Goal: Task Accomplishment & Management: Complete application form

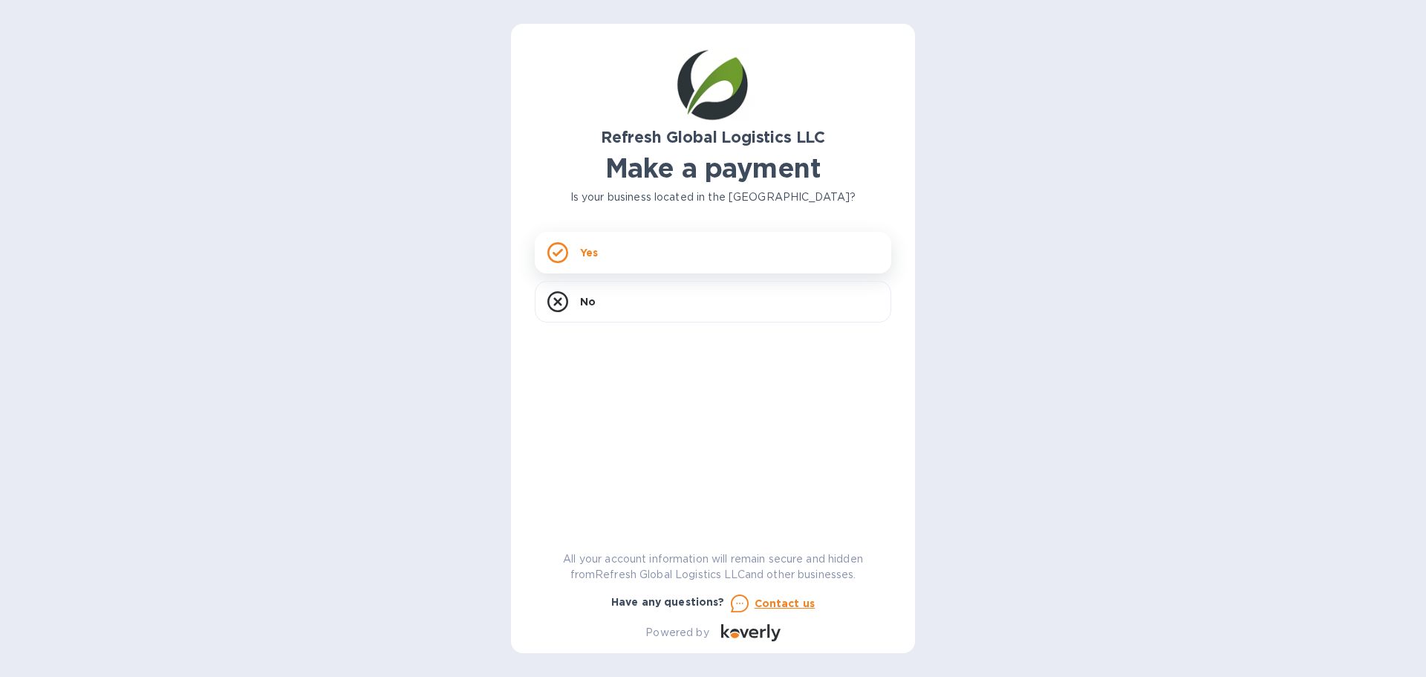
click at [577, 244] on div "Yes" at bounding box center [713, 253] width 357 height 42
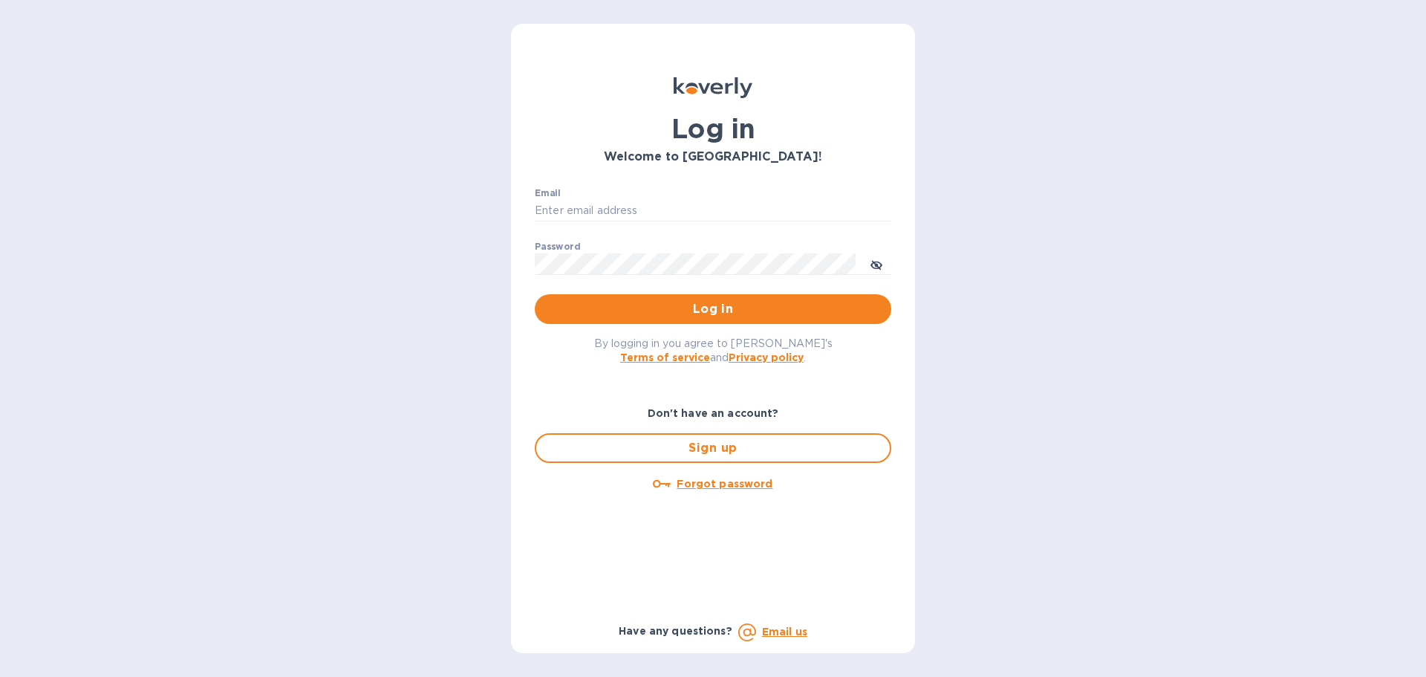
type input "richard.coleman@refreshgl.com"
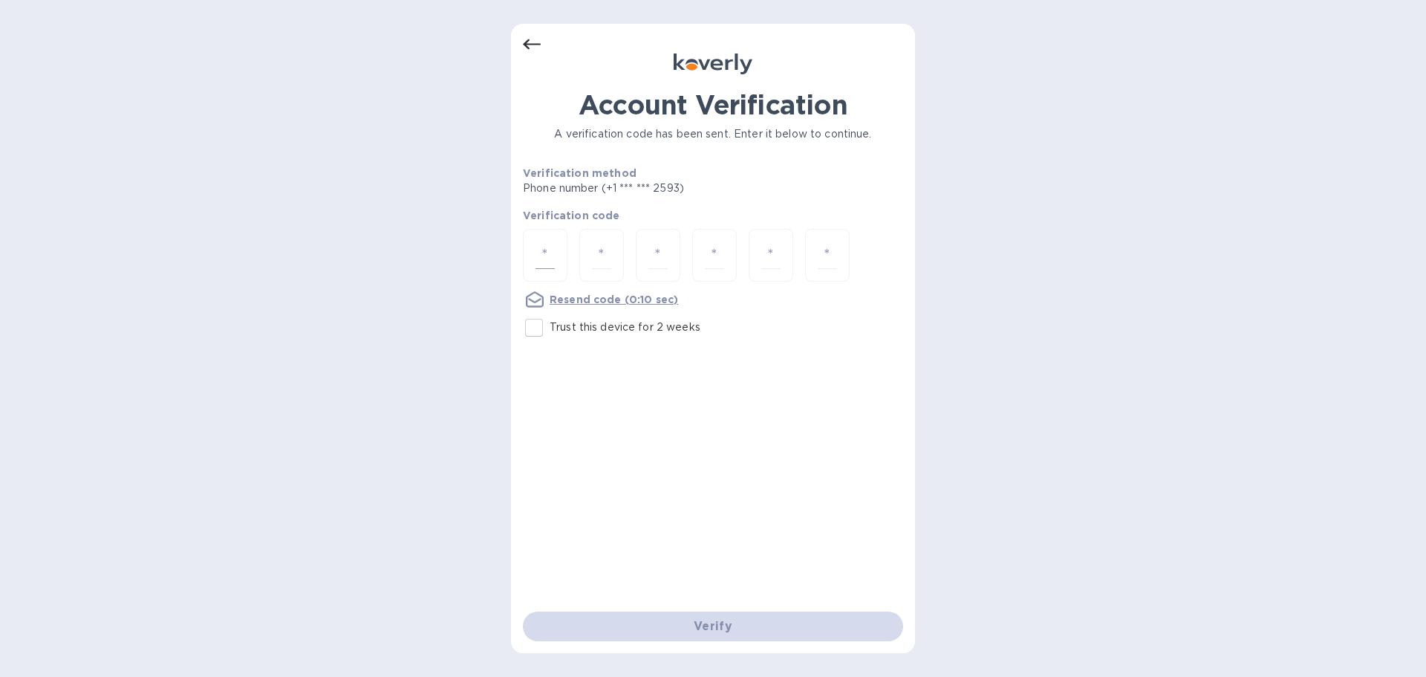
click at [539, 249] on input "number" at bounding box center [545, 254] width 19 height 27
type input "2"
type input "7"
type input "8"
type input "7"
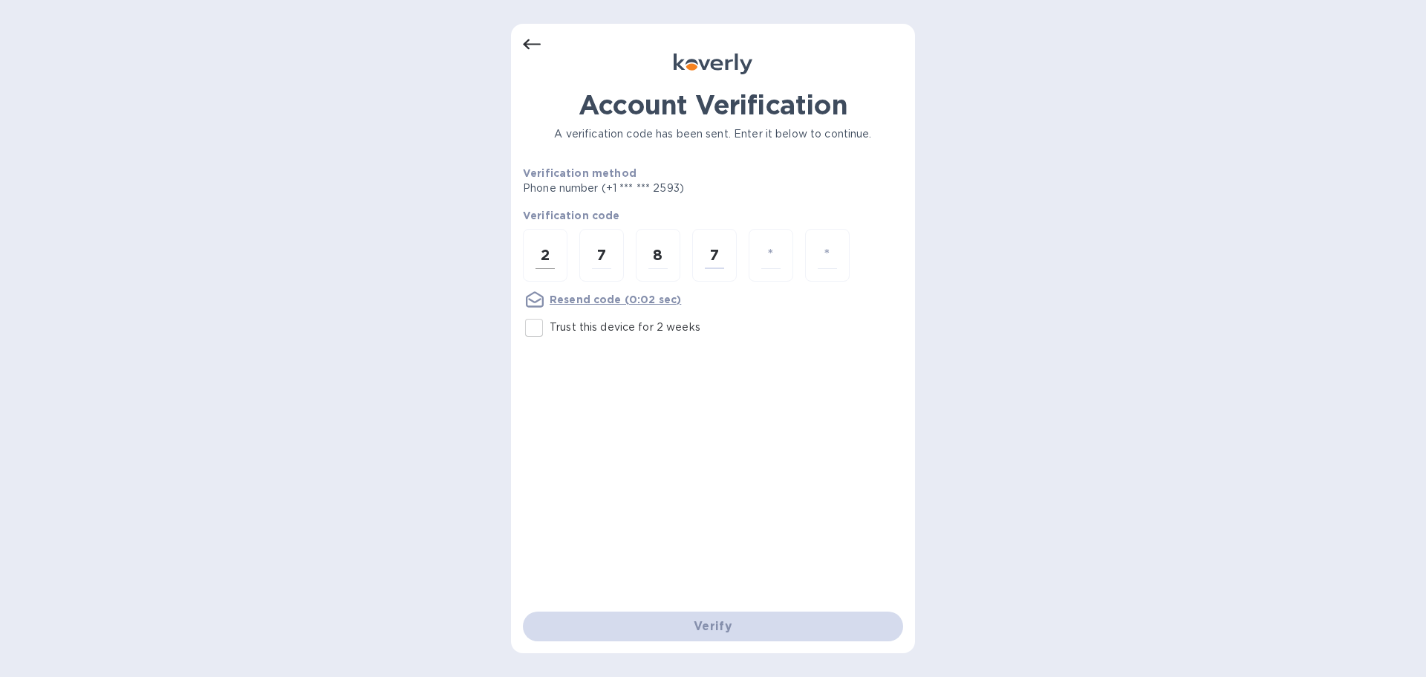
type input "4"
type input "7"
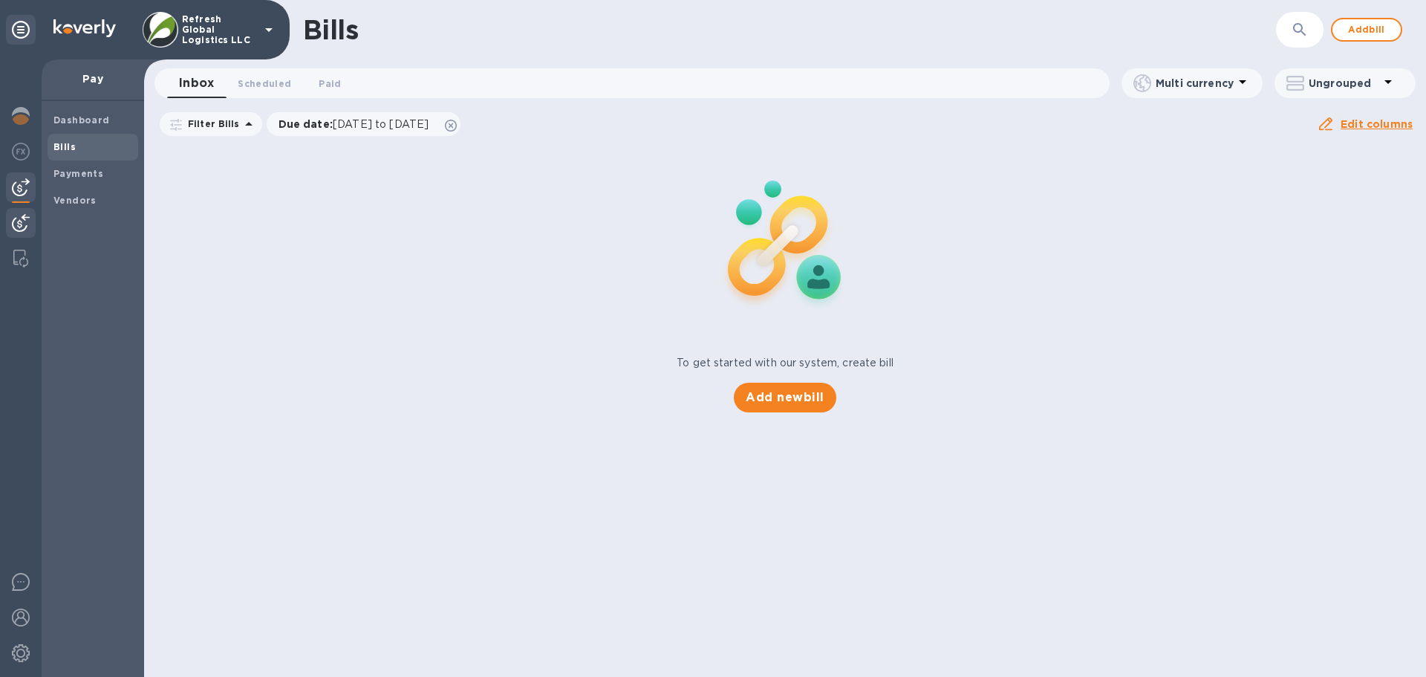
click at [22, 224] on img at bounding box center [21, 223] width 18 height 18
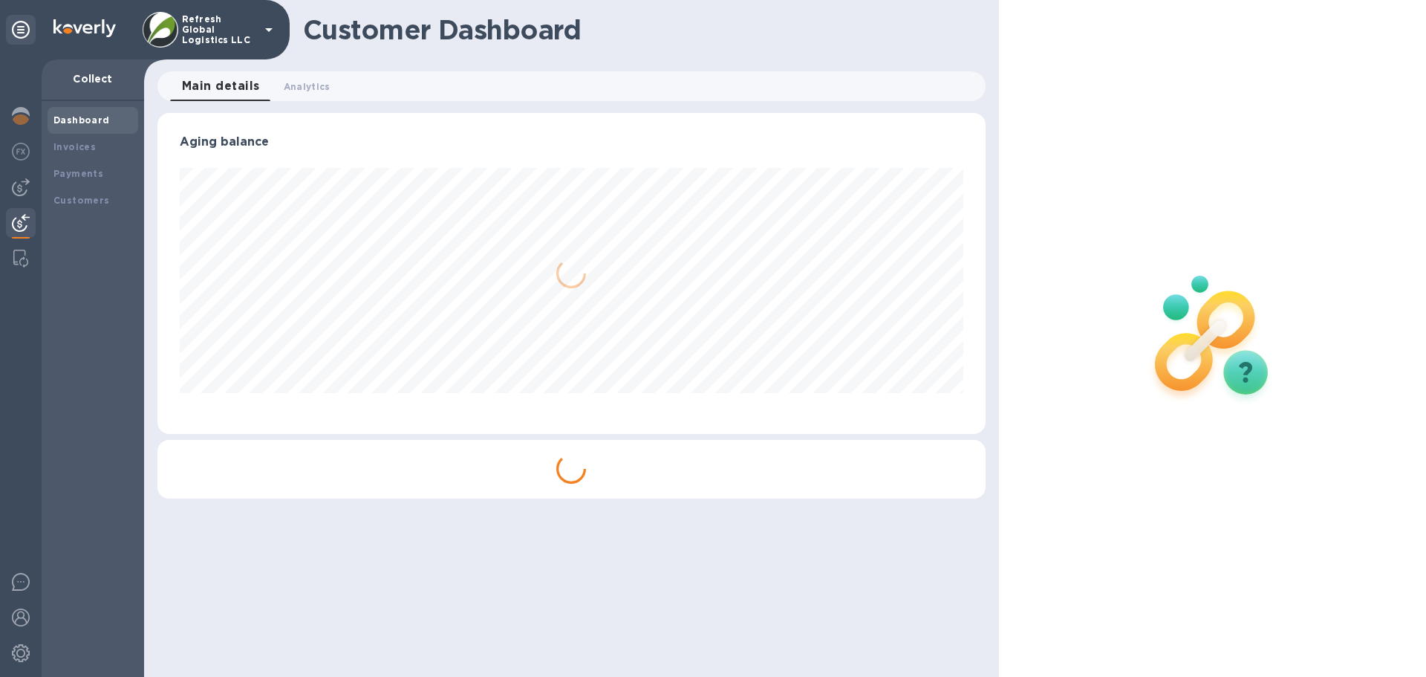
scroll to position [321, 828]
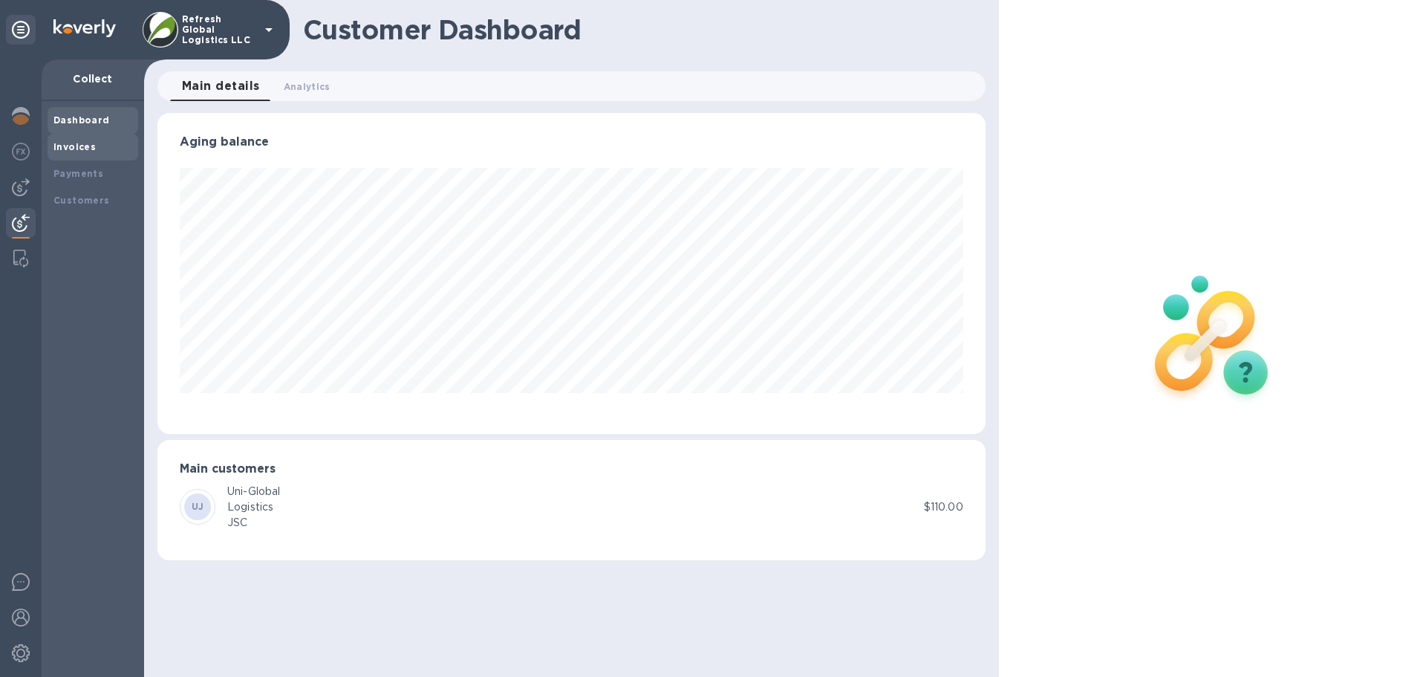
click at [85, 147] on b "Invoices" at bounding box center [74, 146] width 42 height 11
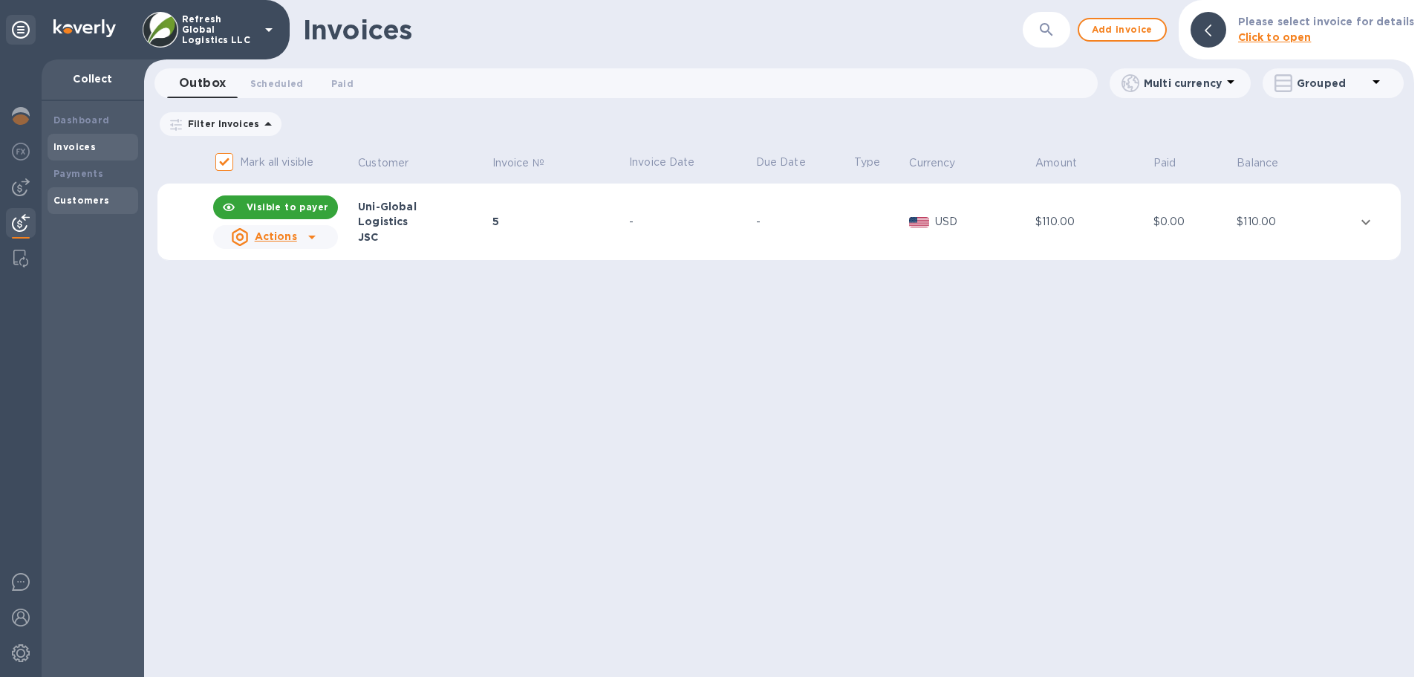
click at [91, 193] on div "Customers" at bounding box center [92, 200] width 79 height 15
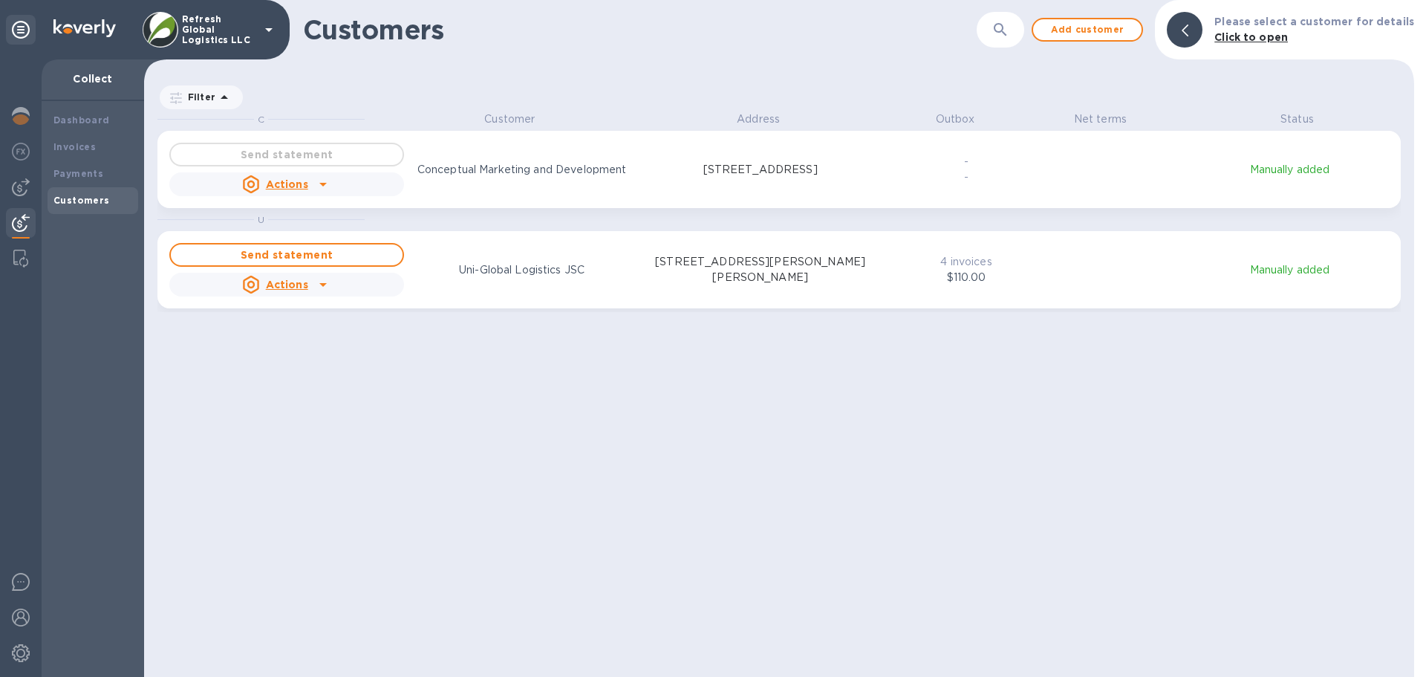
scroll to position [554, 1264]
click at [277, 188] on u "Actions" at bounding box center [287, 184] width 42 height 12
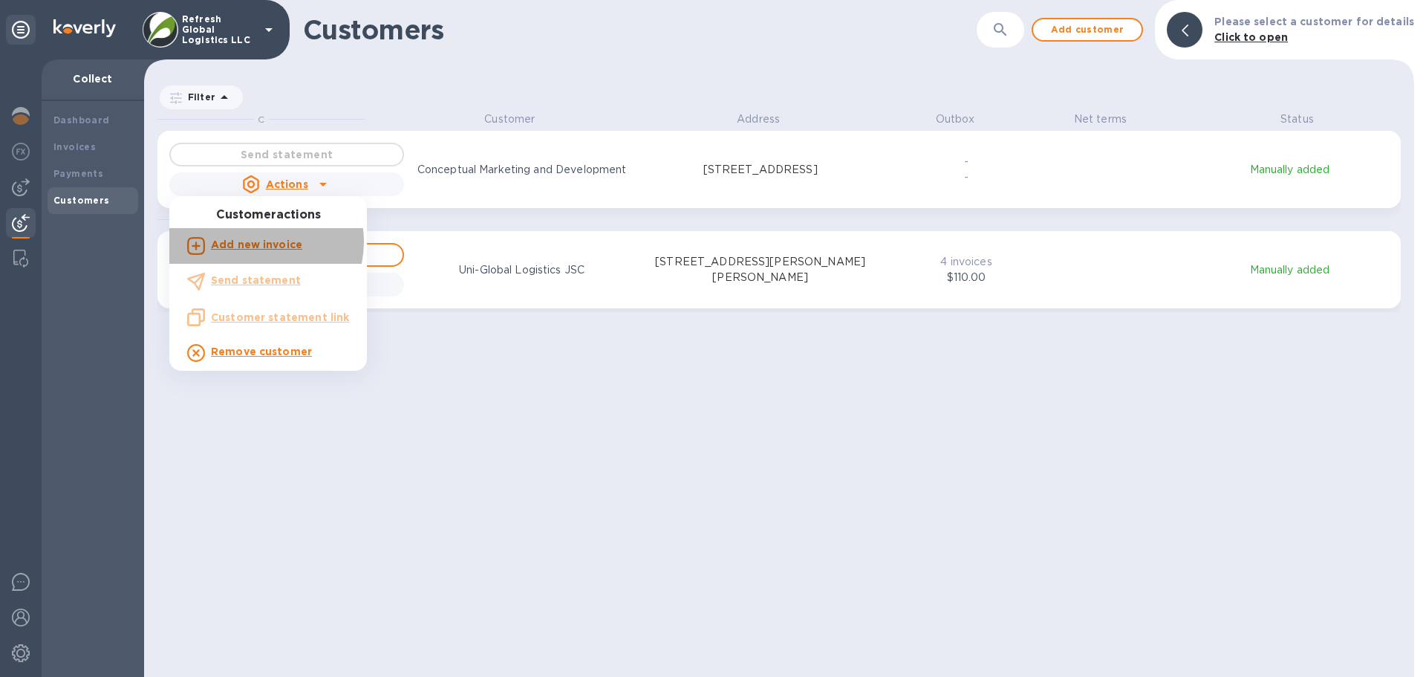
click at [265, 242] on b "Add new invoice" at bounding box center [256, 244] width 91 height 12
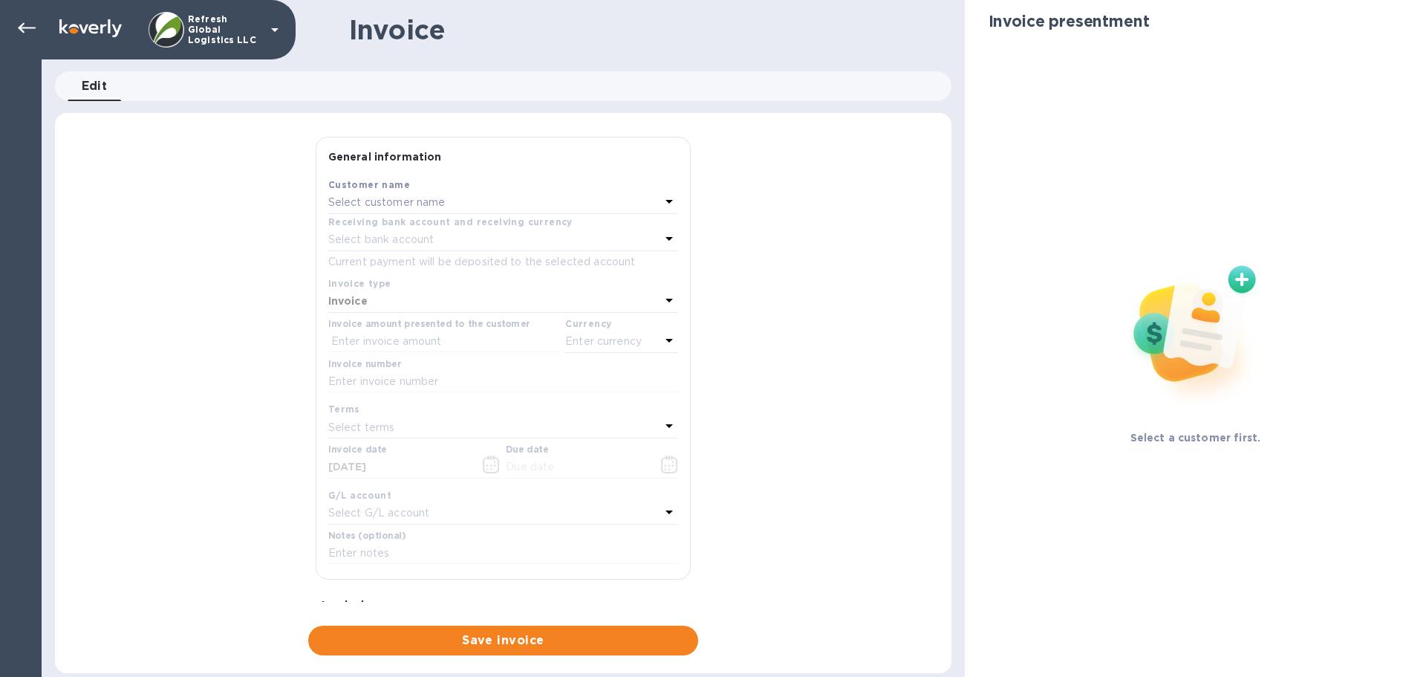
type input "10/02/2025"
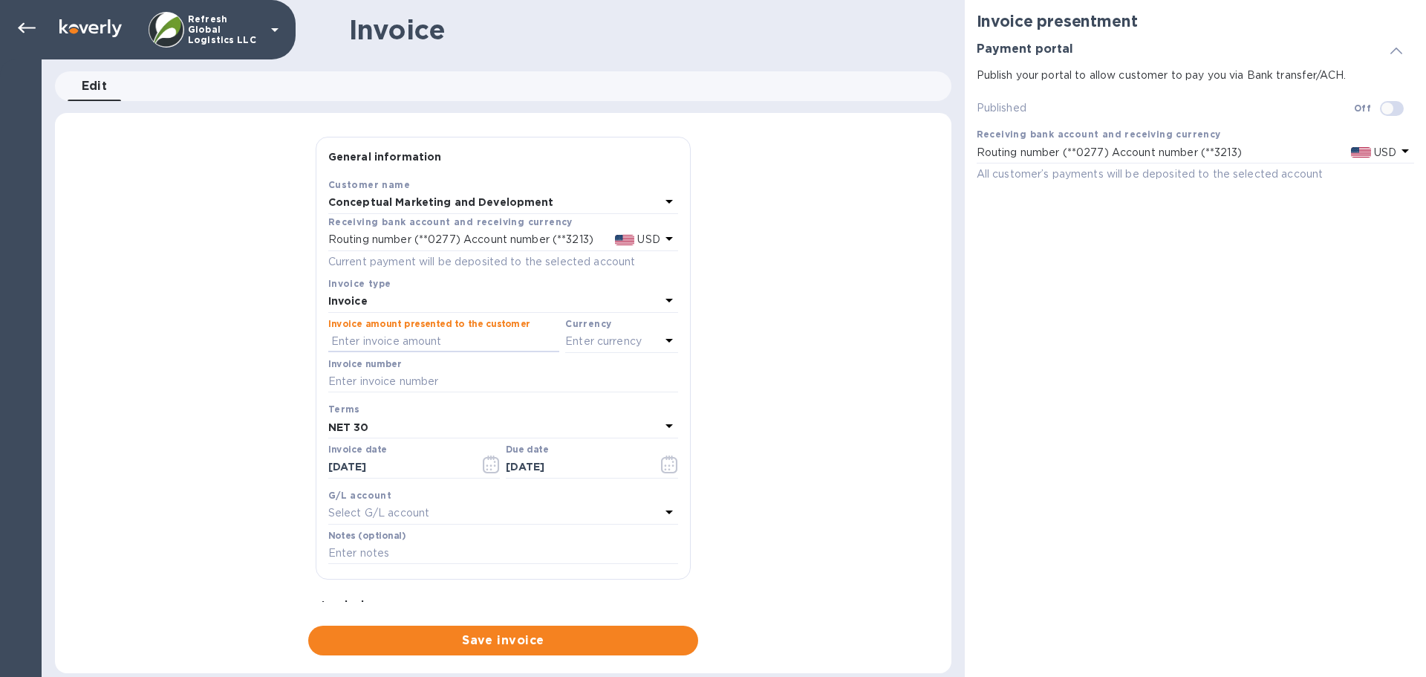
drag, startPoint x: 365, startPoint y: 342, endPoint x: 68, endPoint y: 392, distance: 300.7
click at [365, 342] on input "text" at bounding box center [443, 342] width 231 height 22
click at [353, 339] on input "text" at bounding box center [443, 342] width 231 height 22
type input "1,160"
click at [625, 338] on p "Enter currency" at bounding box center [603, 342] width 77 height 16
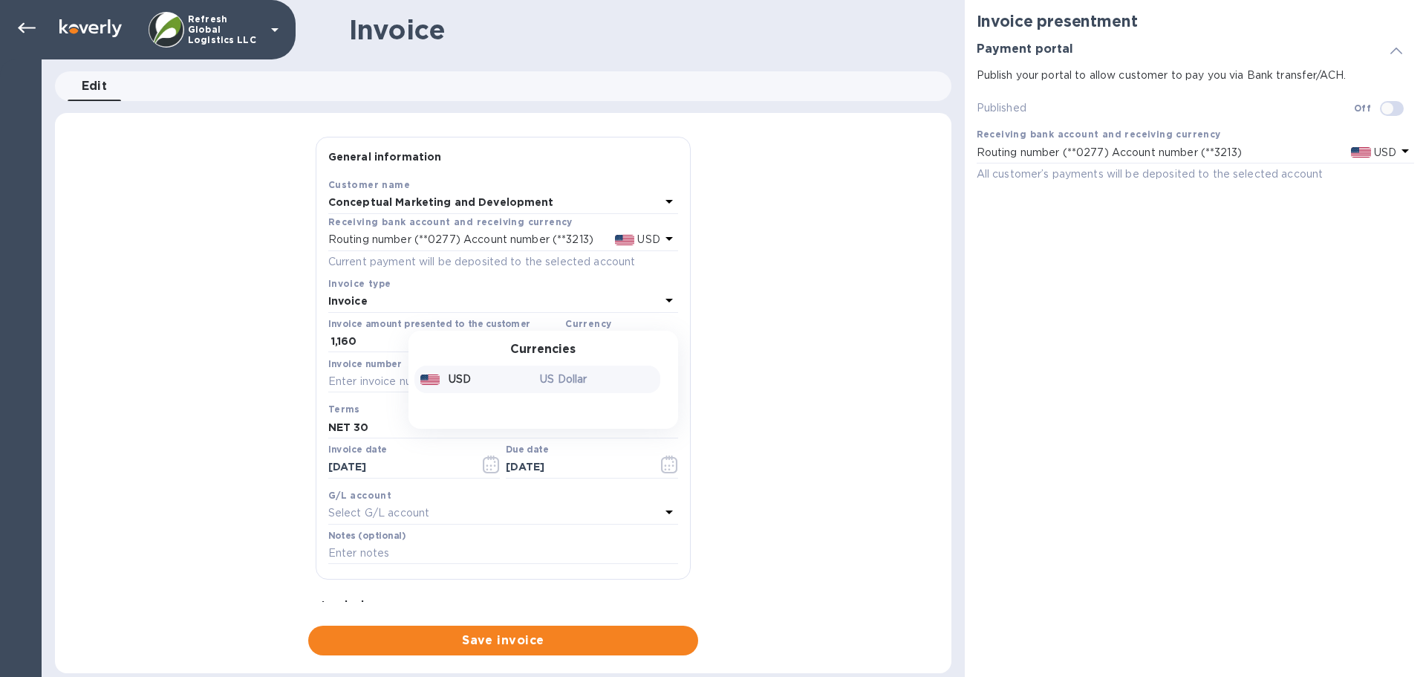
click at [458, 377] on p "USD" at bounding box center [460, 379] width 22 height 16
drag, startPoint x: 339, startPoint y: 385, endPoint x: 310, endPoint y: 355, distance: 41.5
click at [339, 385] on input "text" at bounding box center [503, 382] width 350 height 22
click at [352, 383] on input "text" at bounding box center [503, 382] width 350 height 22
paste input "IN25090201"
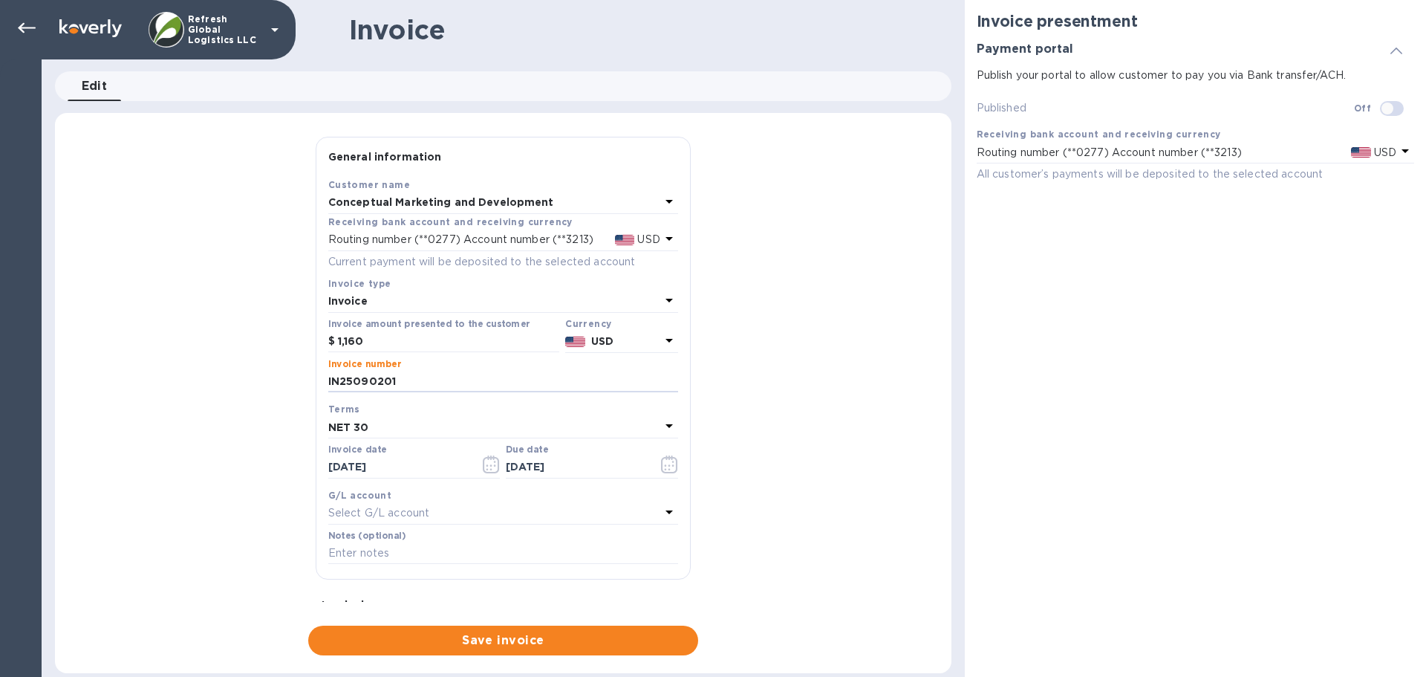
type input "IN25090201"
click at [426, 511] on p "Select G/L account" at bounding box center [378, 513] width 101 height 16
click at [234, 457] on div "General information Save Customer name Conceptual Marketing and Development Rec…" at bounding box center [503, 396] width 897 height 519
click at [1394, 105] on input "checkbox" at bounding box center [1388, 108] width 76 height 25
checkbox input "true"
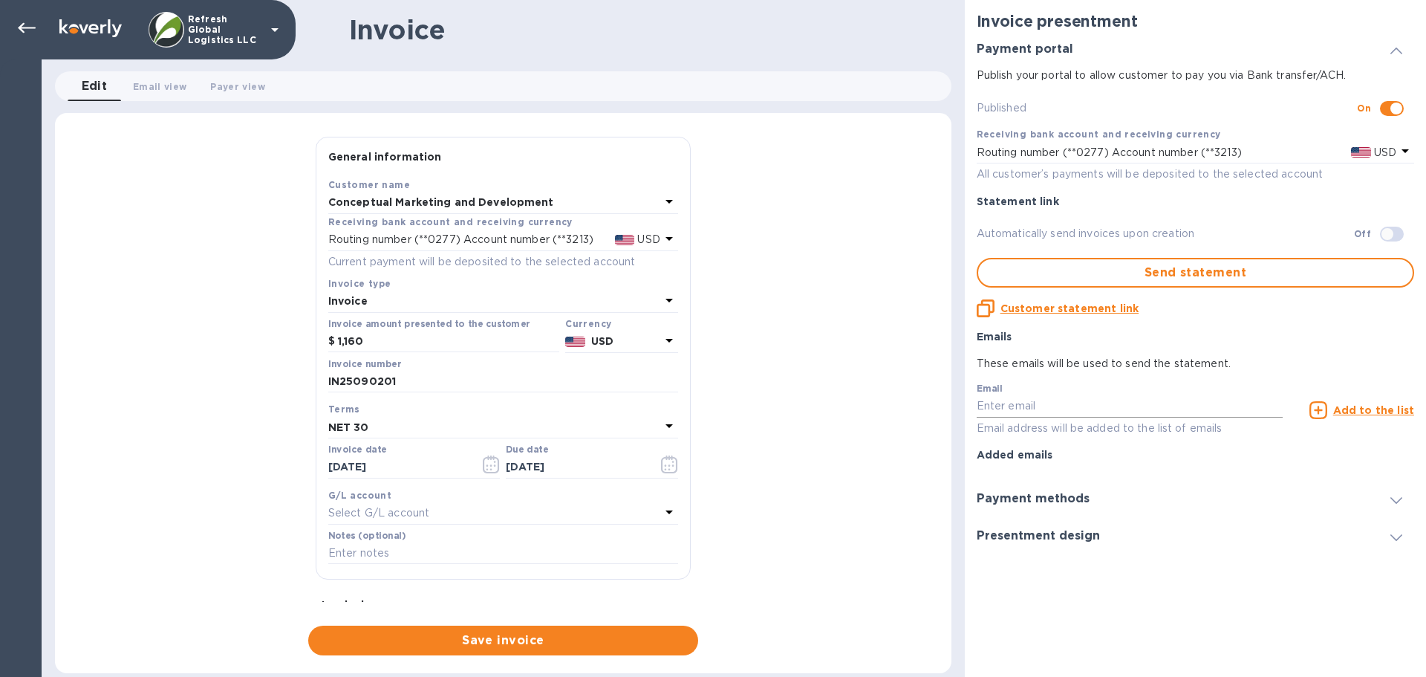
click at [996, 406] on input "text" at bounding box center [1130, 406] width 307 height 22
click at [1398, 499] on icon at bounding box center [1397, 500] width 12 height 7
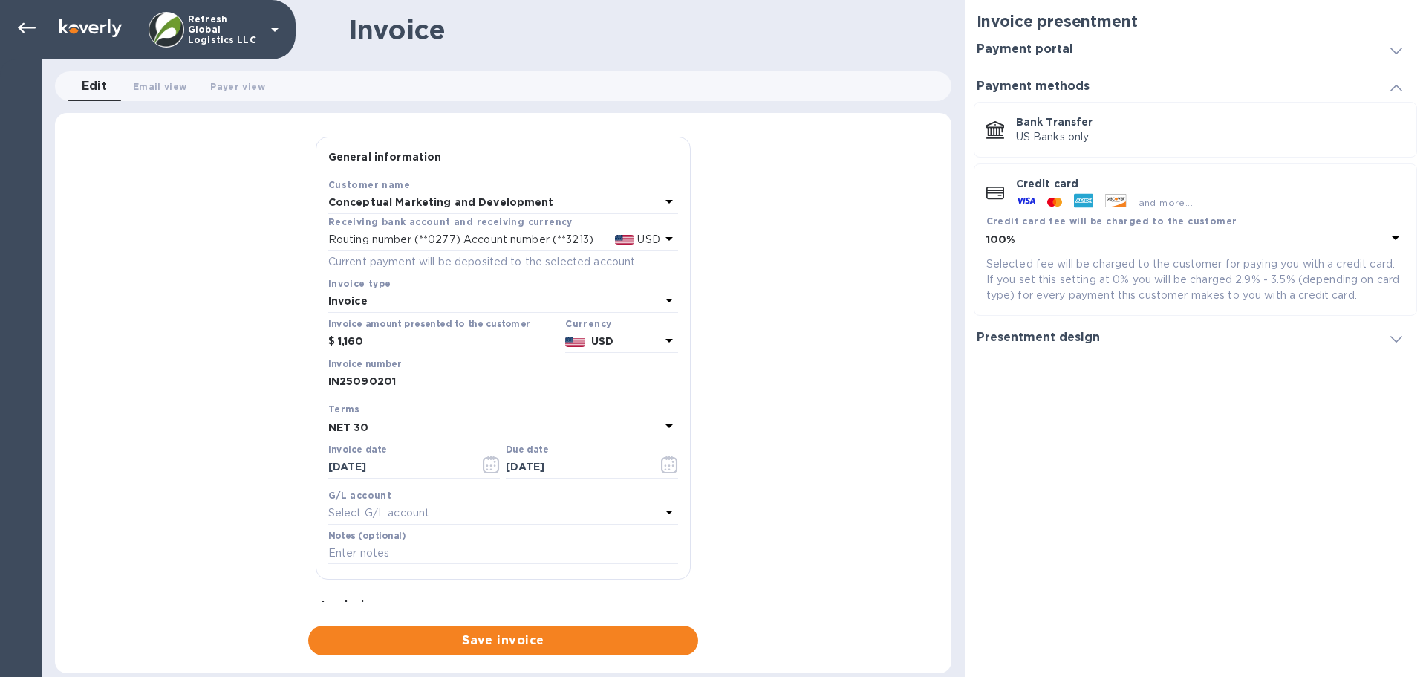
click at [1399, 337] on icon at bounding box center [1397, 339] width 12 height 7
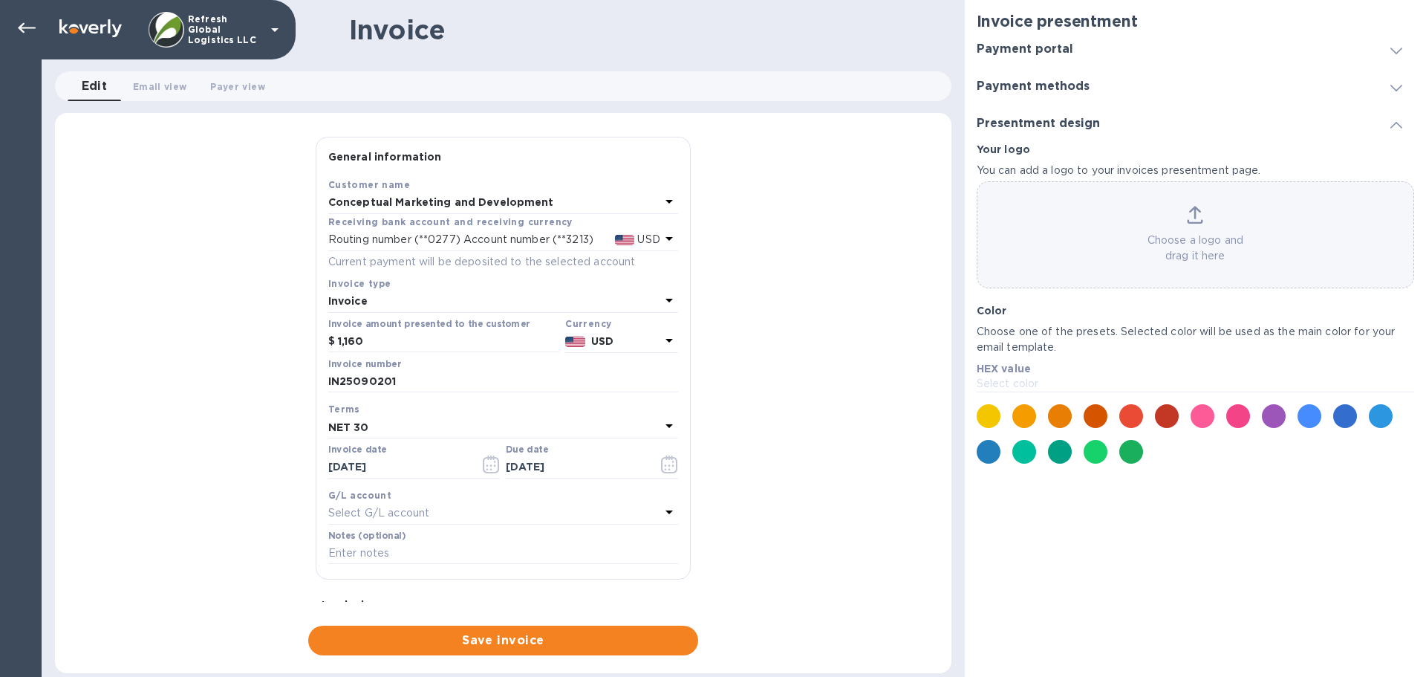
click at [1010, 380] on p "Select color" at bounding box center [1196, 384] width 438 height 16
click at [1043, 381] on p "Select color" at bounding box center [1196, 384] width 438 height 16
click at [990, 386] on p "Select color" at bounding box center [1196, 384] width 438 height 16
click at [1132, 452] on div at bounding box center [1132, 452] width 24 height 24
click at [1050, 383] on p "#1AAF5D" at bounding box center [1196, 384] width 438 height 16
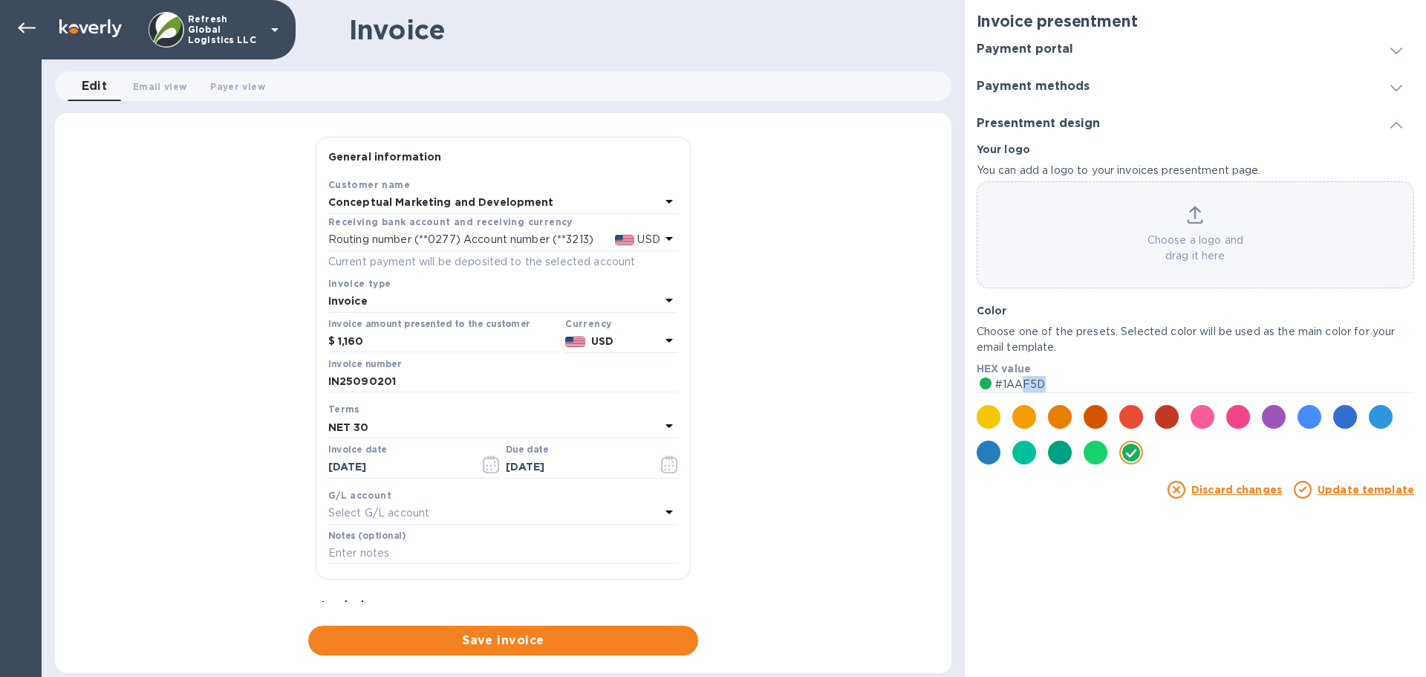
drag, startPoint x: 1044, startPoint y: 383, endPoint x: 1016, endPoint y: 383, distance: 27.5
click at [1017, 384] on p "#1AAF5D" at bounding box center [1196, 384] width 438 height 16
click at [1016, 383] on p "#1AAF5D" at bounding box center [1196, 384] width 438 height 16
click at [1023, 383] on p "#1AAF5D" at bounding box center [1196, 384] width 438 height 16
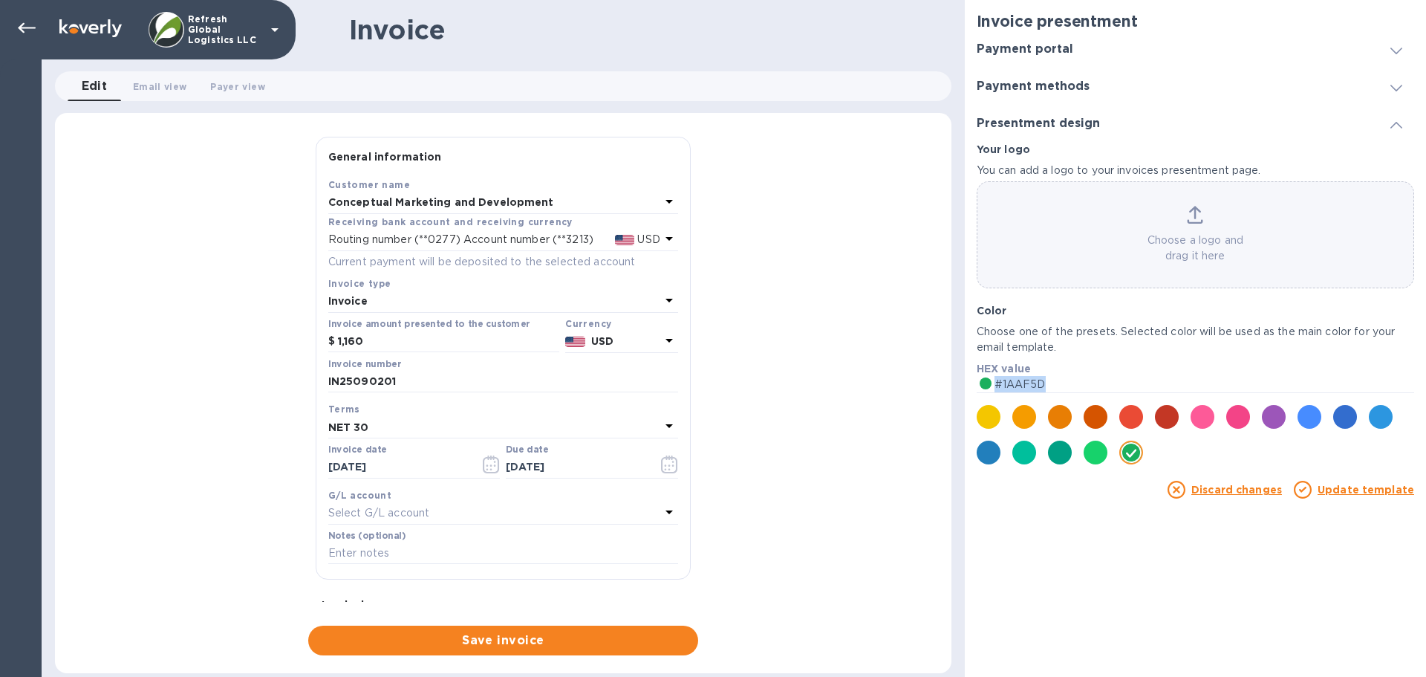
click at [1023, 383] on p "#1AAF5D" at bounding box center [1196, 384] width 438 height 16
click at [1226, 487] on link "Discard changes" at bounding box center [1237, 490] width 91 height 12
click at [1048, 86] on h3 "Payment methods" at bounding box center [1033, 86] width 113 height 14
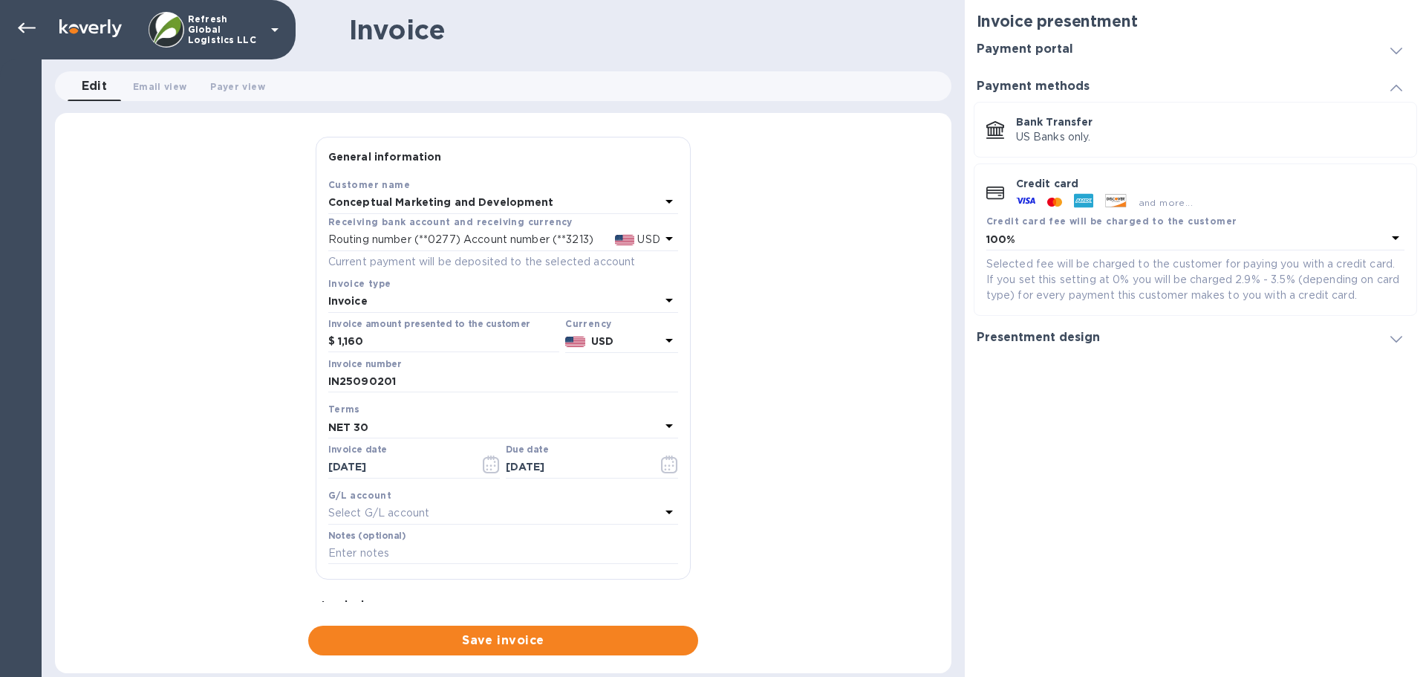
click at [1056, 125] on p "Bank Transfer" at bounding box center [1210, 121] width 389 height 15
click at [1029, 85] on h3 "Payment methods" at bounding box center [1033, 86] width 113 height 14
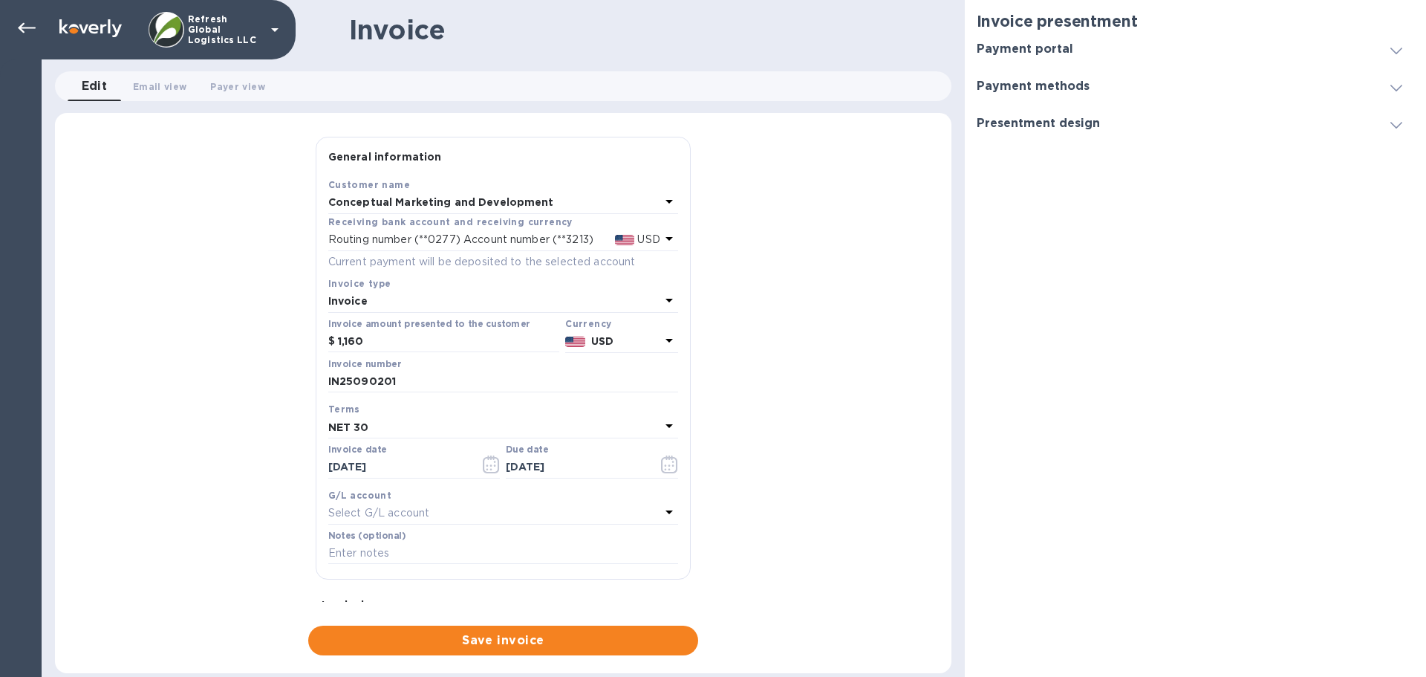
click at [1029, 85] on h3 "Payment methods" at bounding box center [1033, 86] width 113 height 14
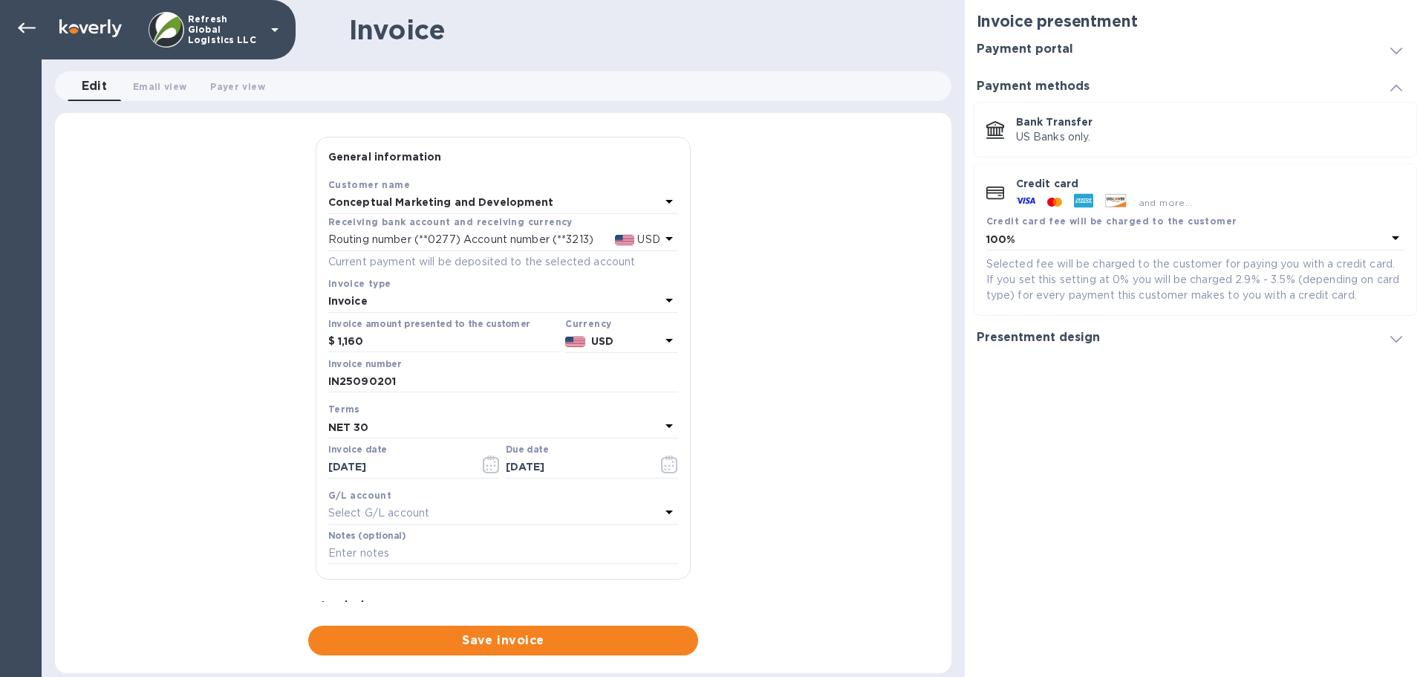
click at [1037, 49] on h3 "Payment portal" at bounding box center [1025, 49] width 97 height 14
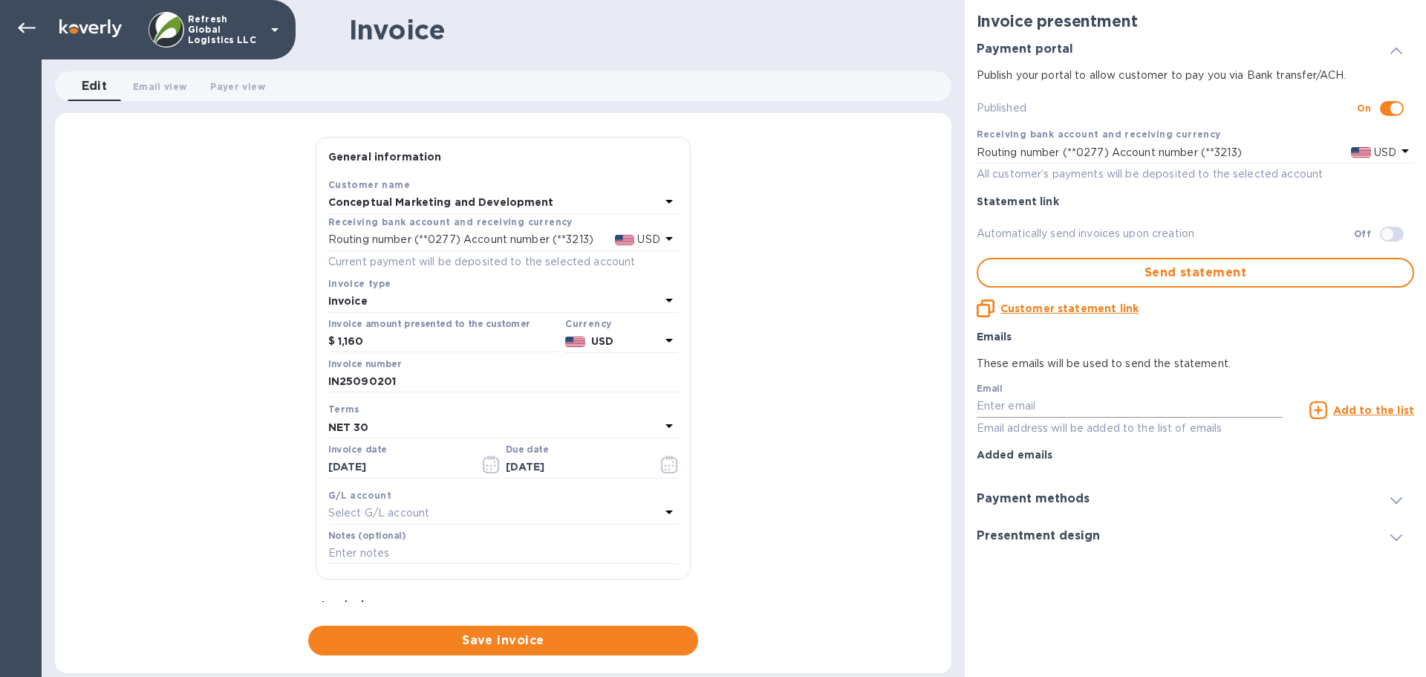
click at [1005, 406] on input "text" at bounding box center [1130, 406] width 307 height 22
paste input "thamaraquintero@cmdproducts.com"
type input "thamaraquintero@cmdproducts.com"
click at [1375, 411] on u "Add to the list" at bounding box center [1373, 410] width 81 height 12
click at [1001, 403] on input "text" at bounding box center [1130, 406] width 307 height 22
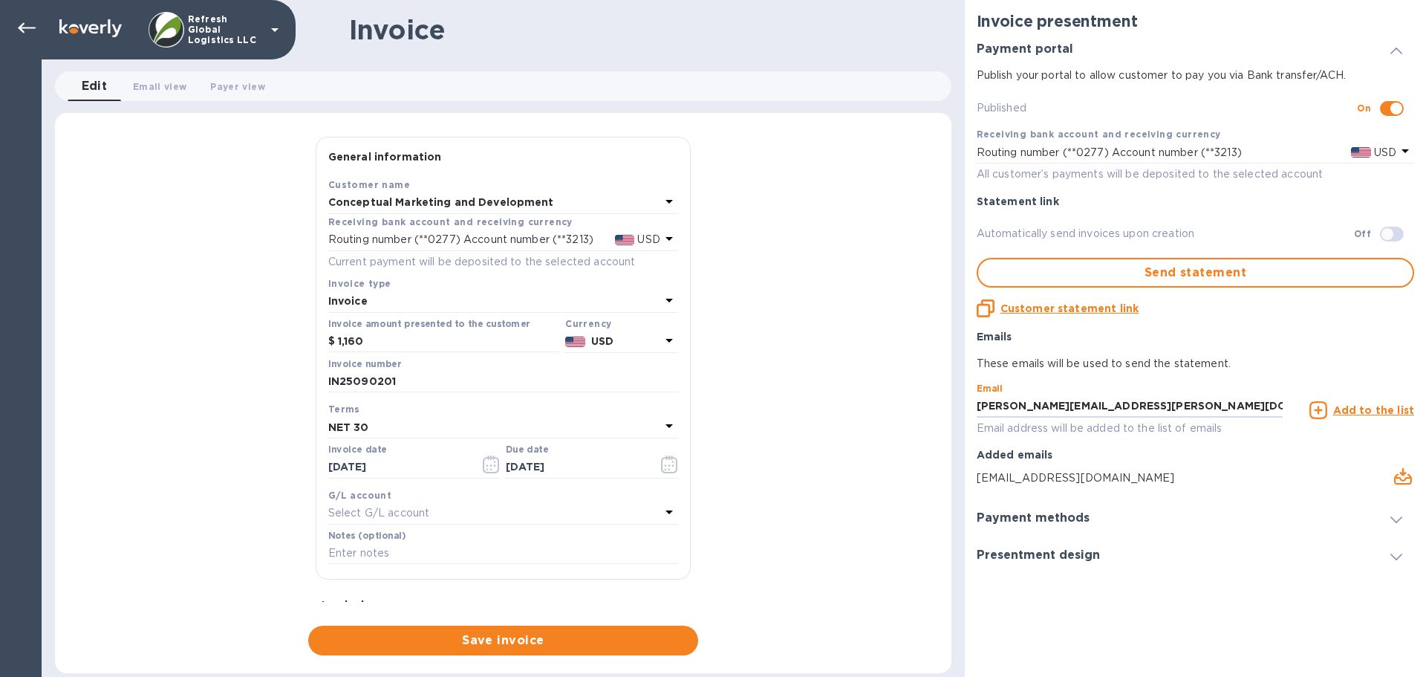
type input "richard.coleman@refreshgl.com"
click at [1378, 415] on u "Add to the list" at bounding box center [1373, 410] width 81 height 12
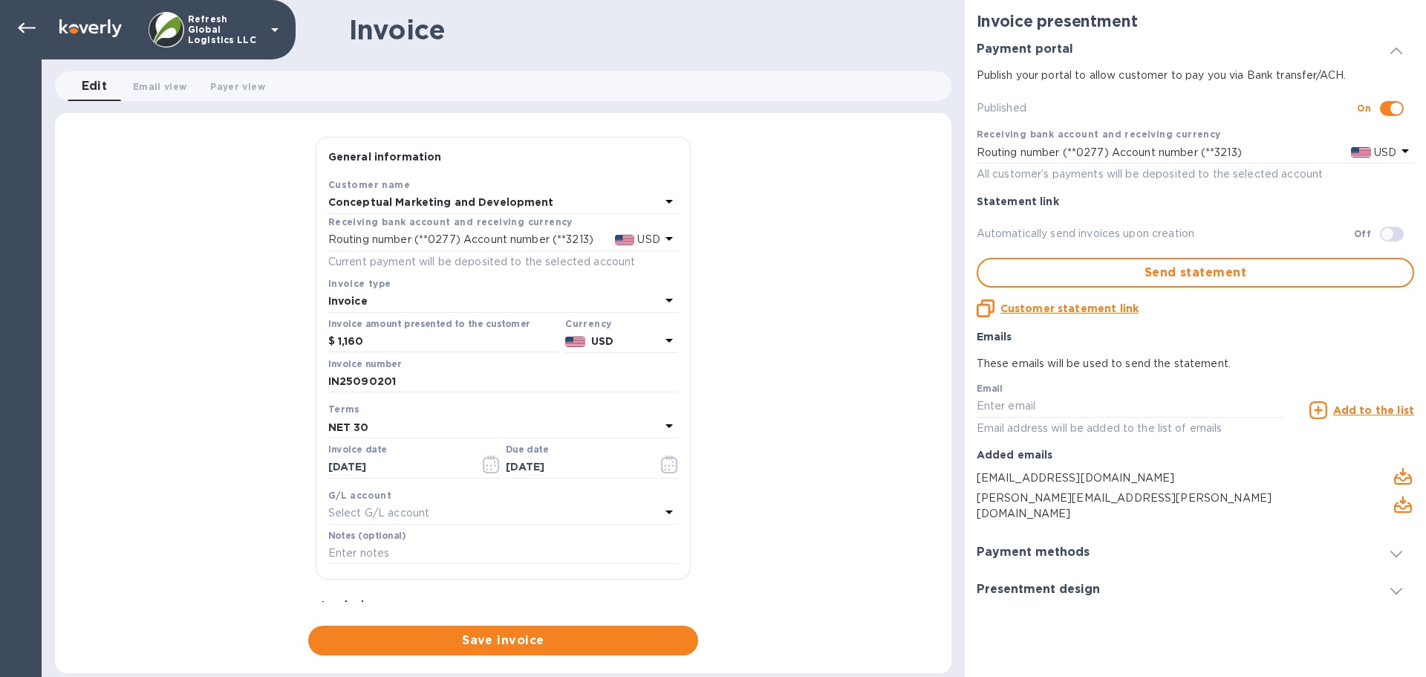
click at [1057, 545] on h3 "Payment methods" at bounding box center [1033, 552] width 113 height 14
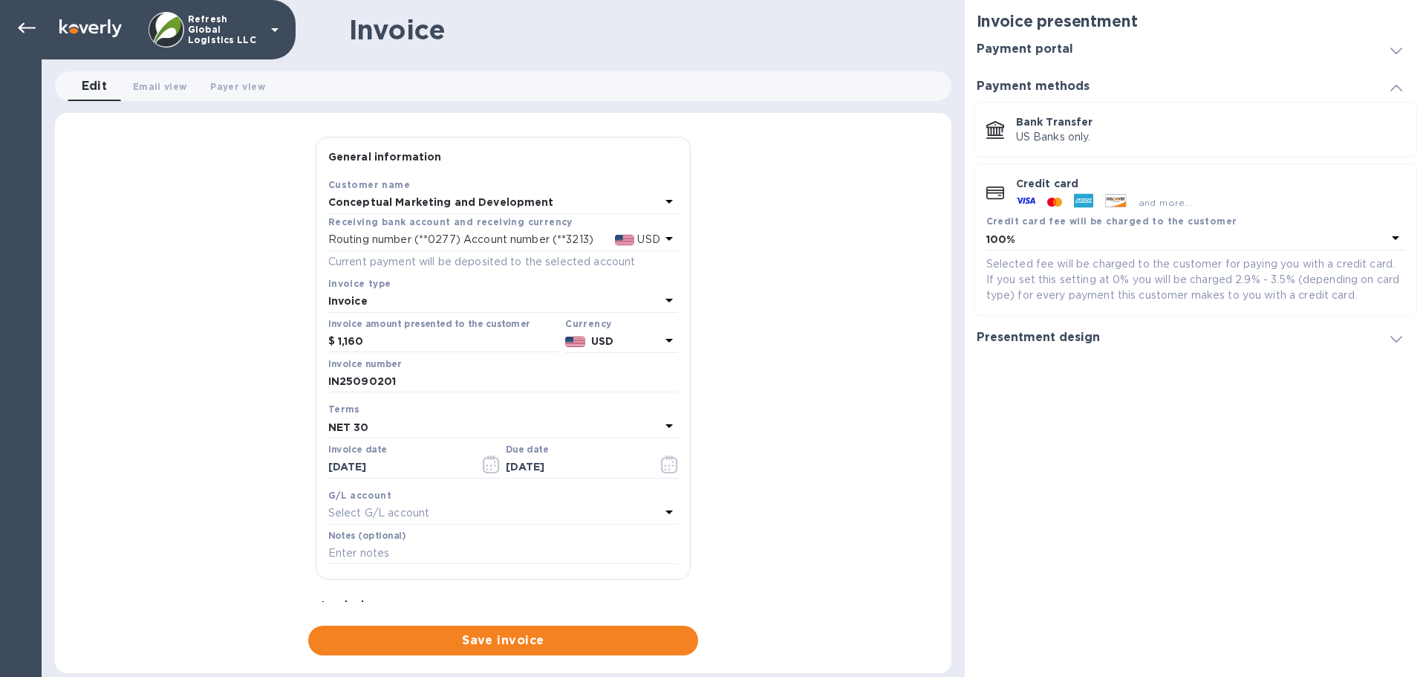
click at [1397, 338] on icon at bounding box center [1397, 339] width 12 height 7
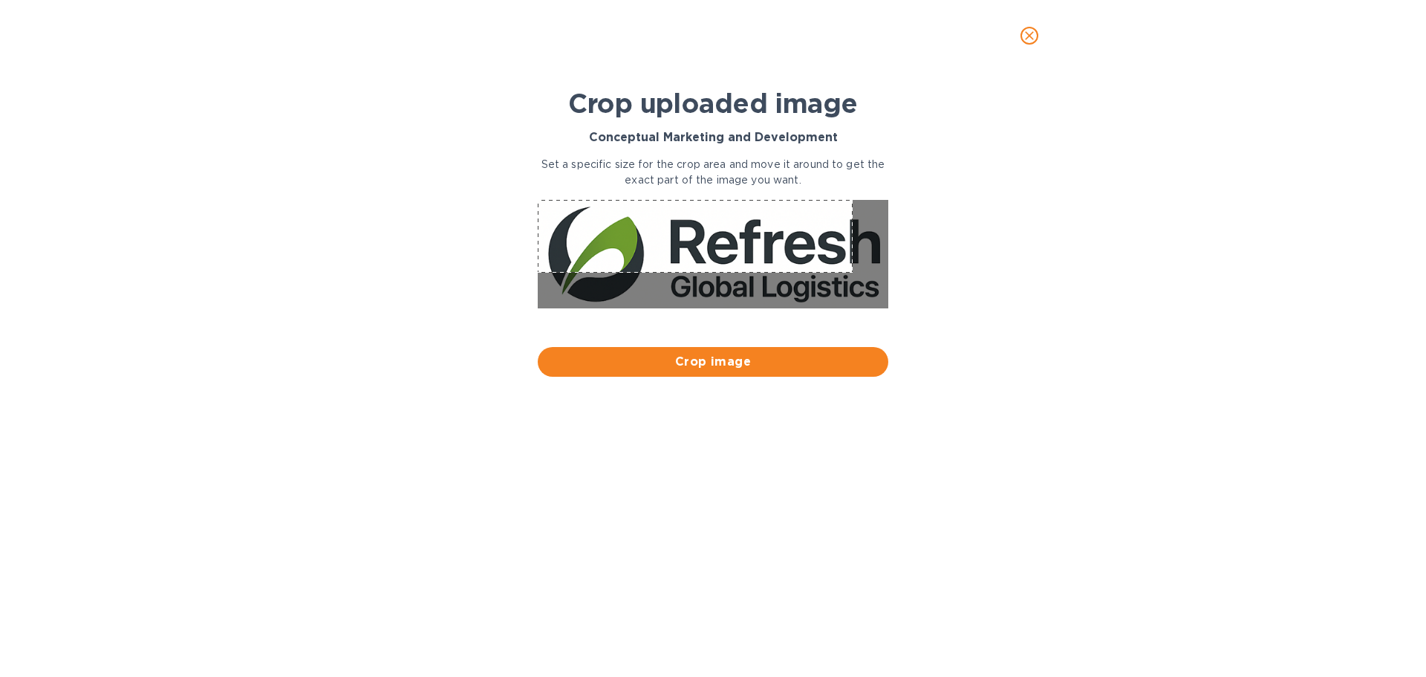
click at [538, 198] on div at bounding box center [713, 255] width 363 height 123
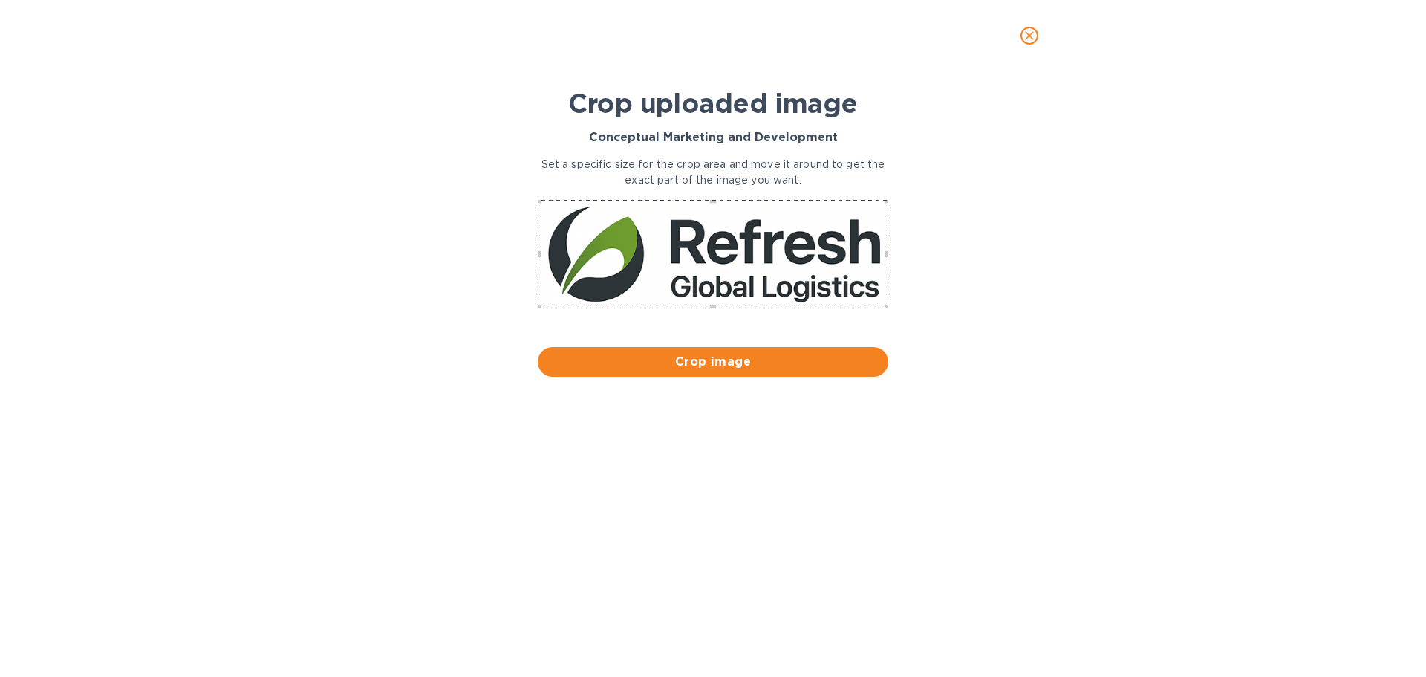
click at [943, 315] on div "Crop uploaded image Conceptual Marketing and Development Set a specific size fo…" at bounding box center [713, 362] width 1403 height 555
click at [709, 364] on span "Crop image" at bounding box center [713, 362] width 327 height 18
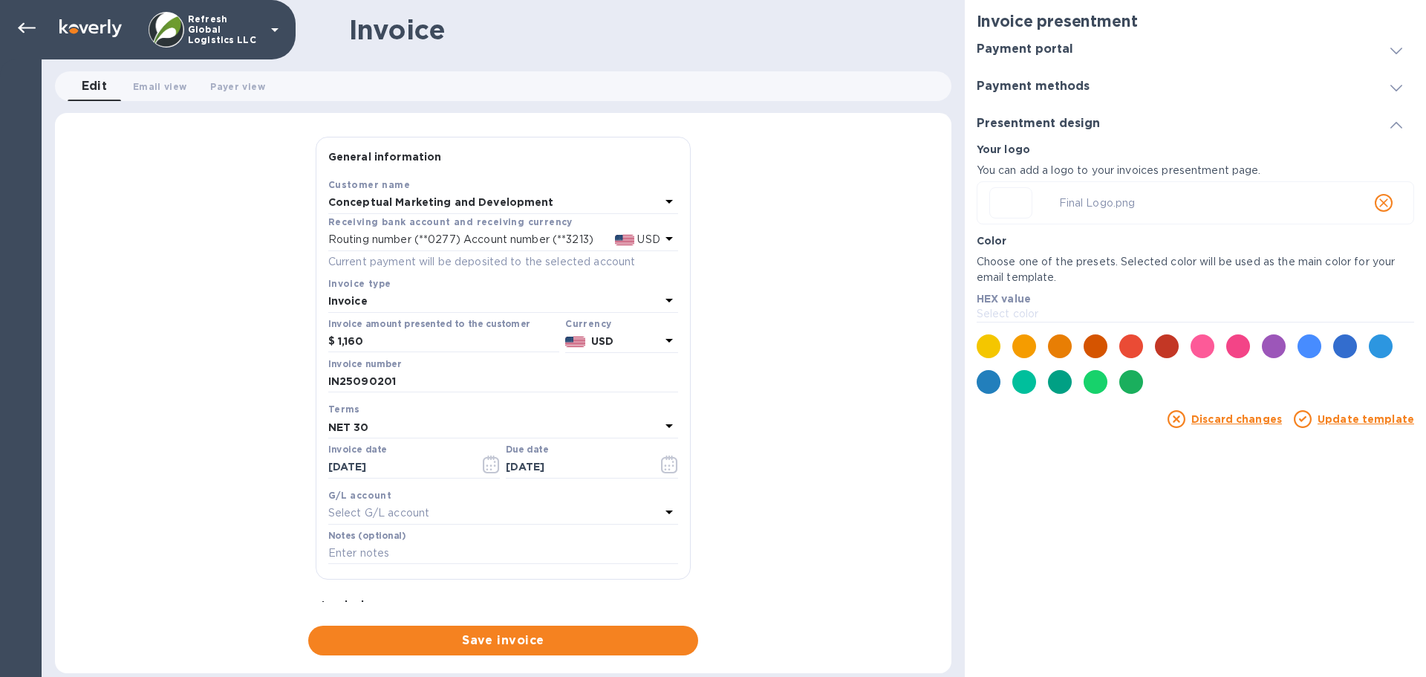
click at [1380, 204] on icon "close" at bounding box center [1384, 202] width 15 height 15
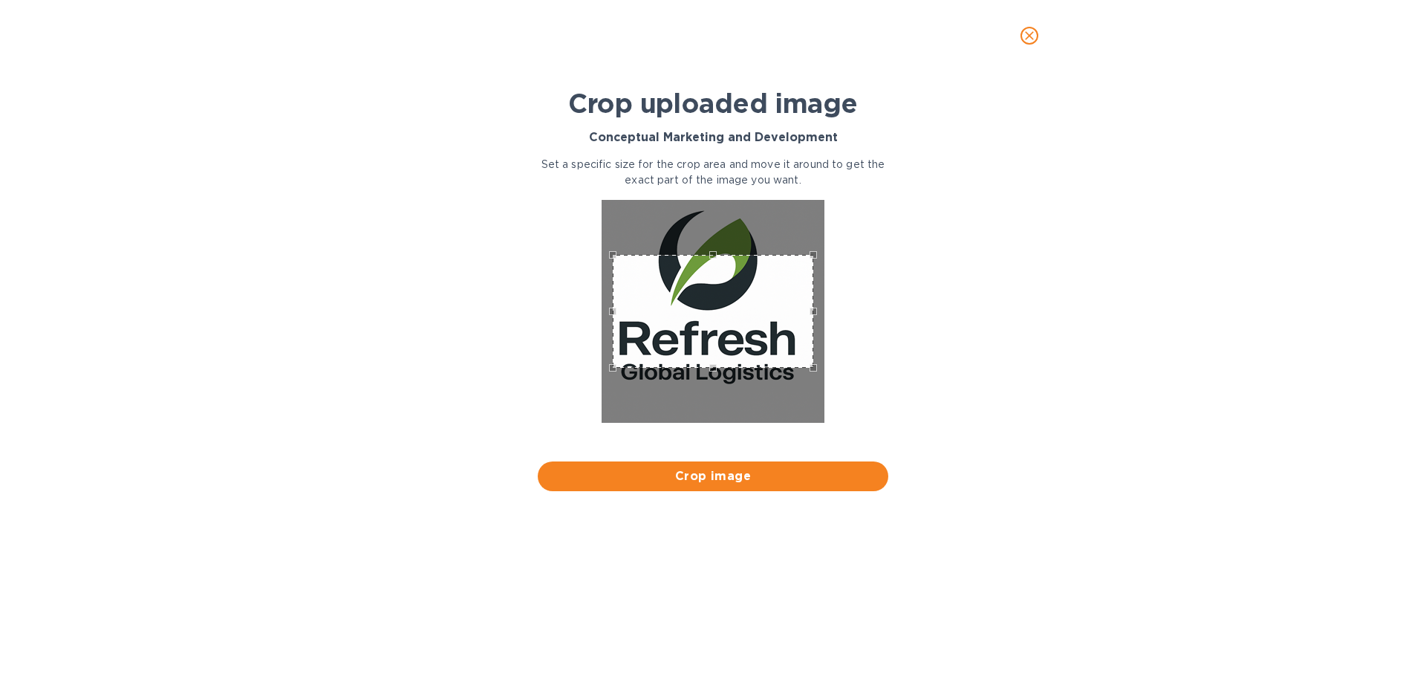
click at [1033, 37] on icon "close" at bounding box center [1029, 35] width 15 height 15
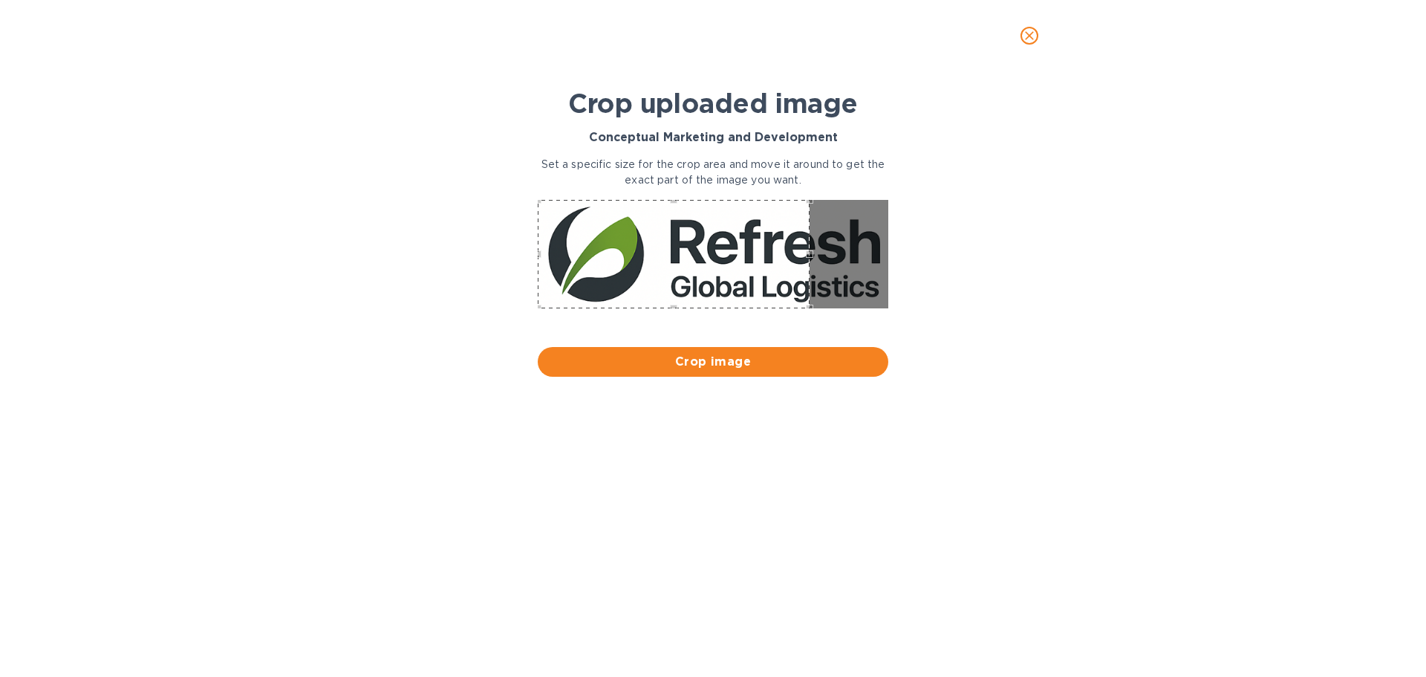
click at [375, 339] on div "Crop uploaded image Conceptual Marketing and Development Set a specific size fo…" at bounding box center [713, 362] width 1403 height 555
click at [955, 312] on div "Crop uploaded image Conceptual Marketing and Development Set a specific size fo…" at bounding box center [713, 362] width 1403 height 555
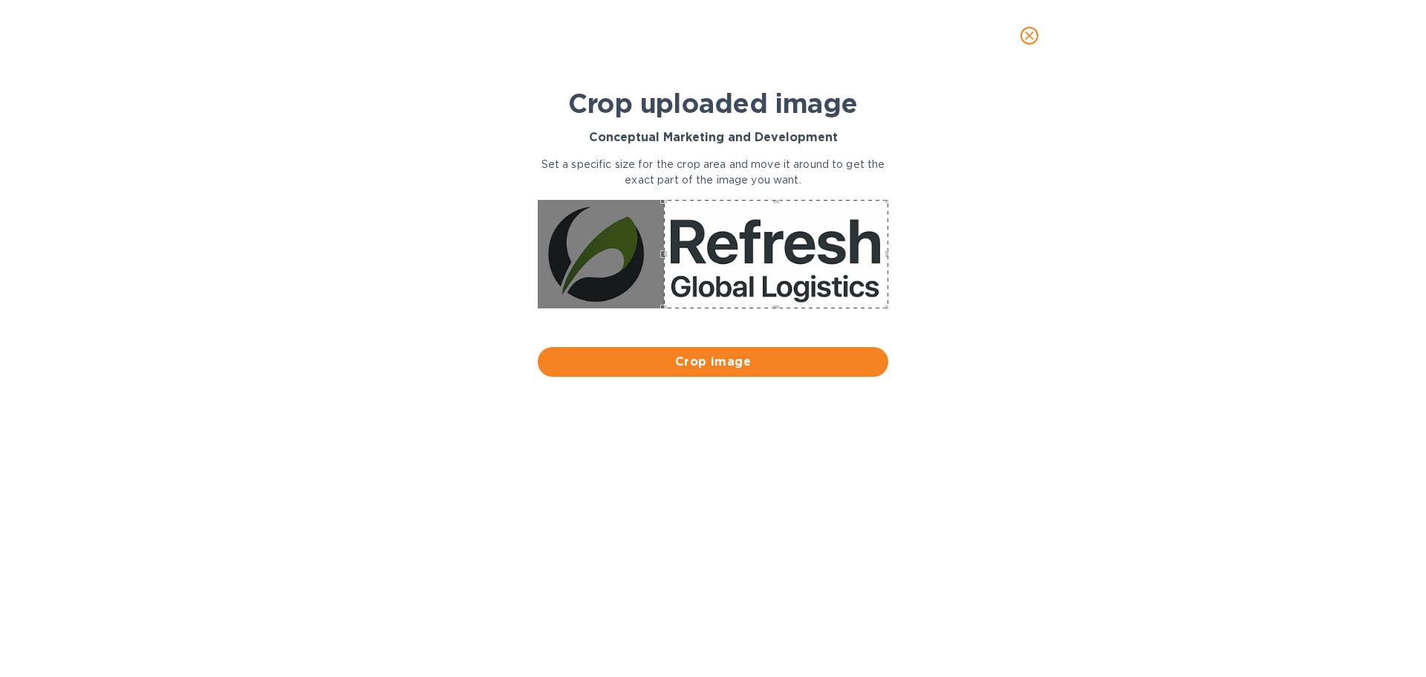
click at [665, 321] on div "Crop uploaded image Conceptual Marketing and Development Set a specific size fo…" at bounding box center [713, 232] width 363 height 300
click at [692, 365] on span "Crop image" at bounding box center [713, 362] width 327 height 18
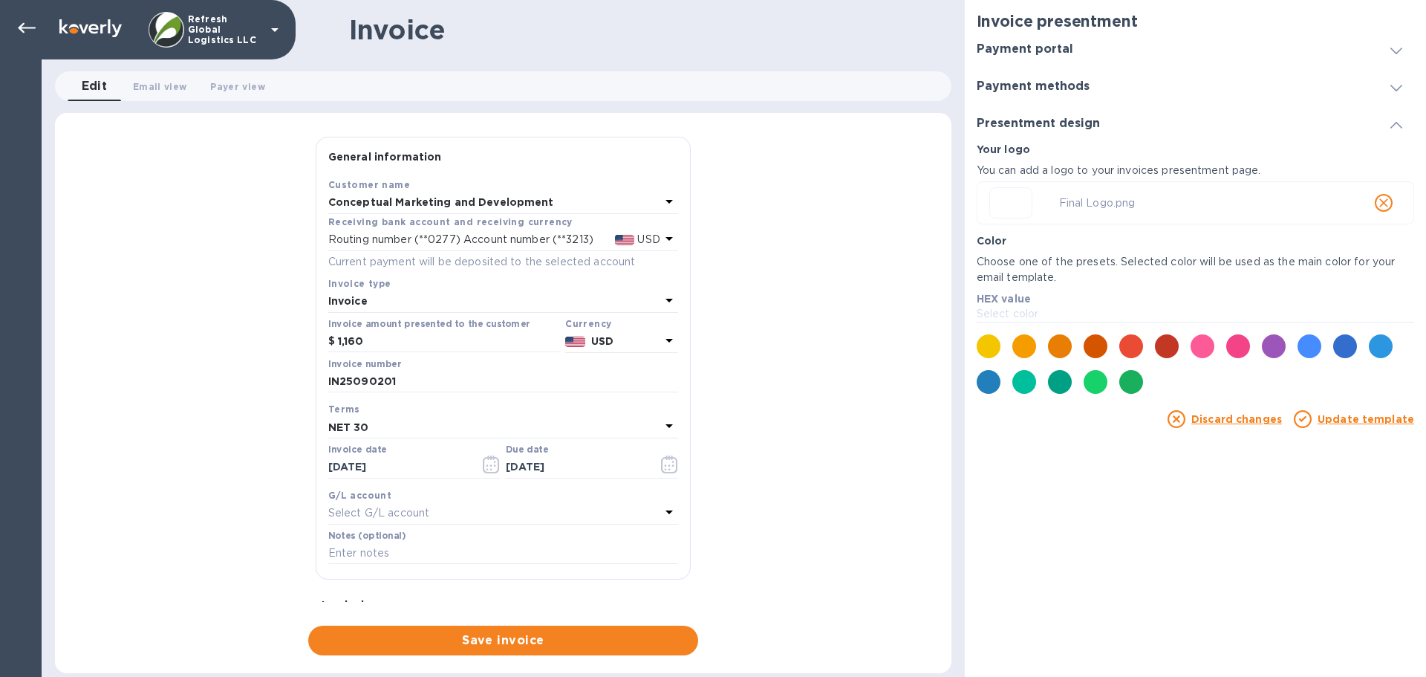
click at [1014, 198] on img at bounding box center [1011, 203] width 42 height 30
click at [1383, 200] on icon "close" at bounding box center [1384, 202] width 15 height 15
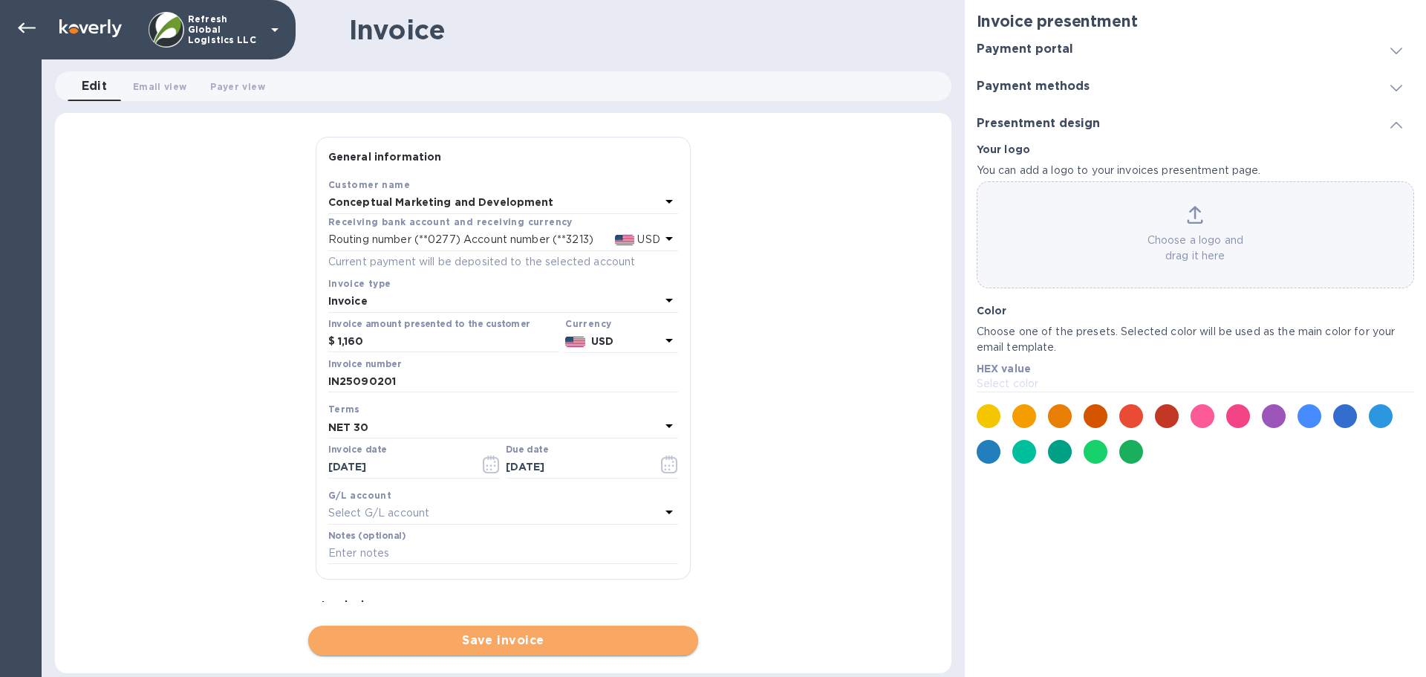
click at [519, 636] on span "Save invoice" at bounding box center [503, 640] width 366 height 18
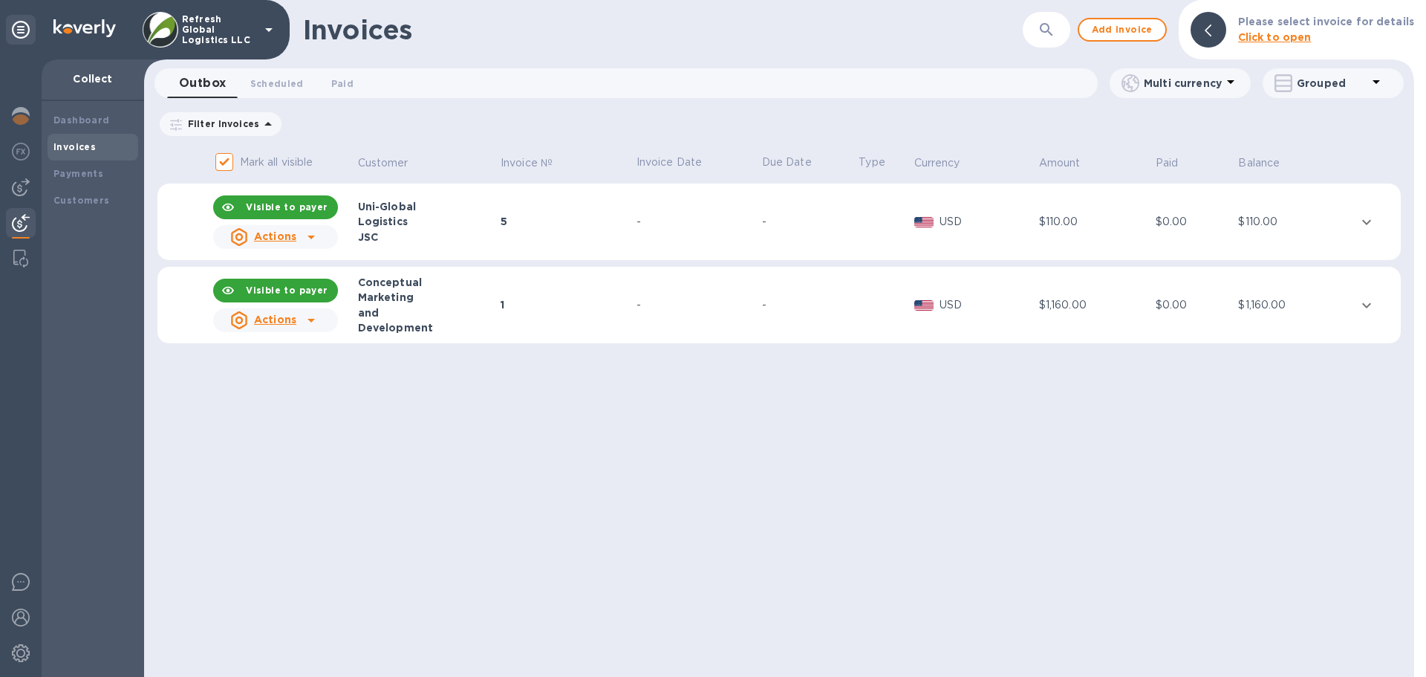
click at [1369, 306] on icon "expand row" at bounding box center [1367, 305] width 18 height 18
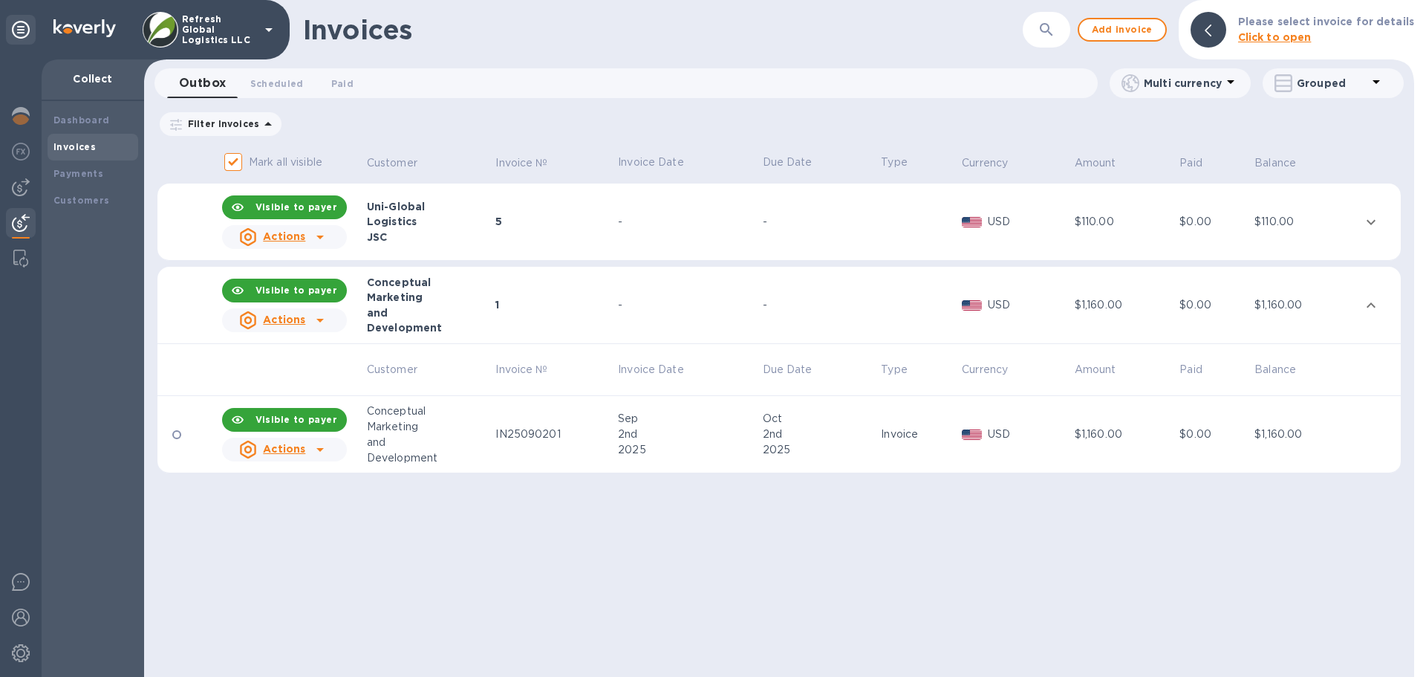
click at [1075, 429] on div "$1,160.00" at bounding box center [1125, 434] width 101 height 16
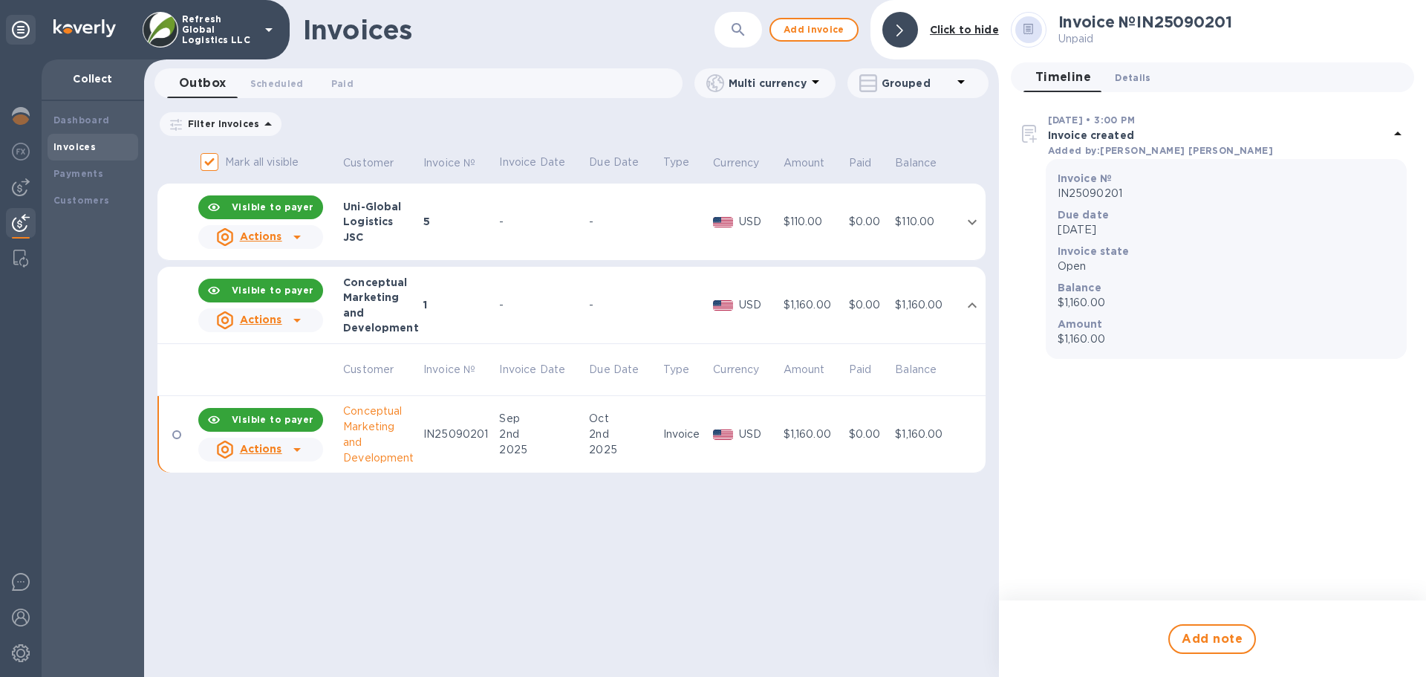
click at [1122, 78] on span "Details 0" at bounding box center [1133, 78] width 36 height 16
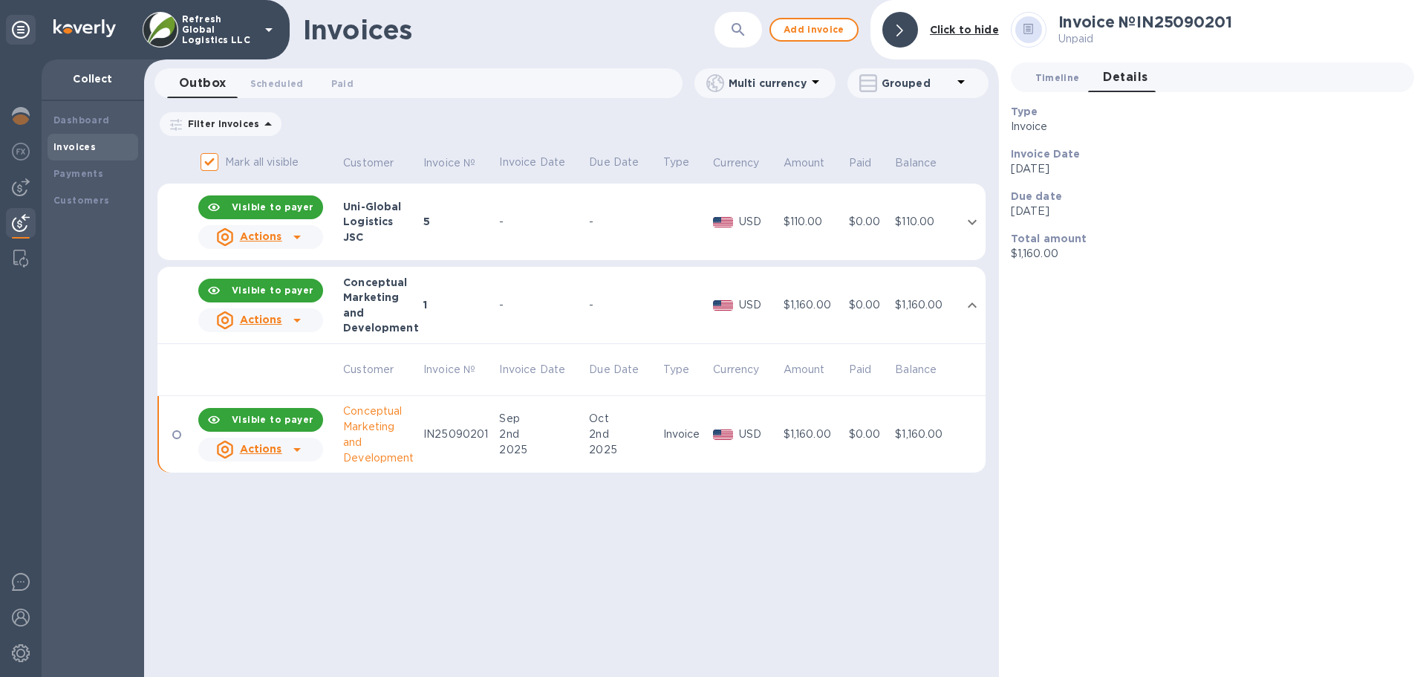
click at [1059, 78] on span "Timeline 0" at bounding box center [1058, 78] width 45 height 16
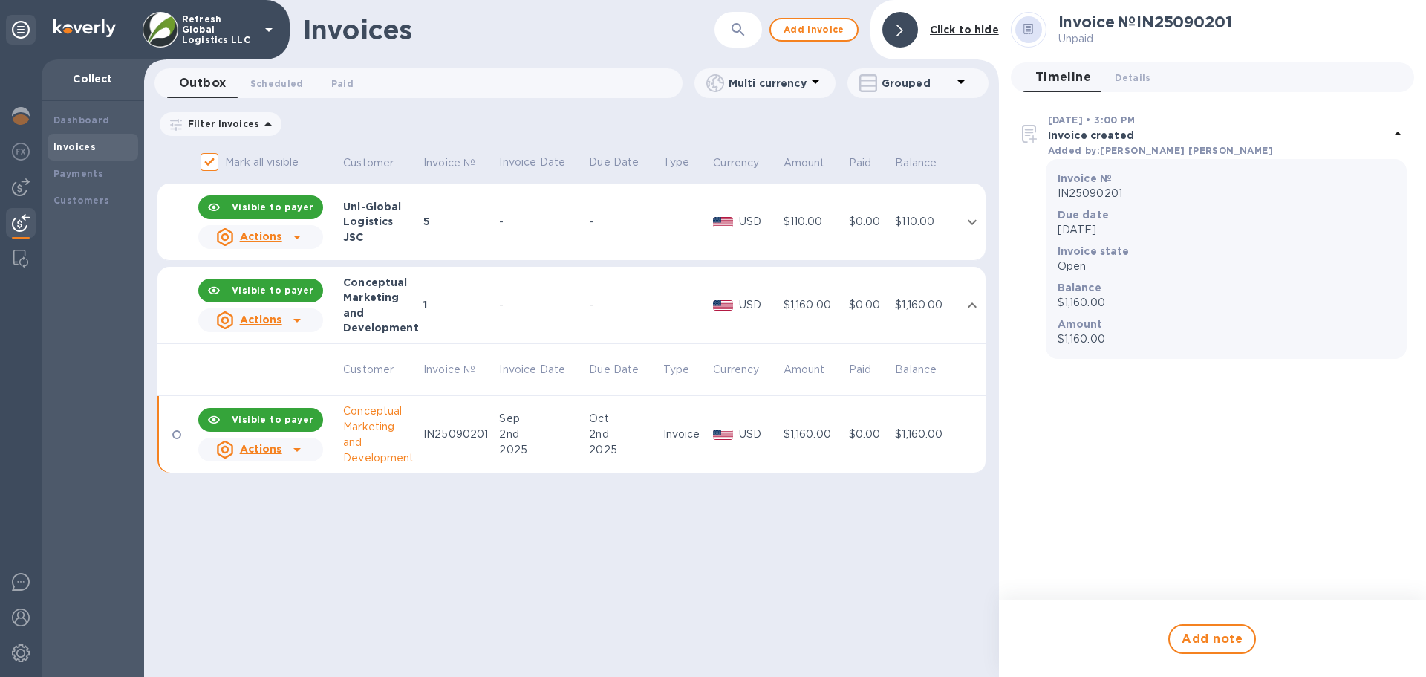
click at [307, 450] on div at bounding box center [297, 450] width 24 height 24
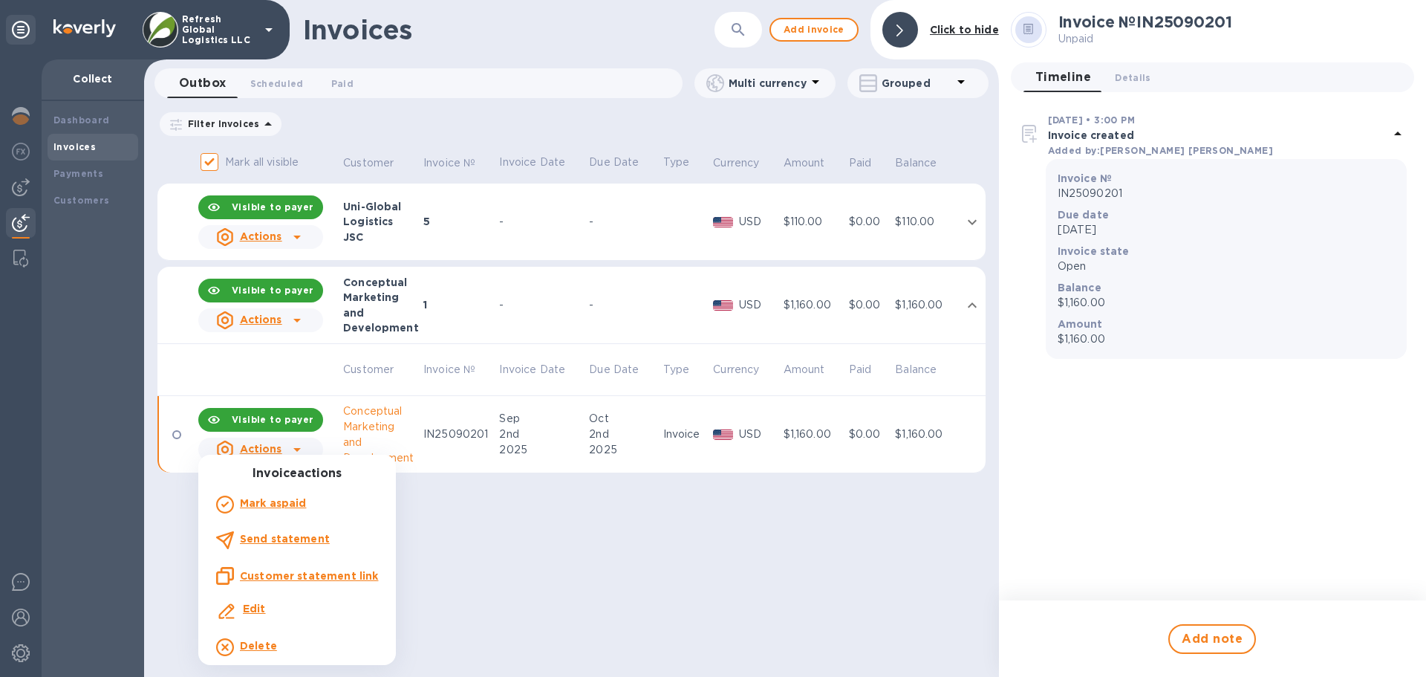
click at [255, 609] on b "Edit" at bounding box center [254, 608] width 23 height 12
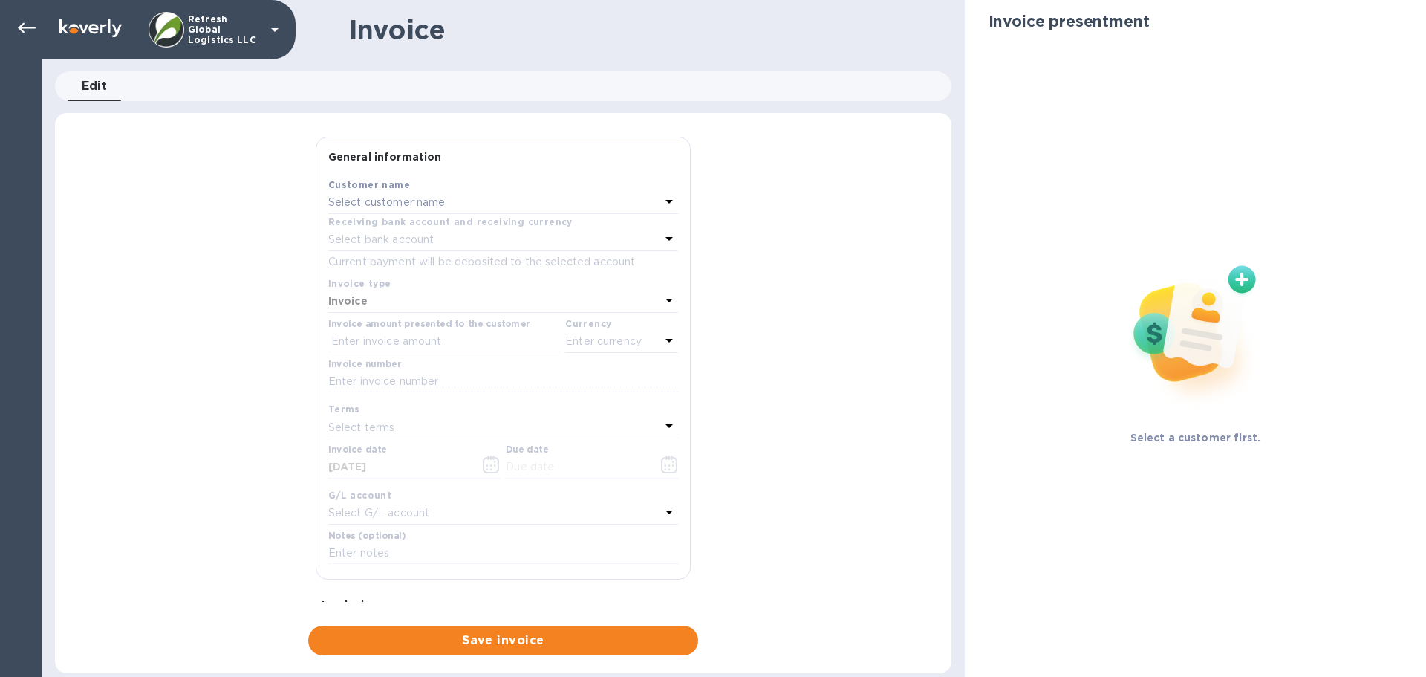
type input "10/02/2025"
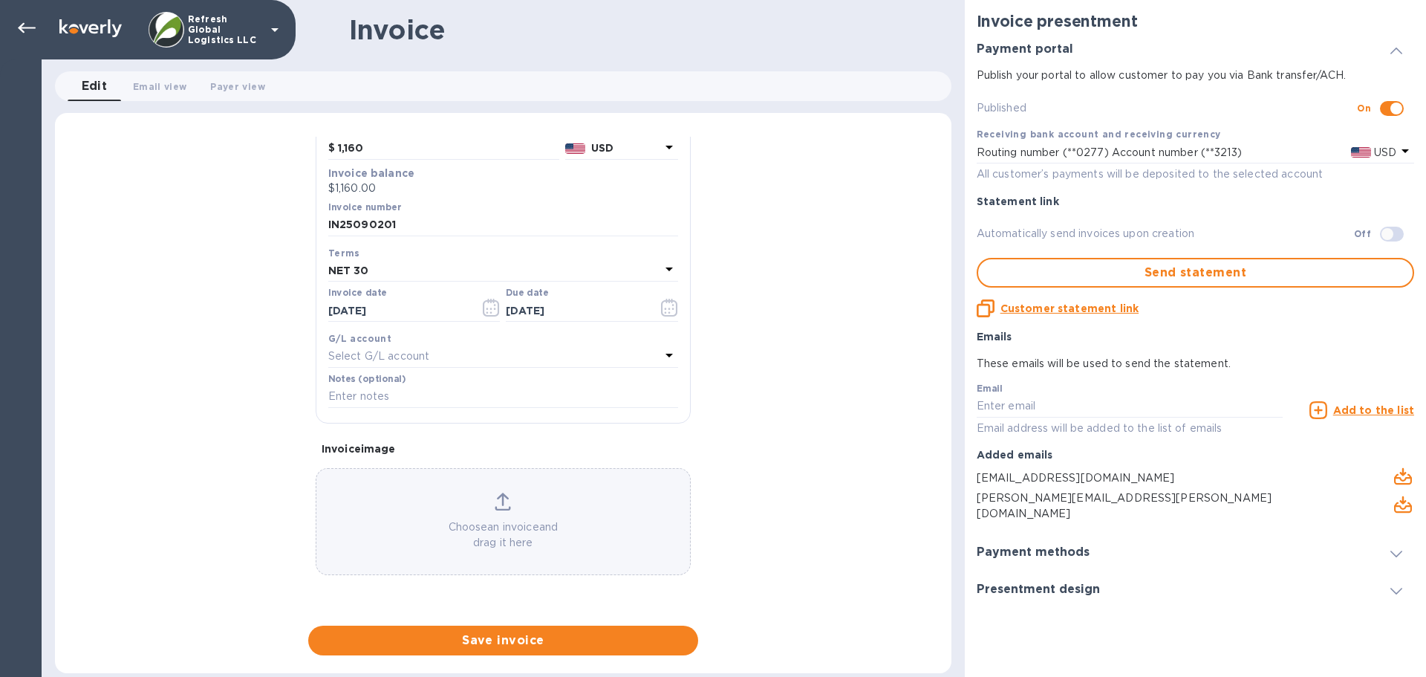
scroll to position [230, 0]
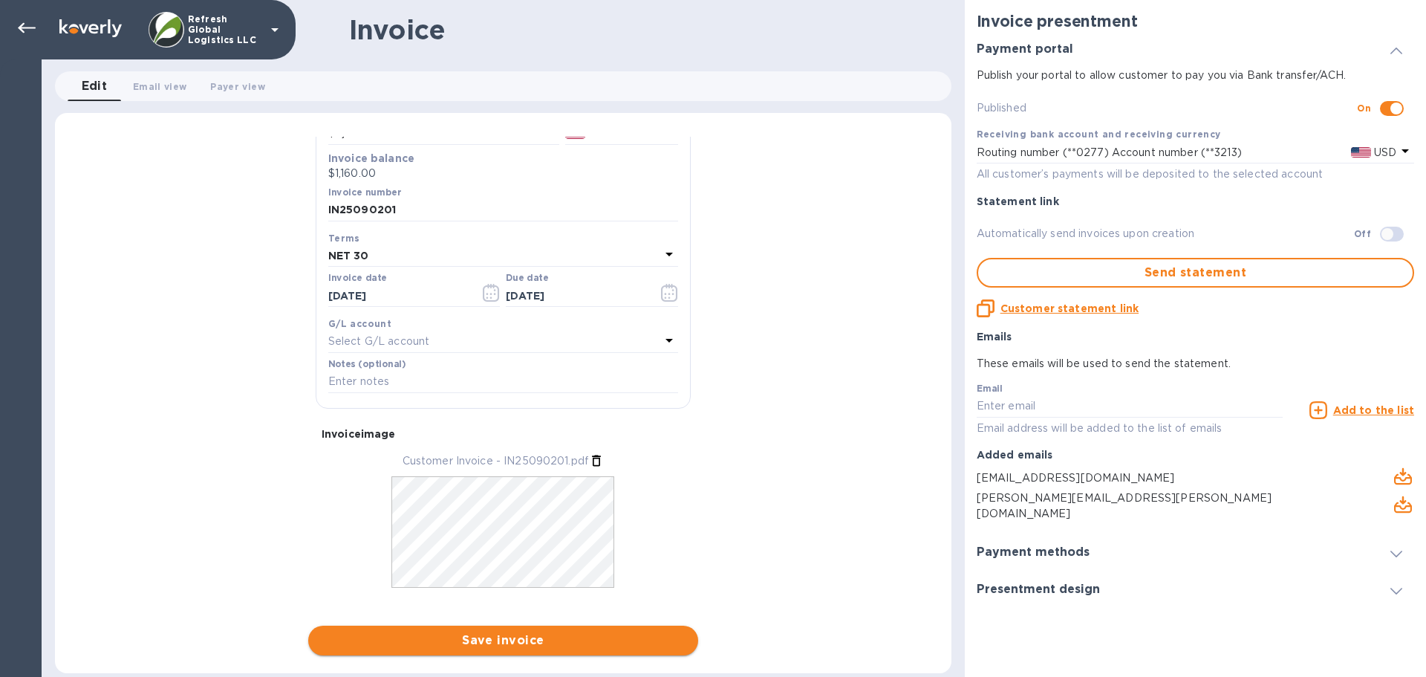
click at [522, 643] on span "Save invoice" at bounding box center [503, 640] width 366 height 18
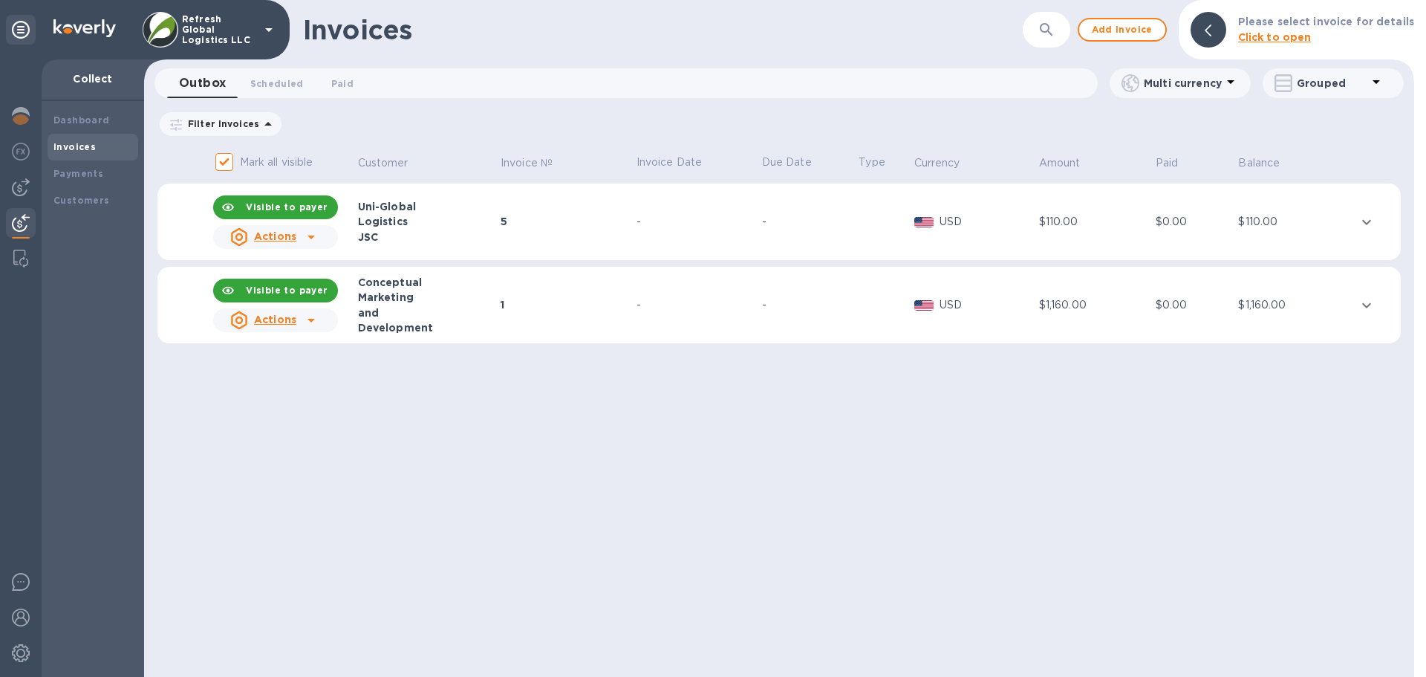
click at [1229, 83] on icon at bounding box center [1230, 82] width 7 height 4
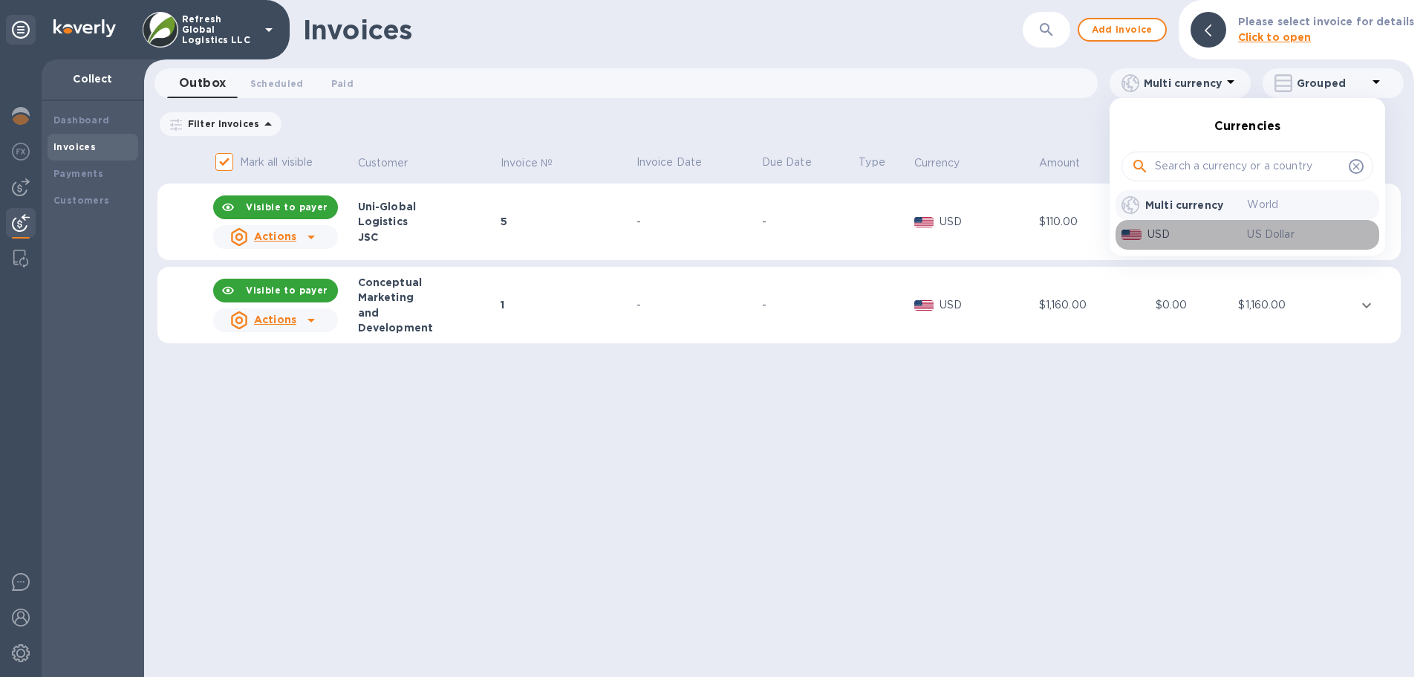
click at [1143, 240] on div at bounding box center [1132, 235] width 26 height 16
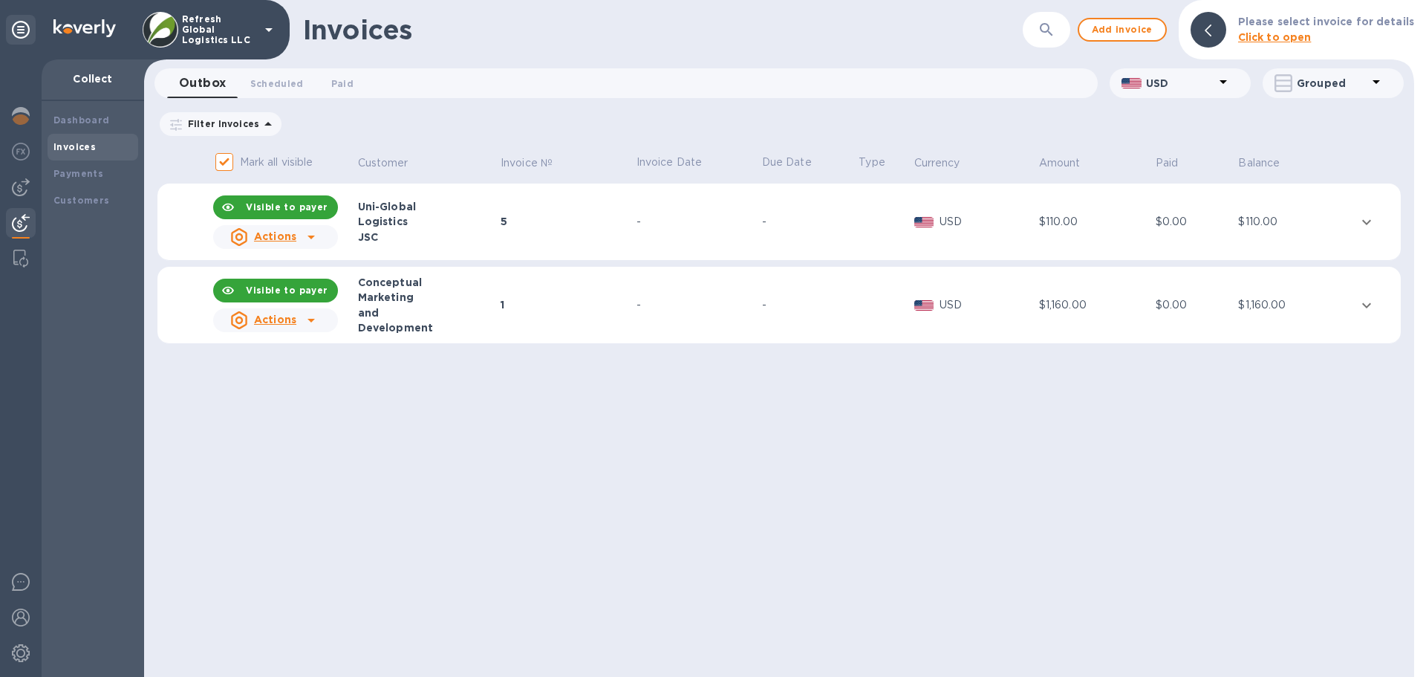
click at [1375, 79] on icon at bounding box center [1377, 82] width 18 height 18
click at [999, 129] on div at bounding box center [713, 338] width 1426 height 677
click at [282, 320] on u "Actions" at bounding box center [275, 319] width 42 height 12
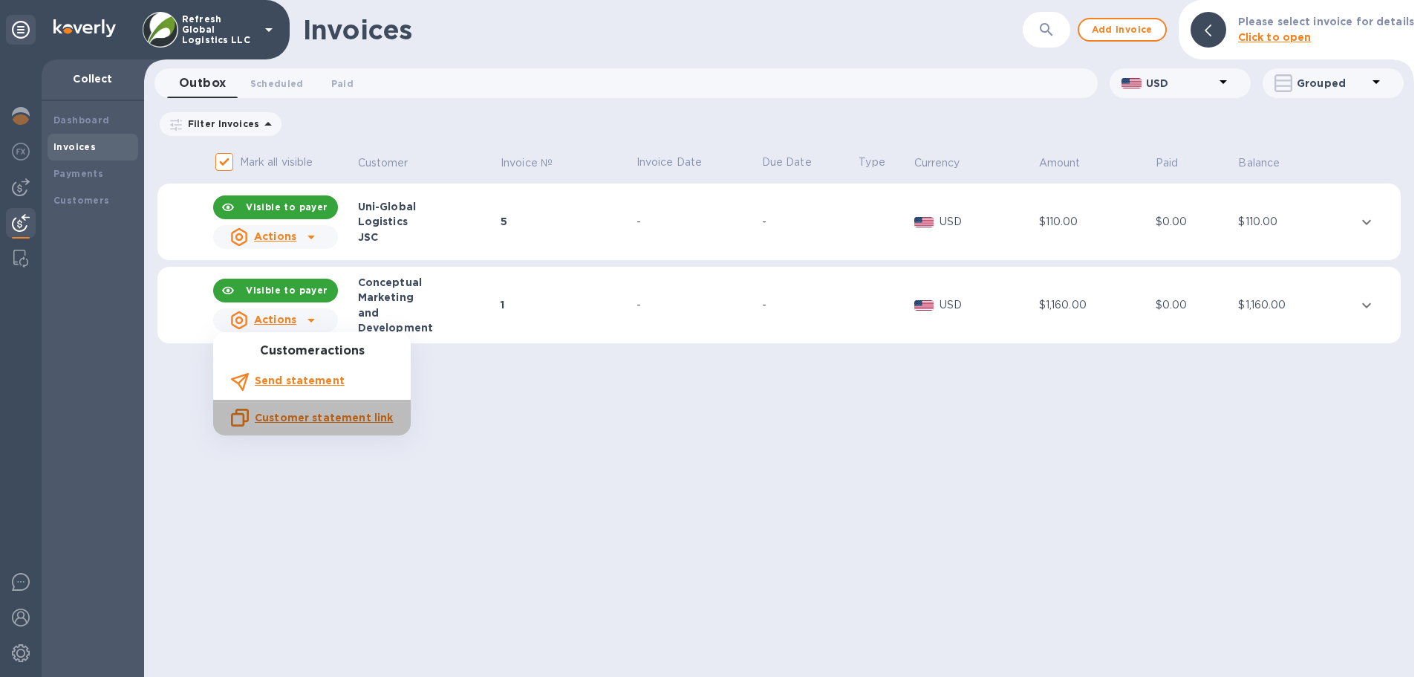
click at [349, 416] on u "Customer statement link" at bounding box center [324, 418] width 138 height 12
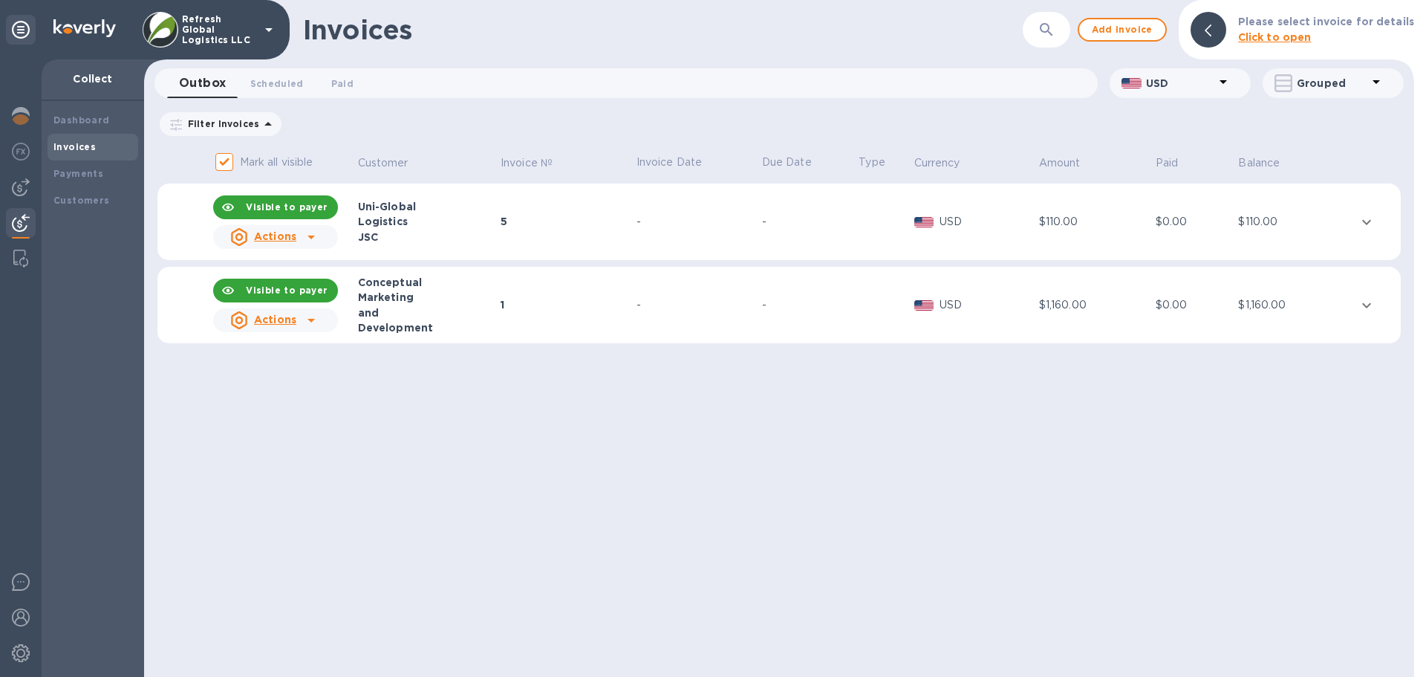
click at [264, 324] on u "Actions" at bounding box center [275, 319] width 42 height 12
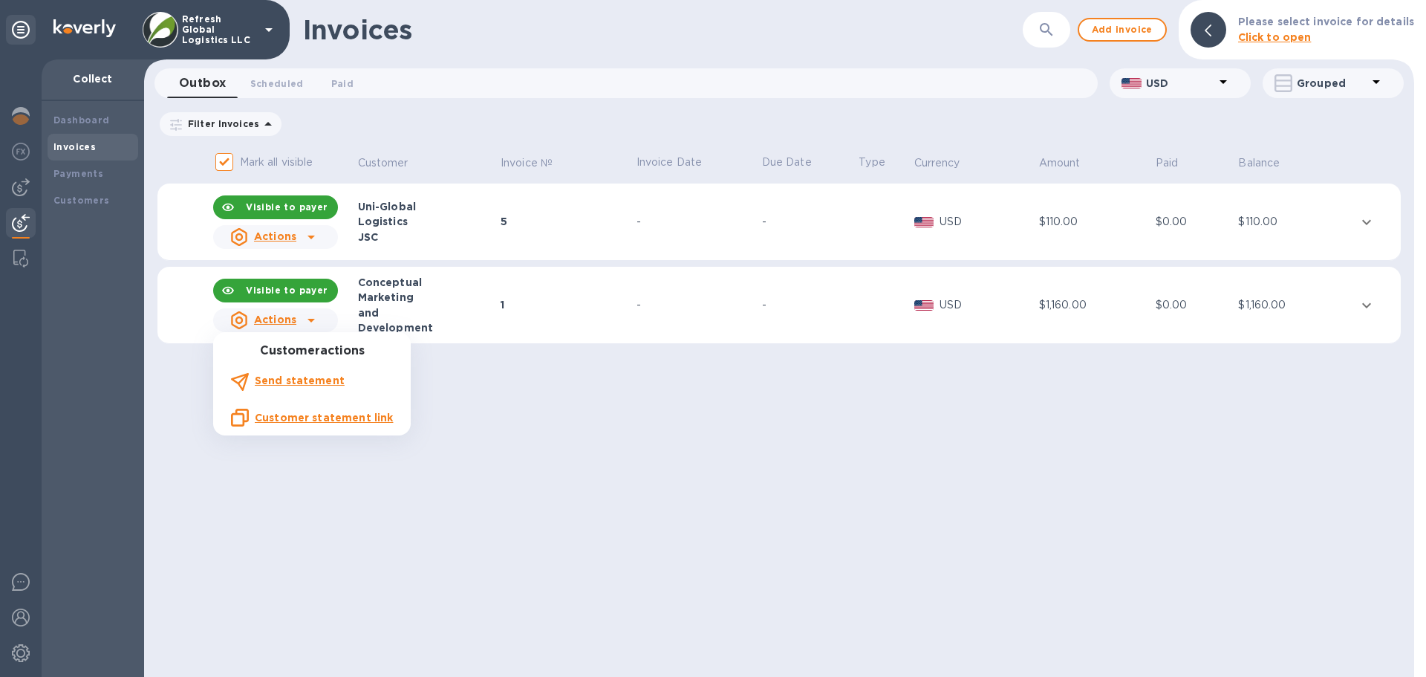
click at [1367, 299] on div at bounding box center [713, 338] width 1426 height 677
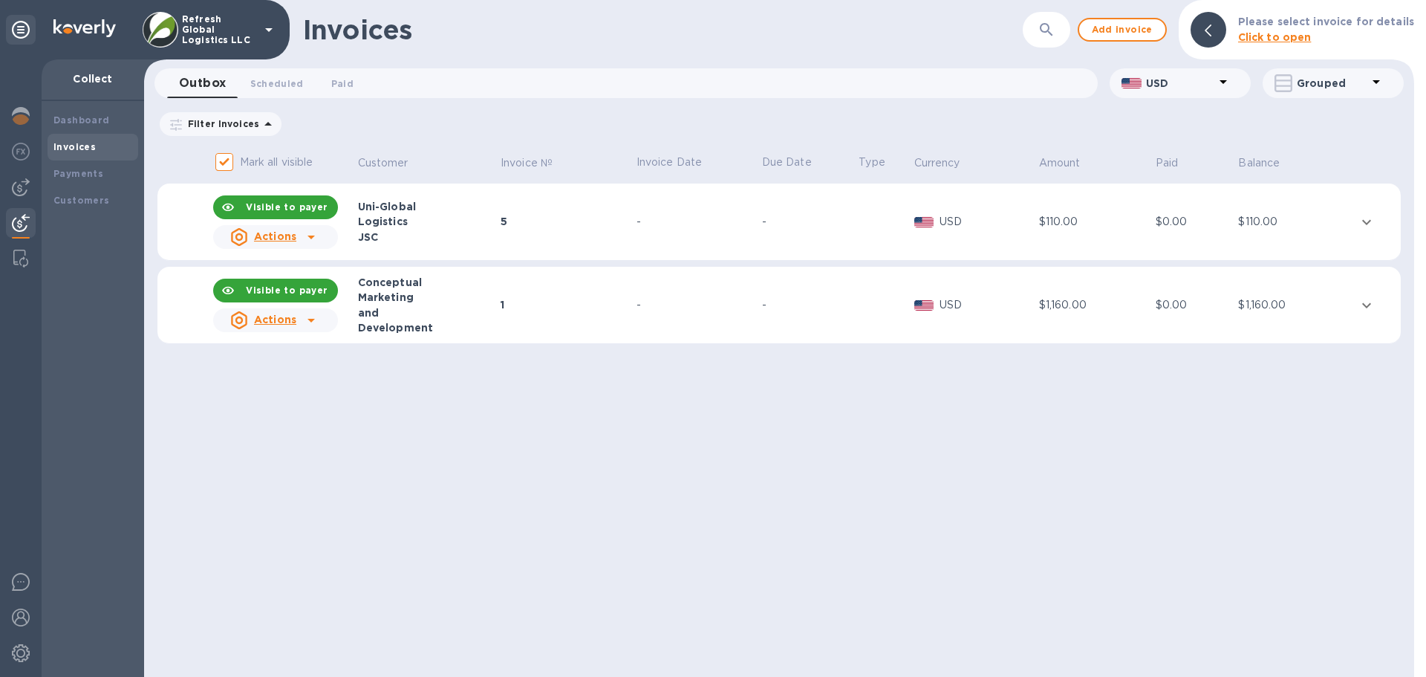
click at [1367, 304] on icon "expand row" at bounding box center [1367, 305] width 18 height 18
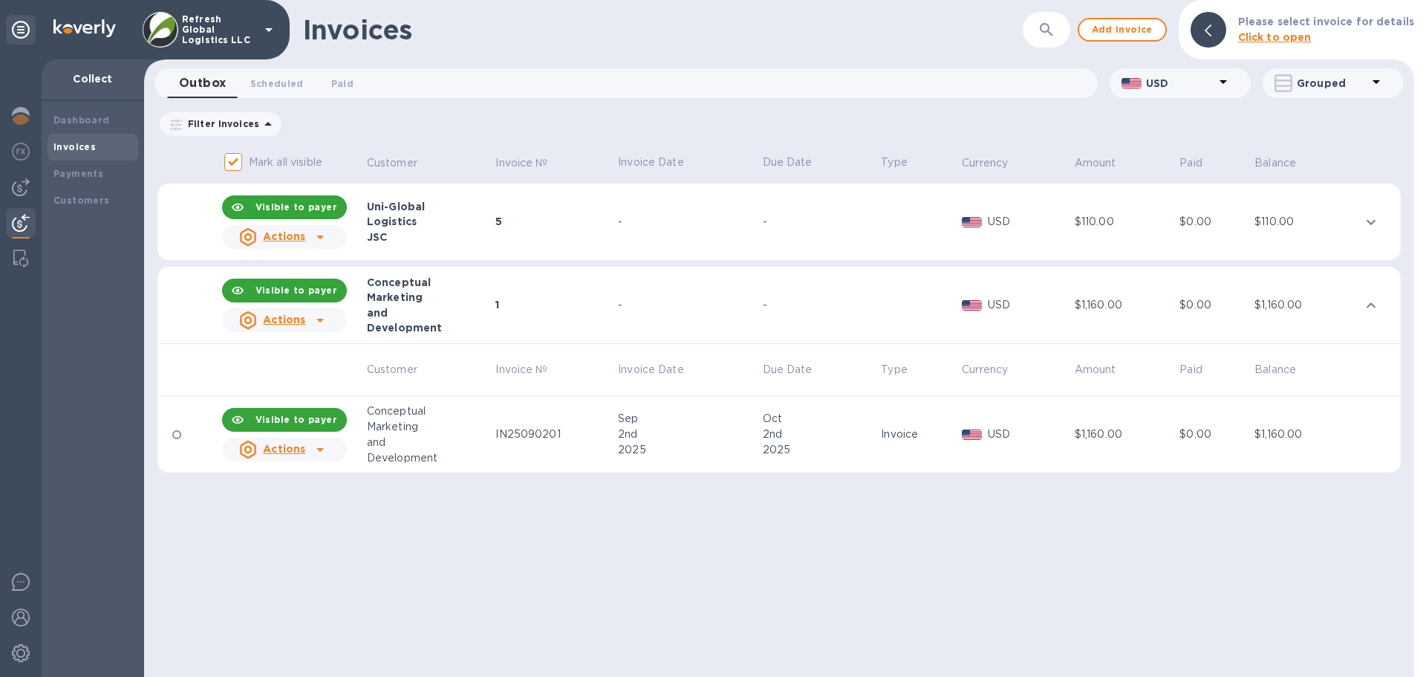
click at [320, 449] on icon at bounding box center [319, 450] width 7 height 4
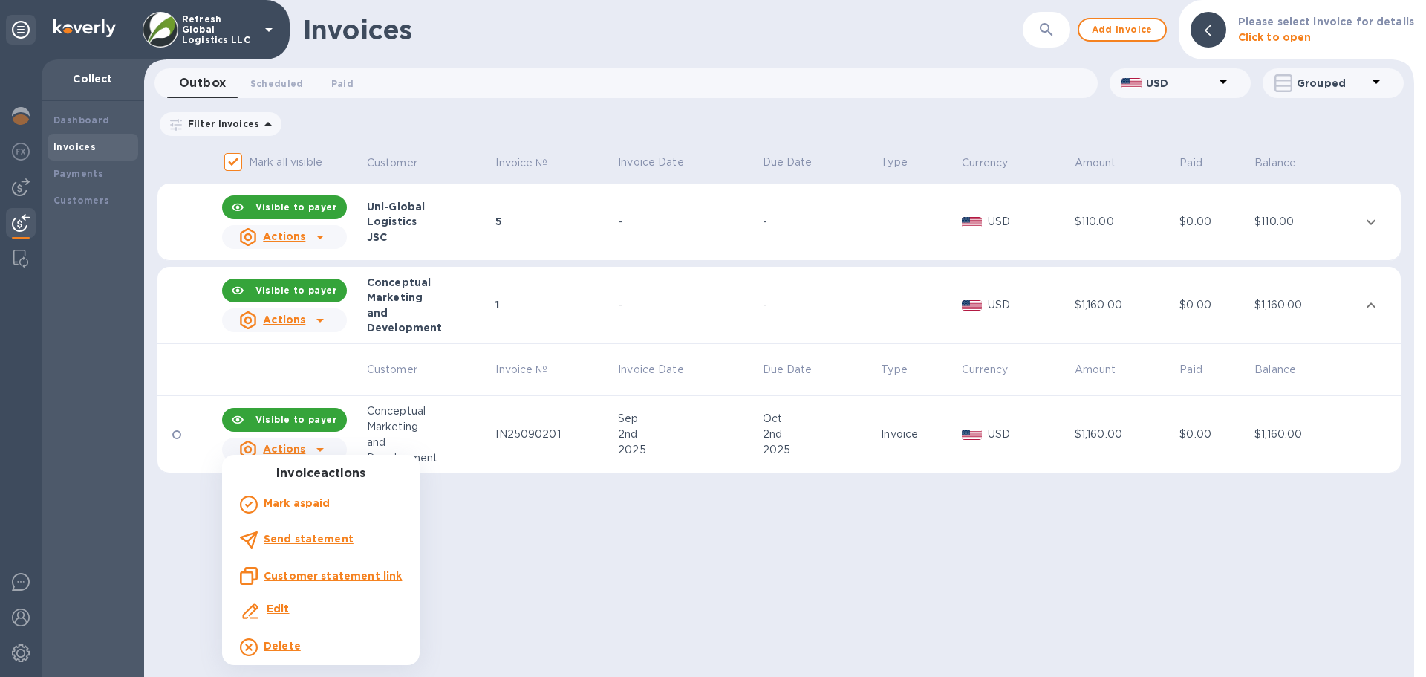
click at [276, 611] on b "Edit" at bounding box center [278, 608] width 23 height 12
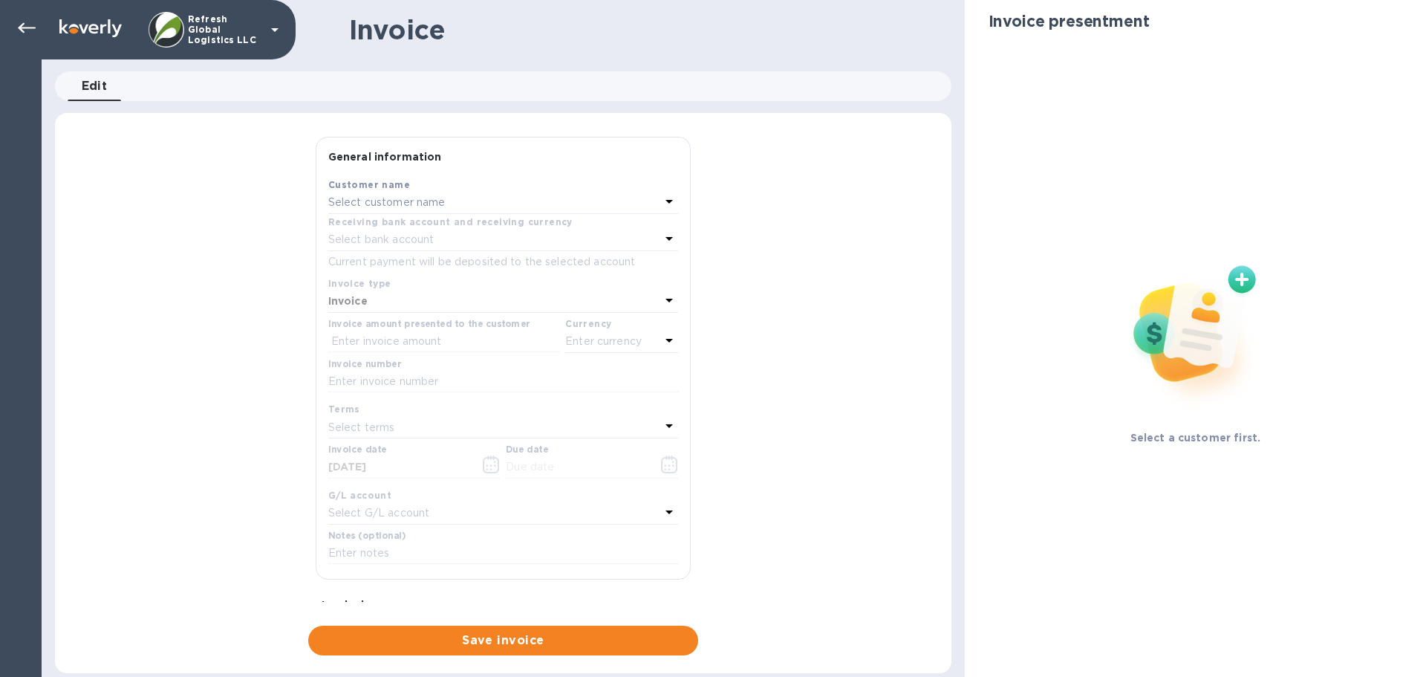
type input "10/02/2025"
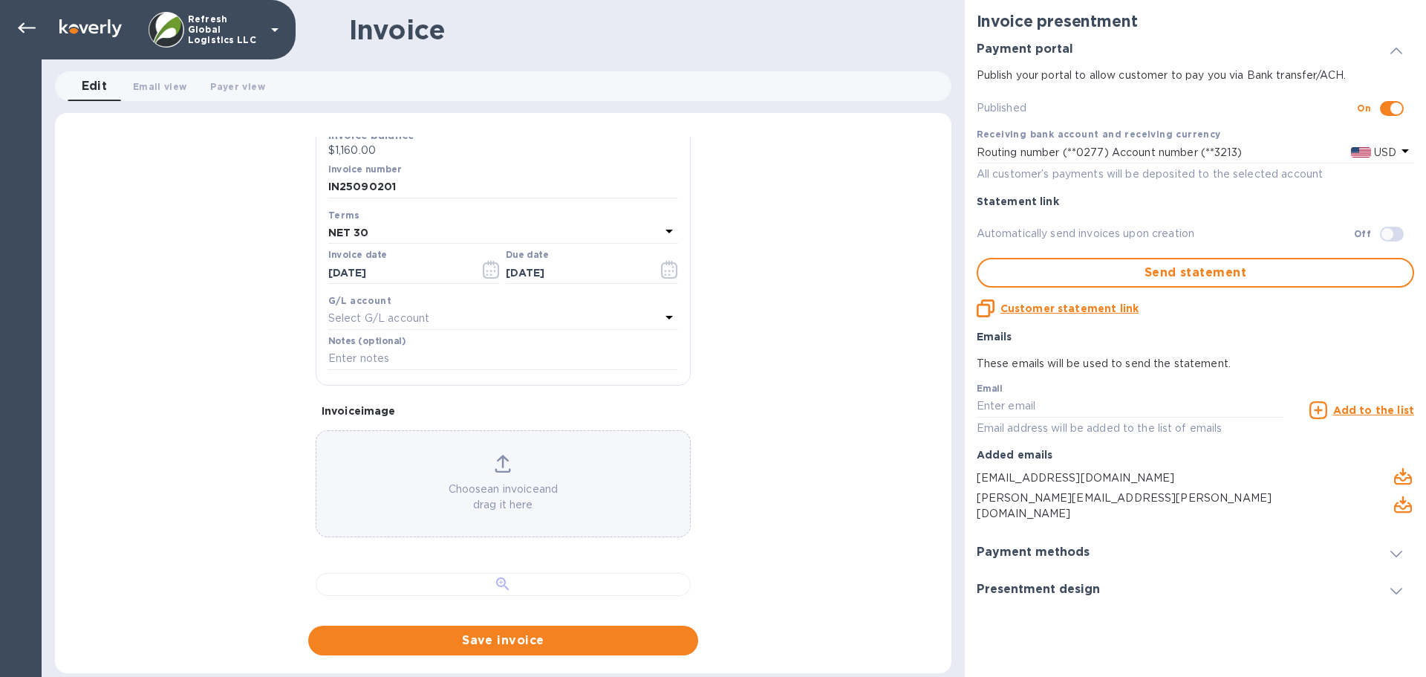
scroll to position [708, 0]
click at [490, 573] on div at bounding box center [503, 584] width 375 height 23
drag, startPoint x: 449, startPoint y: 418, endPoint x: 181, endPoint y: 446, distance: 268.9
click at [181, 446] on div "General information Save Customer name Conceptual Marketing and Development Rec…" at bounding box center [503, 396] width 897 height 519
click at [148, 85] on span "Email view 0" at bounding box center [159, 87] width 53 height 16
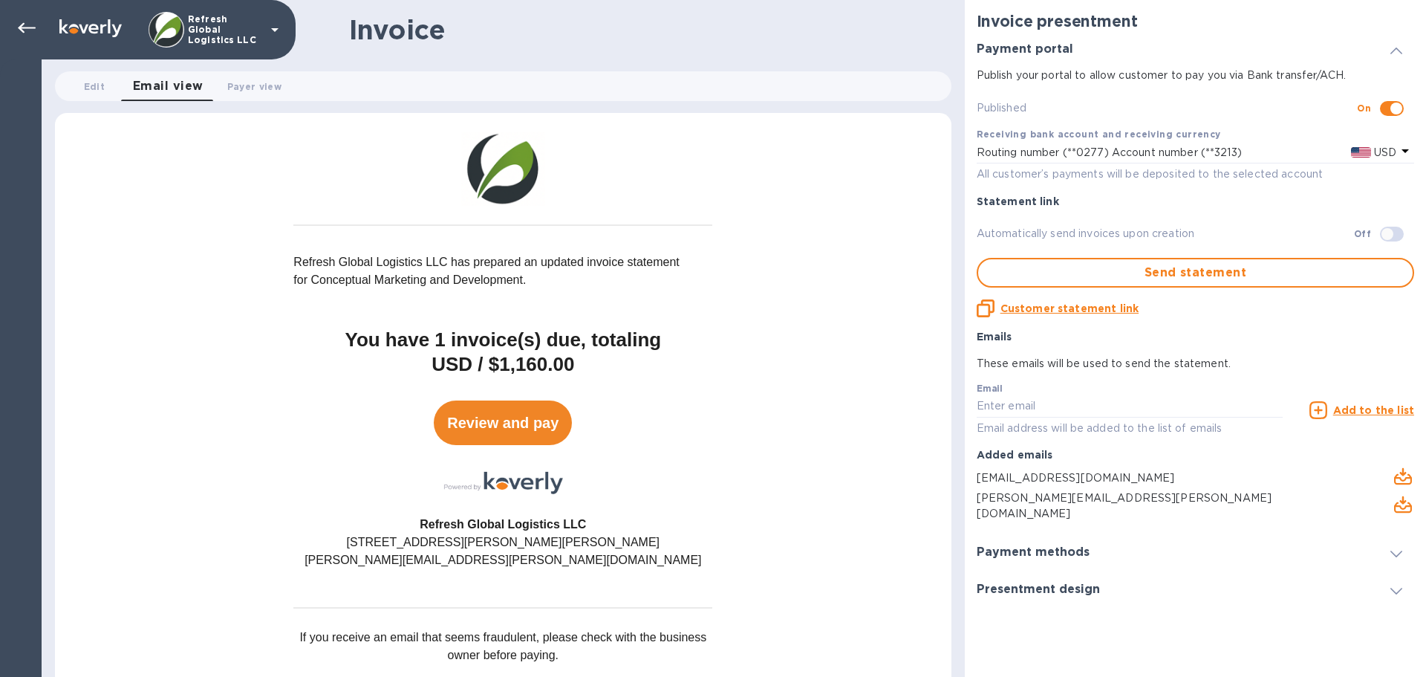
scroll to position [0, 0]
click at [260, 85] on span "Payer view 0" at bounding box center [254, 87] width 54 height 16
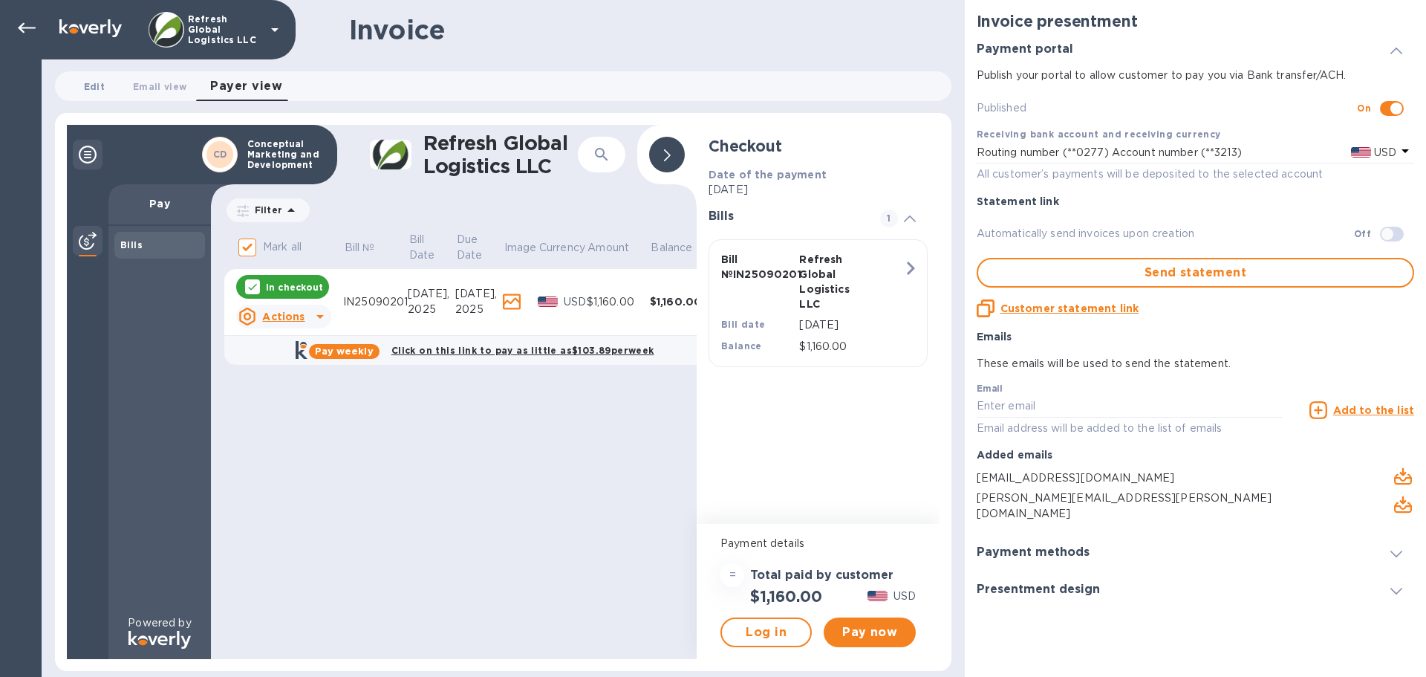
click at [88, 82] on span "Edit 0" at bounding box center [94, 87] width 21 height 16
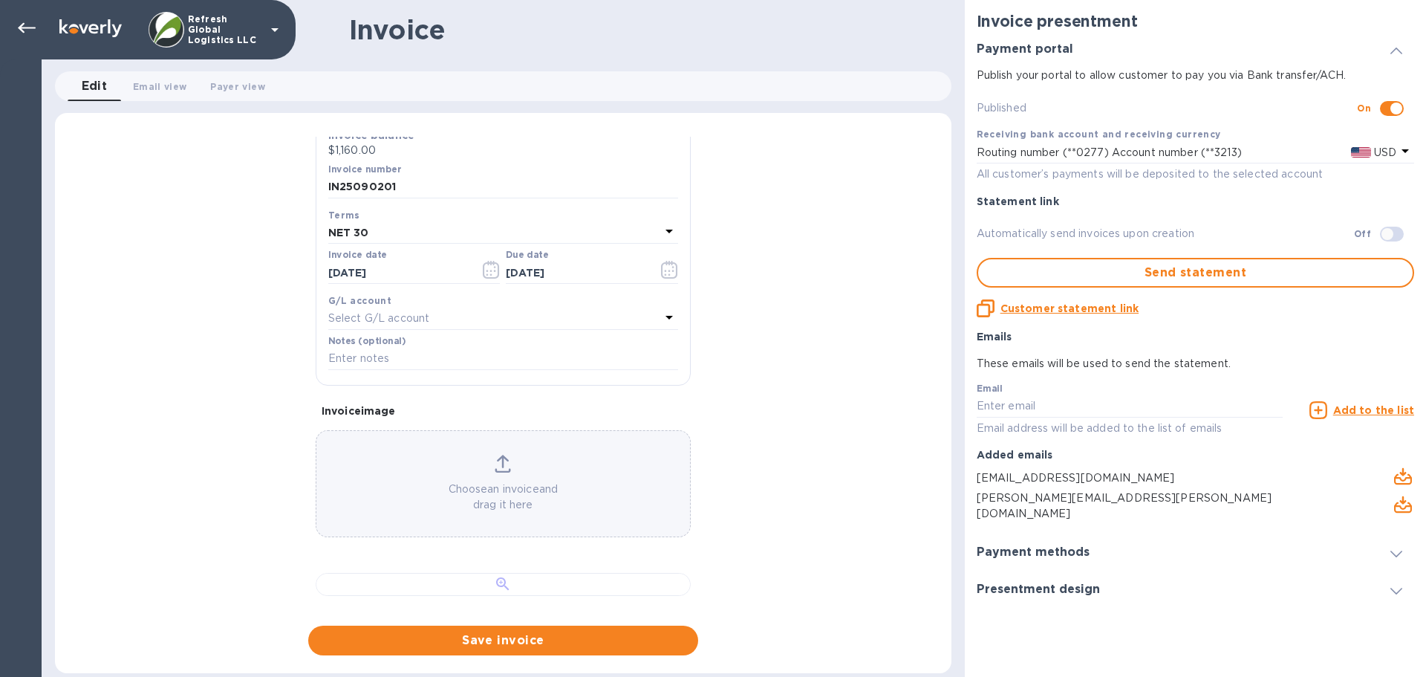
scroll to position [411, 0]
click at [491, 481] on p "Choose an invoice and drag it here" at bounding box center [503, 496] width 374 height 31
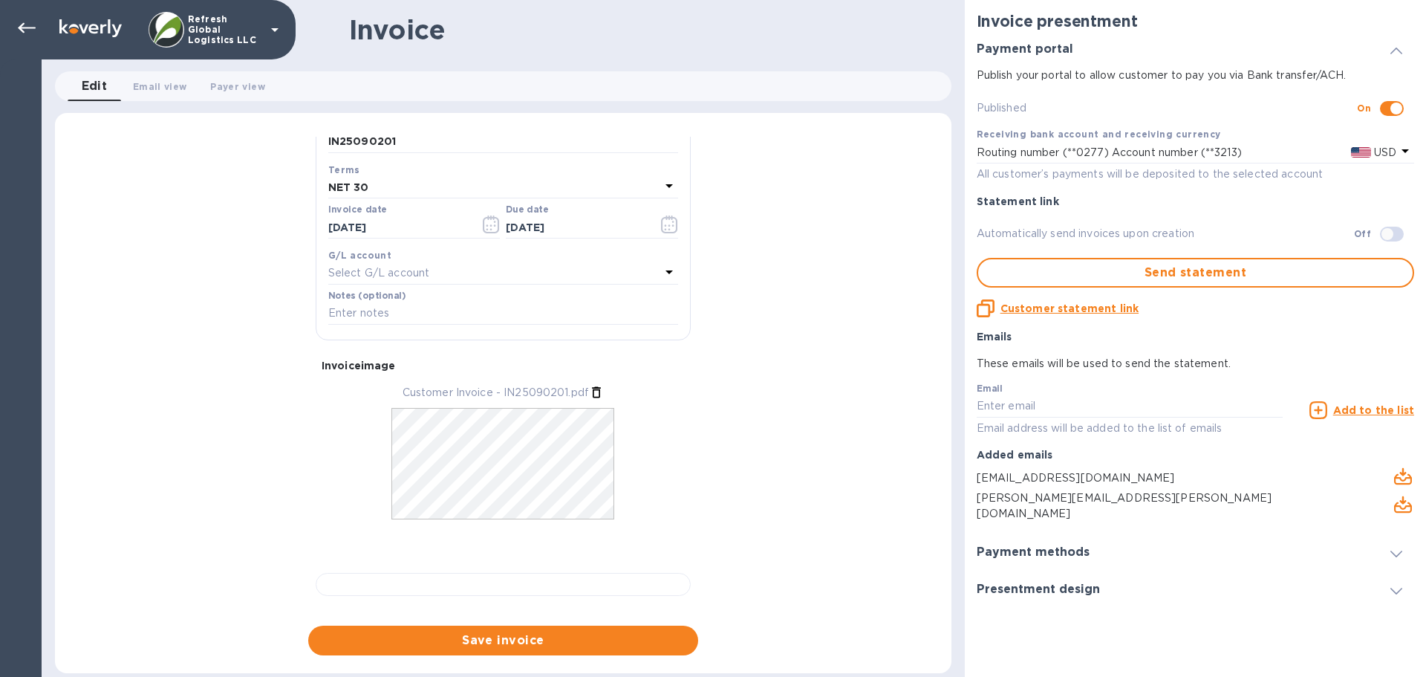
click at [592, 385] on icon at bounding box center [596, 392] width 15 height 15
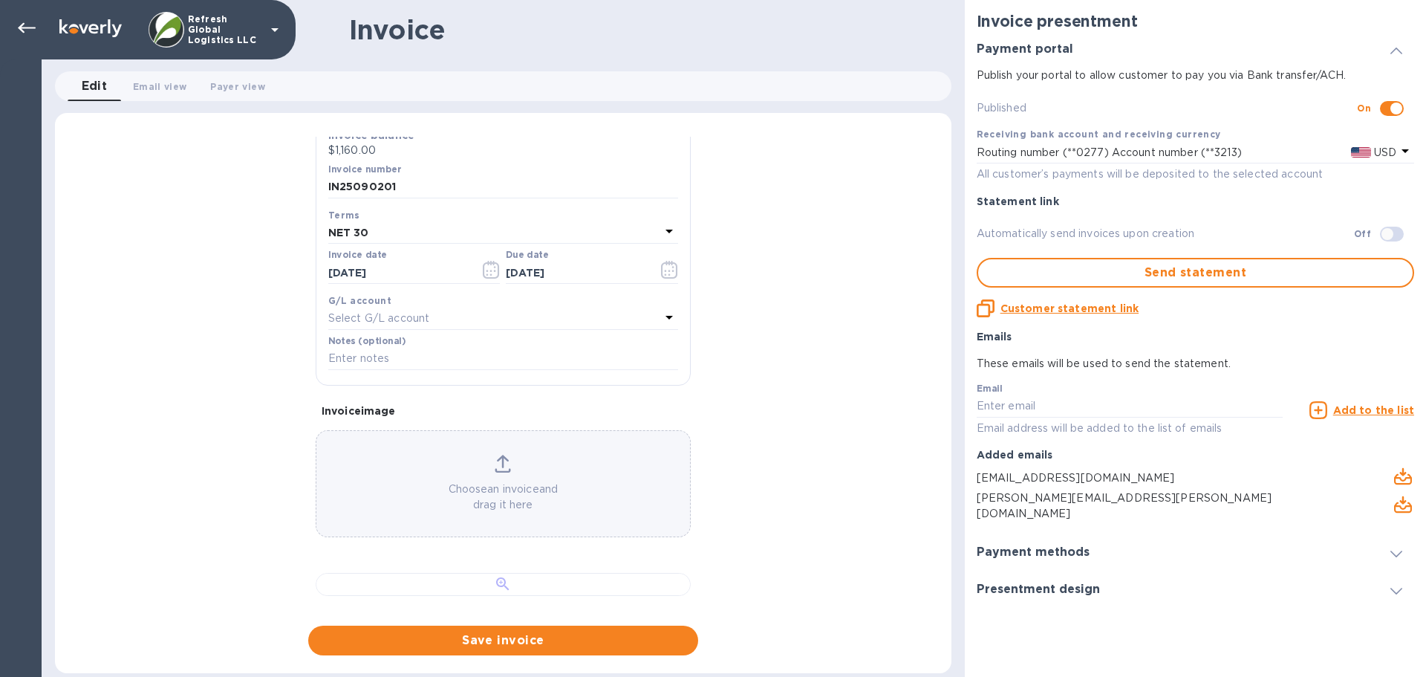
scroll to position [708, 0]
click at [96, 88] on span "Edit 0" at bounding box center [95, 86] width 26 height 21
click at [26, 23] on icon at bounding box center [27, 28] width 18 height 18
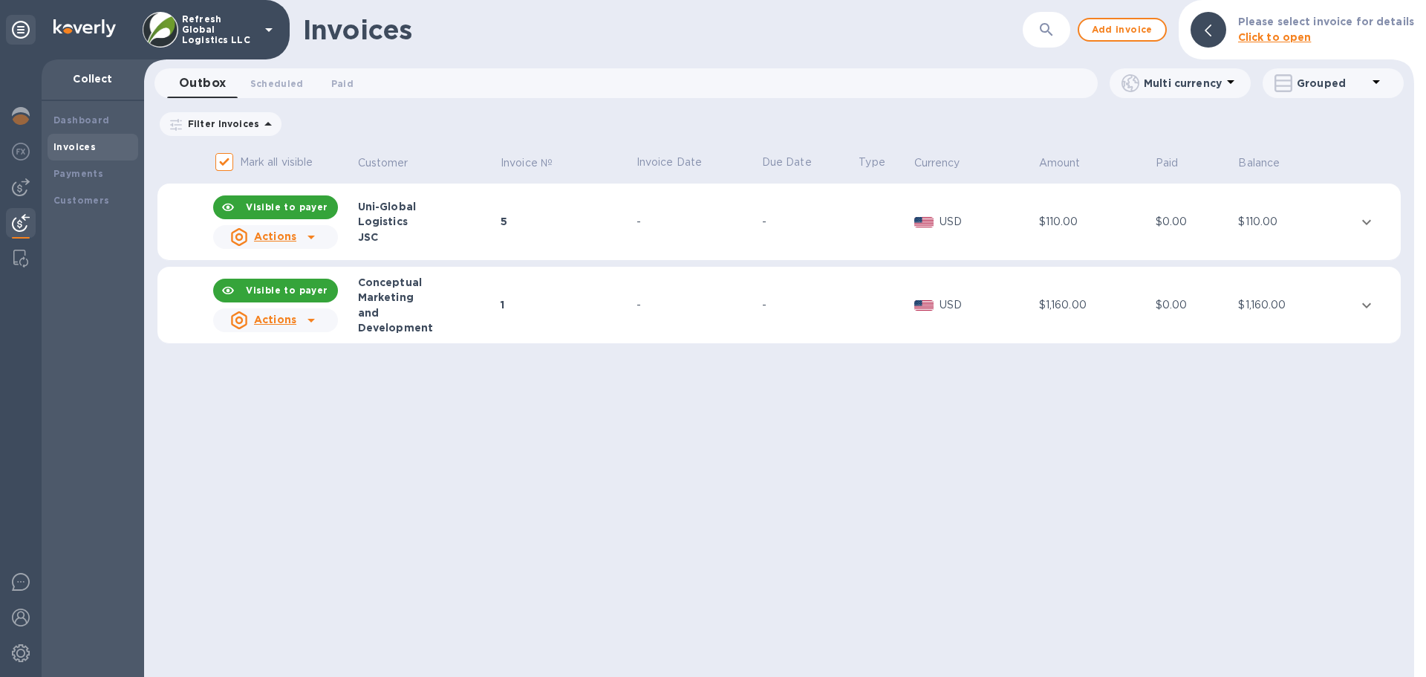
click at [314, 323] on icon at bounding box center [311, 320] width 18 height 18
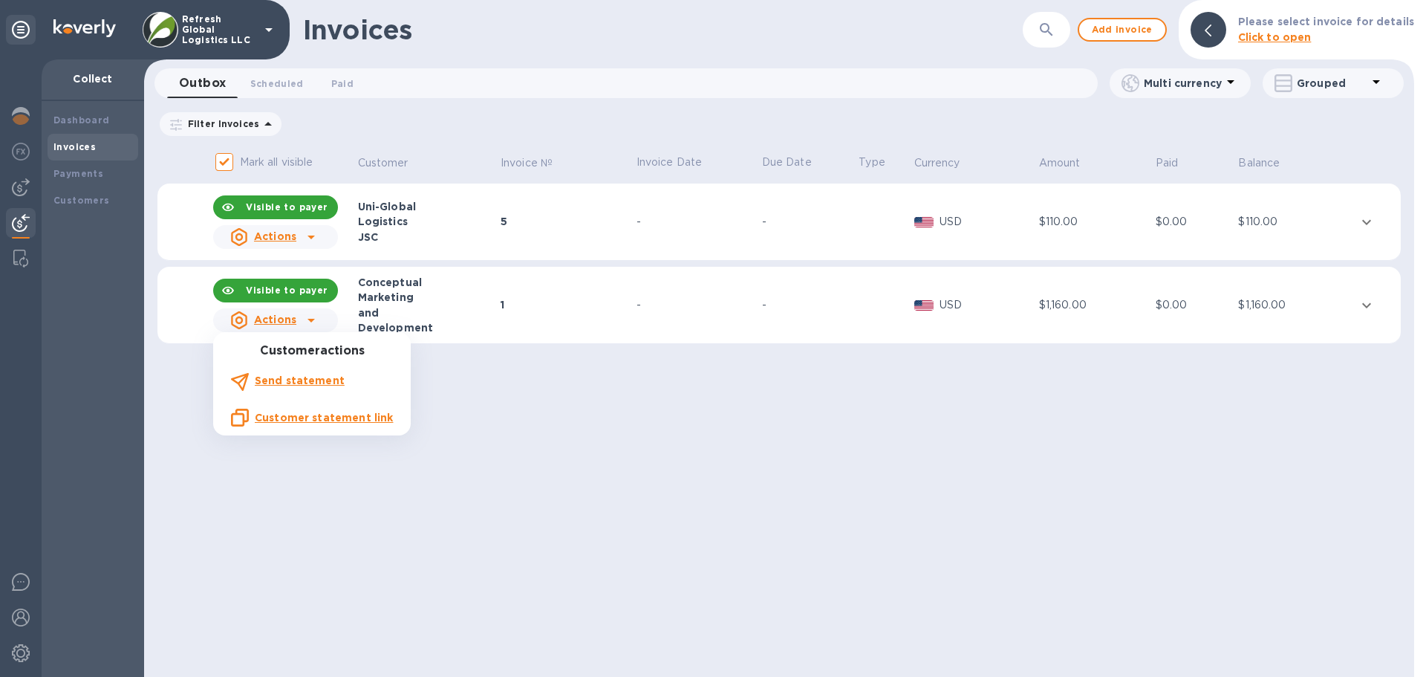
click at [1365, 305] on div at bounding box center [713, 338] width 1426 height 677
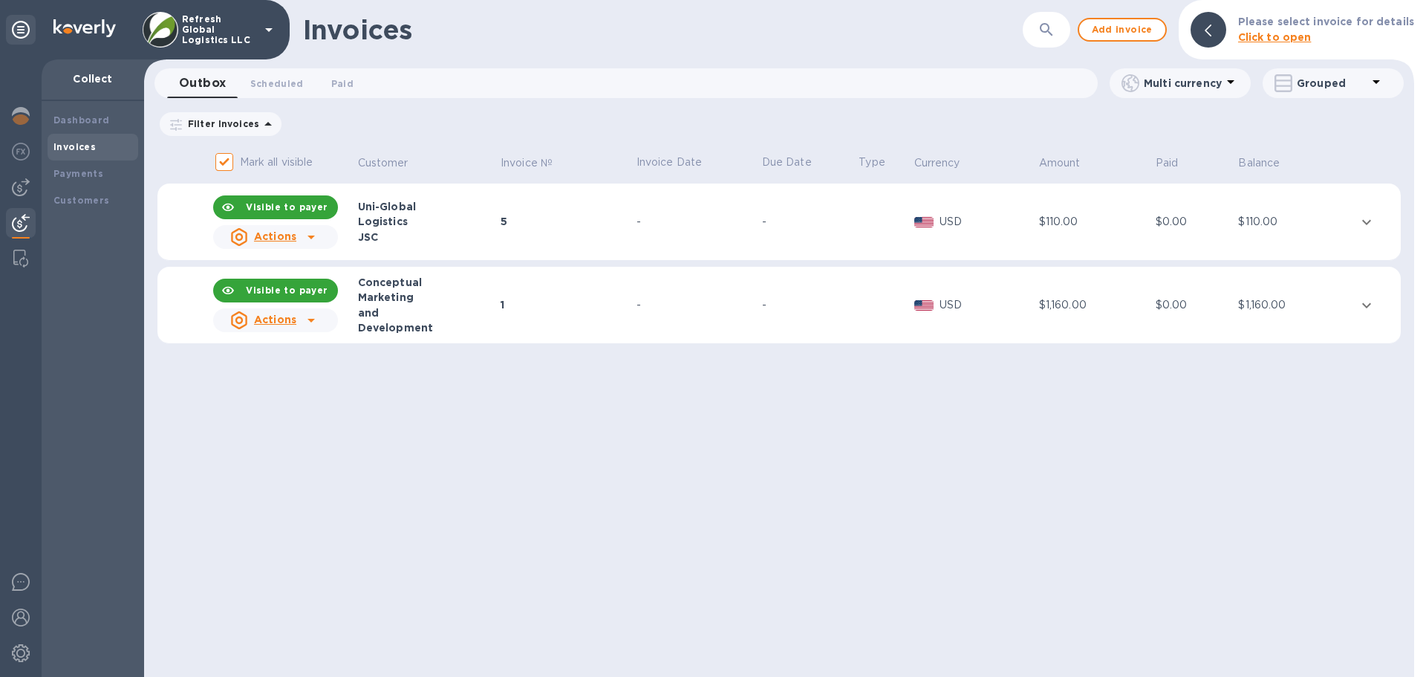
click at [1365, 299] on icon "expand row" at bounding box center [1367, 305] width 18 height 18
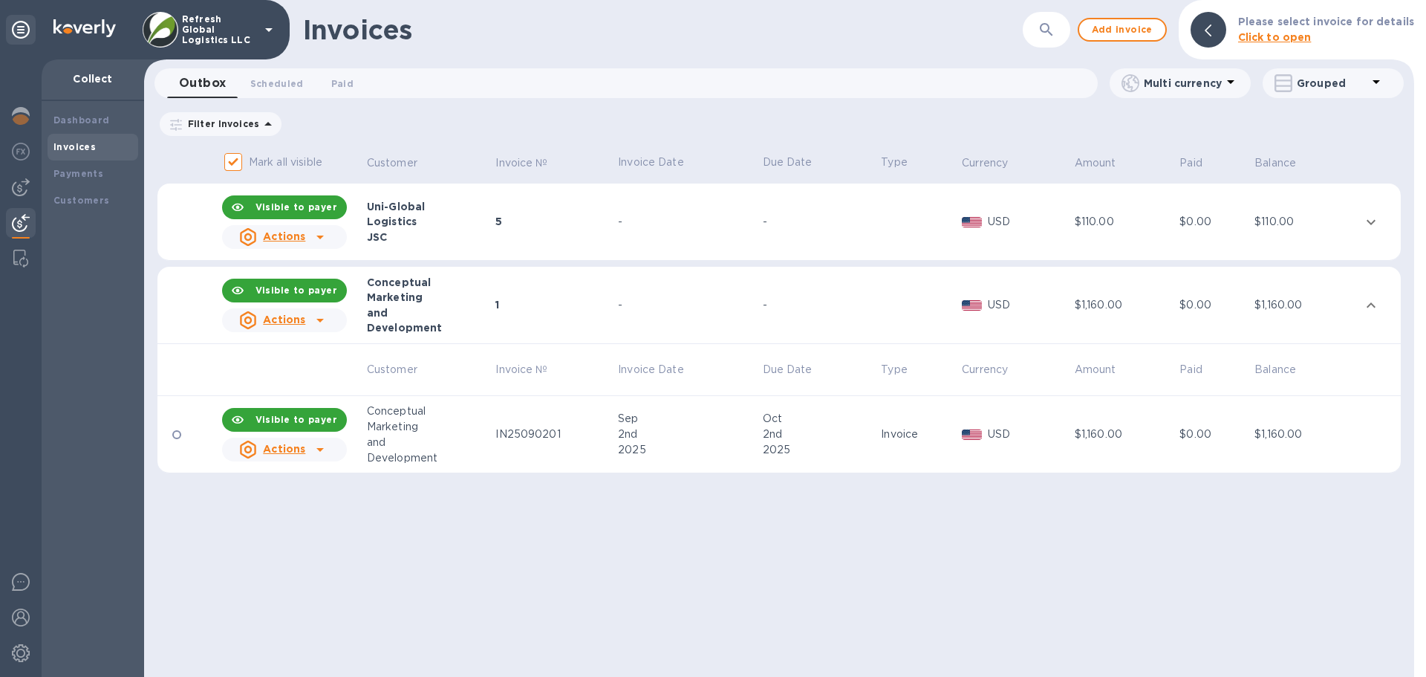
click at [317, 449] on icon at bounding box center [320, 450] width 18 height 18
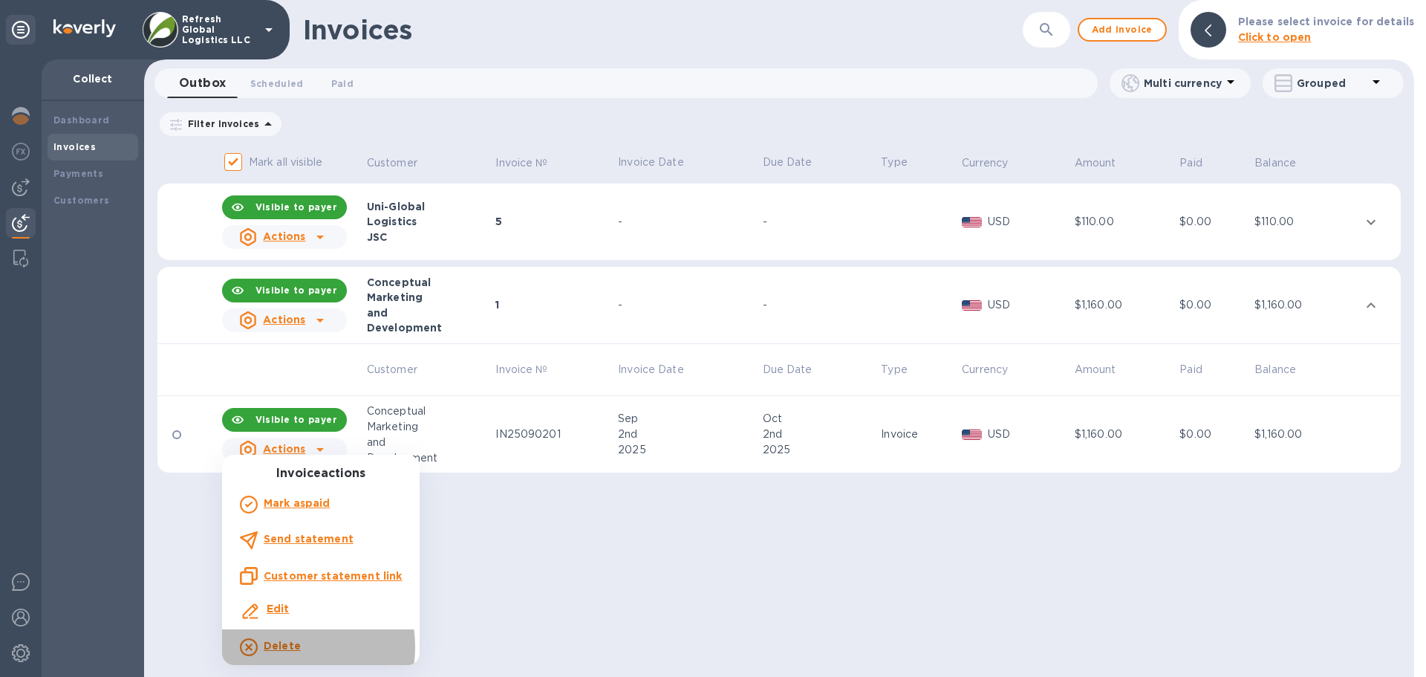
click at [276, 647] on b "Delete" at bounding box center [282, 646] width 37 height 12
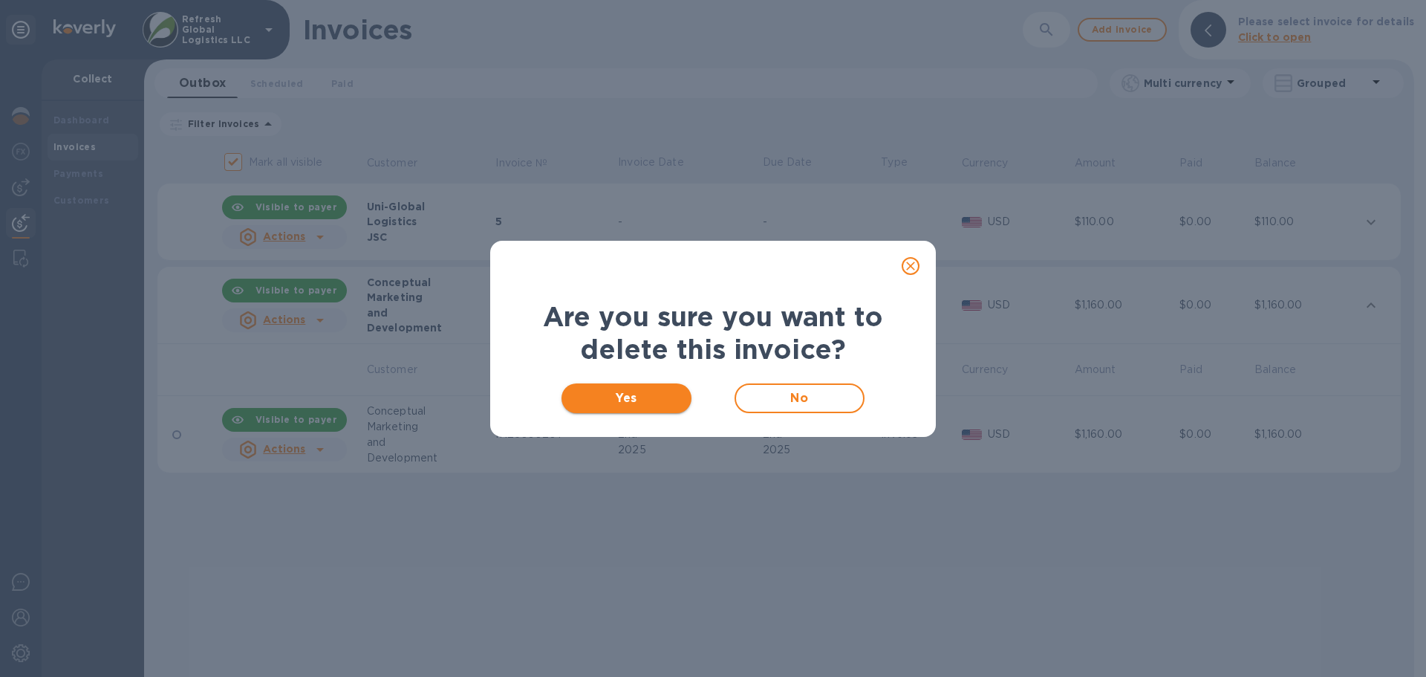
click at [618, 395] on span "Yes" at bounding box center [627, 398] width 106 height 18
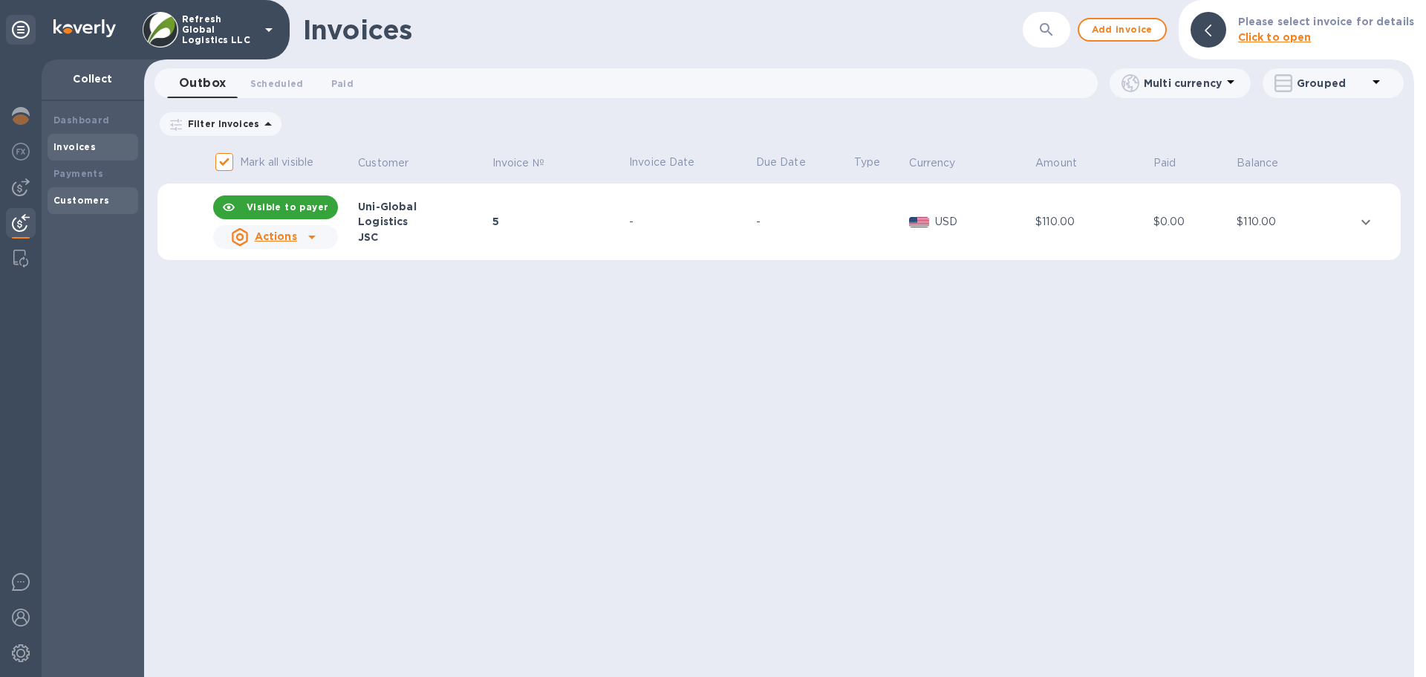
click at [78, 203] on b "Customers" at bounding box center [81, 200] width 56 height 11
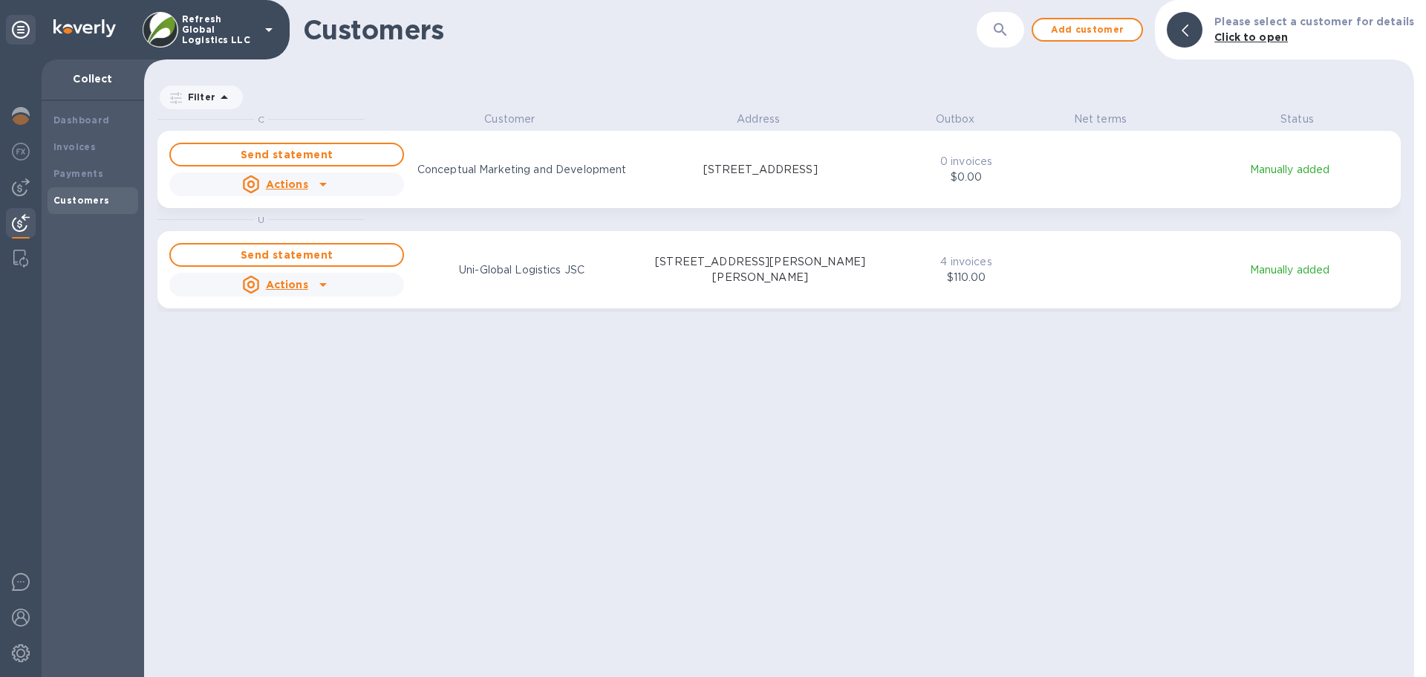
scroll to position [554, 1264]
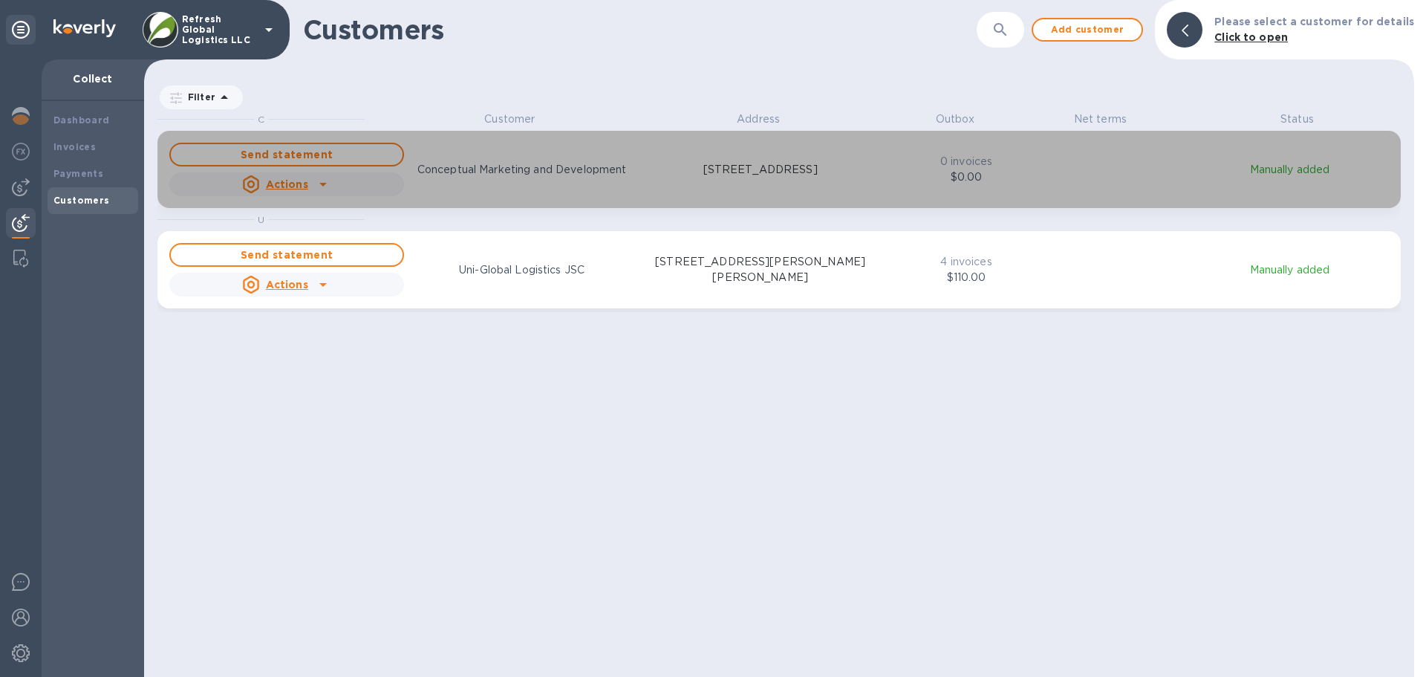
click at [325, 178] on icon "grid" at bounding box center [323, 184] width 18 height 18
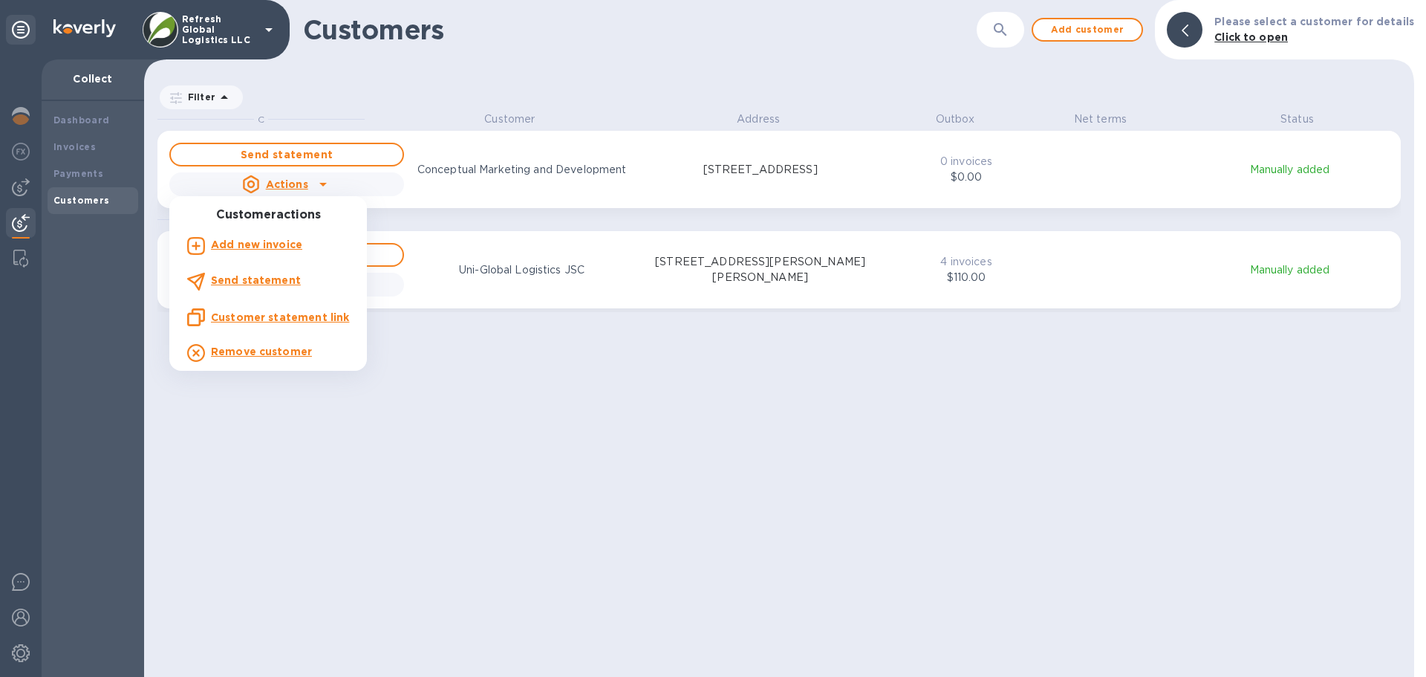
click at [252, 245] on b "Add new invoice" at bounding box center [256, 244] width 91 height 12
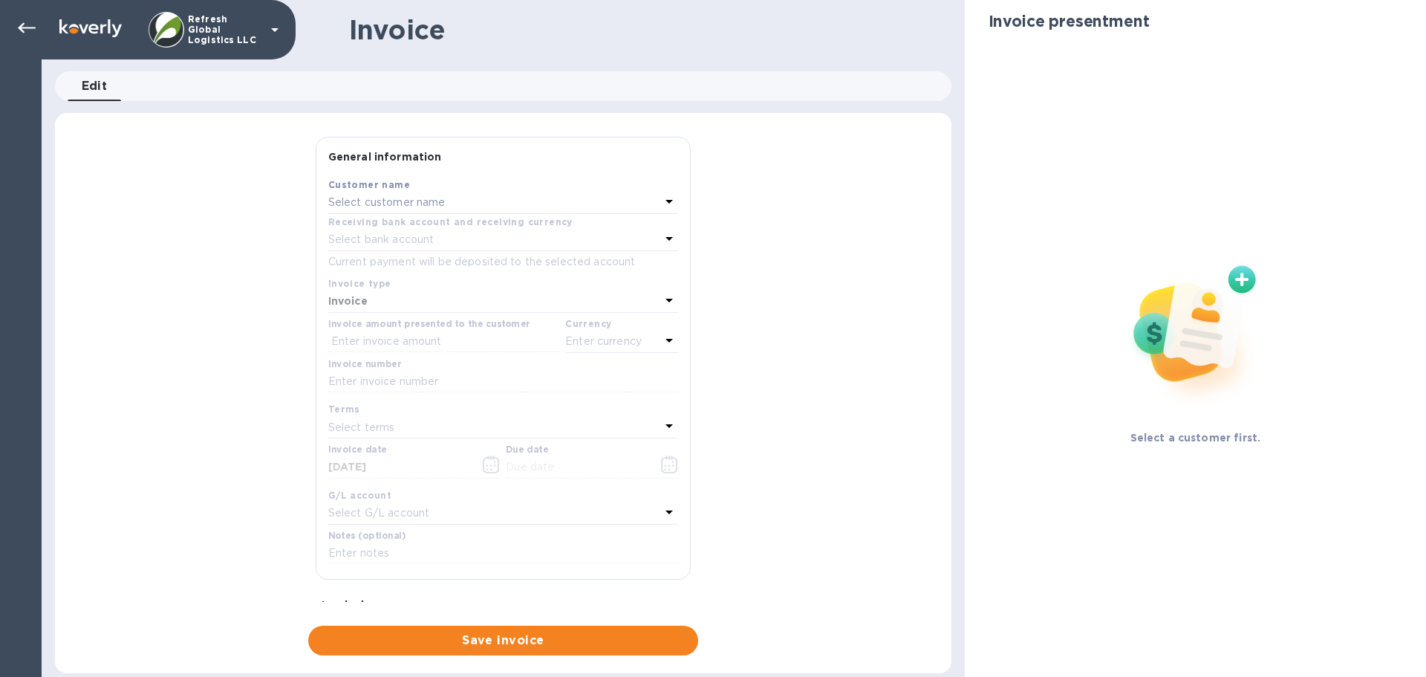
type input "10/02/2025"
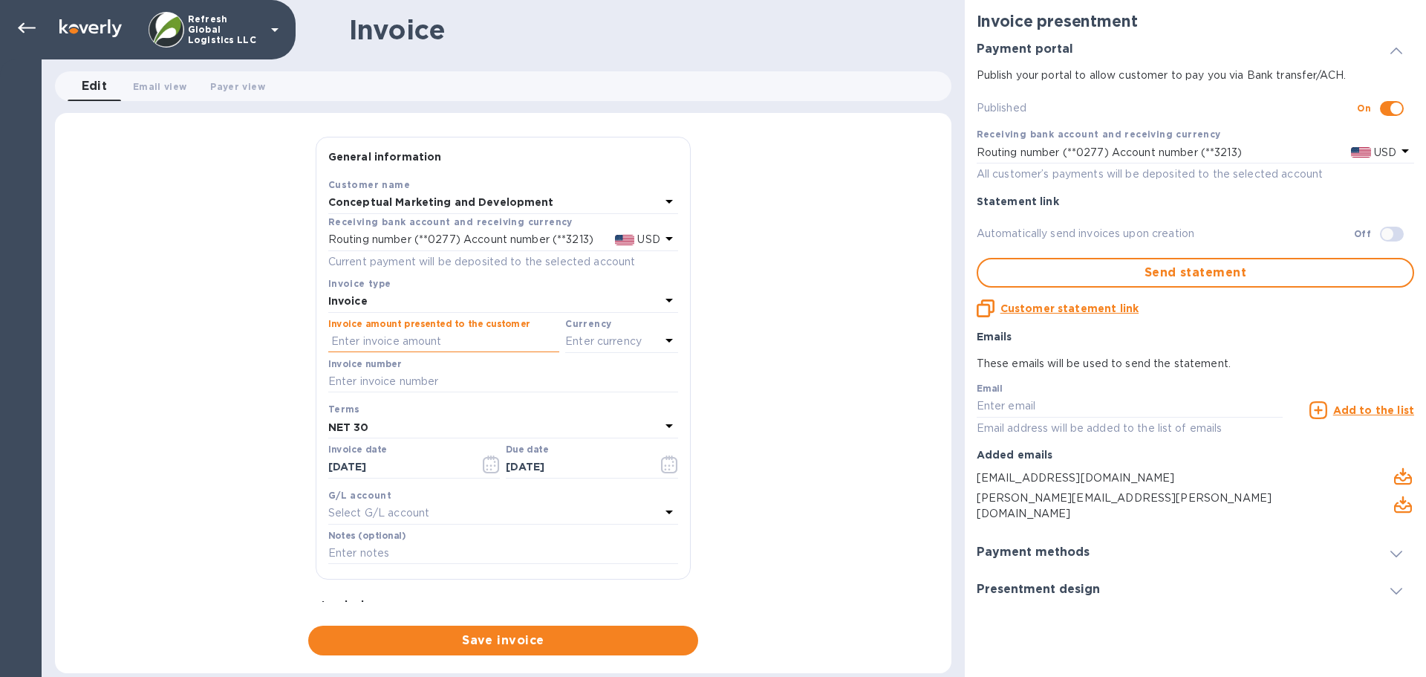
click at [365, 339] on input "text" at bounding box center [443, 342] width 231 height 22
type input "1,160"
click at [400, 380] on input "text" at bounding box center [503, 382] width 350 height 22
paste input "IN25090201"
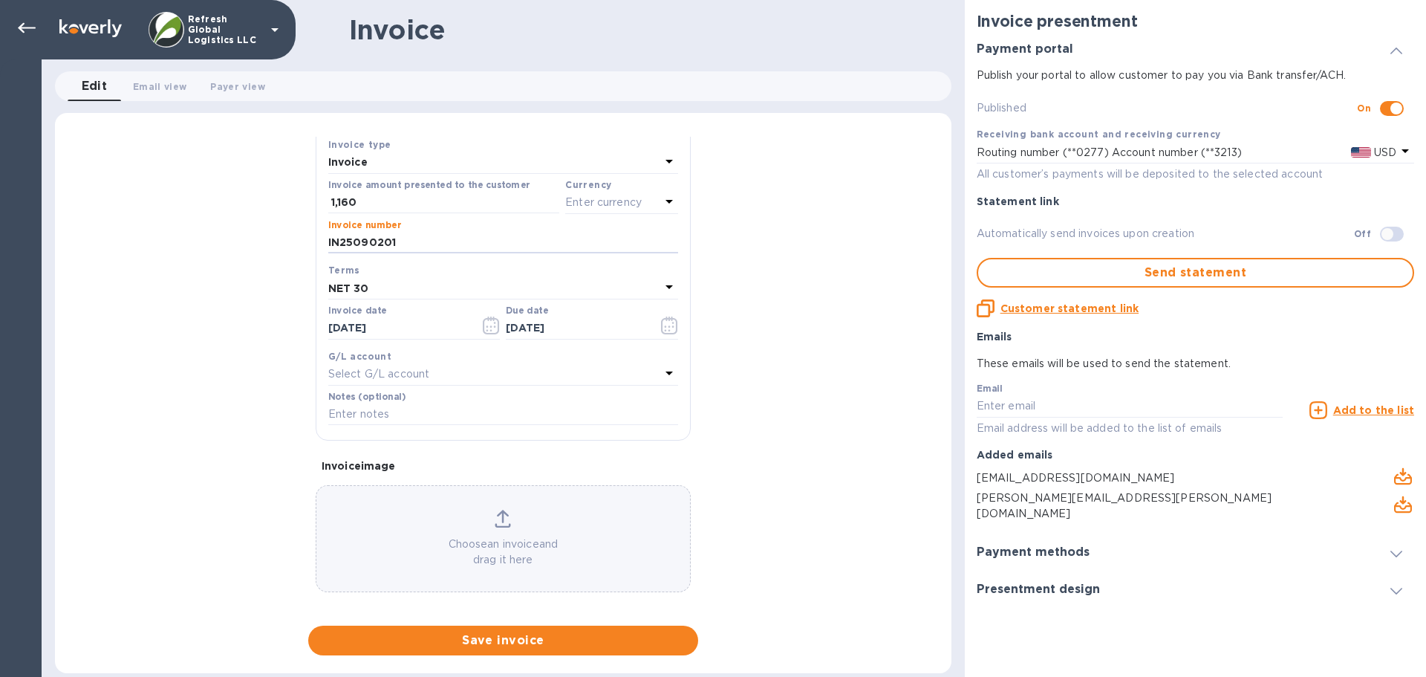
scroll to position [147, 0]
type input "IN25090201"
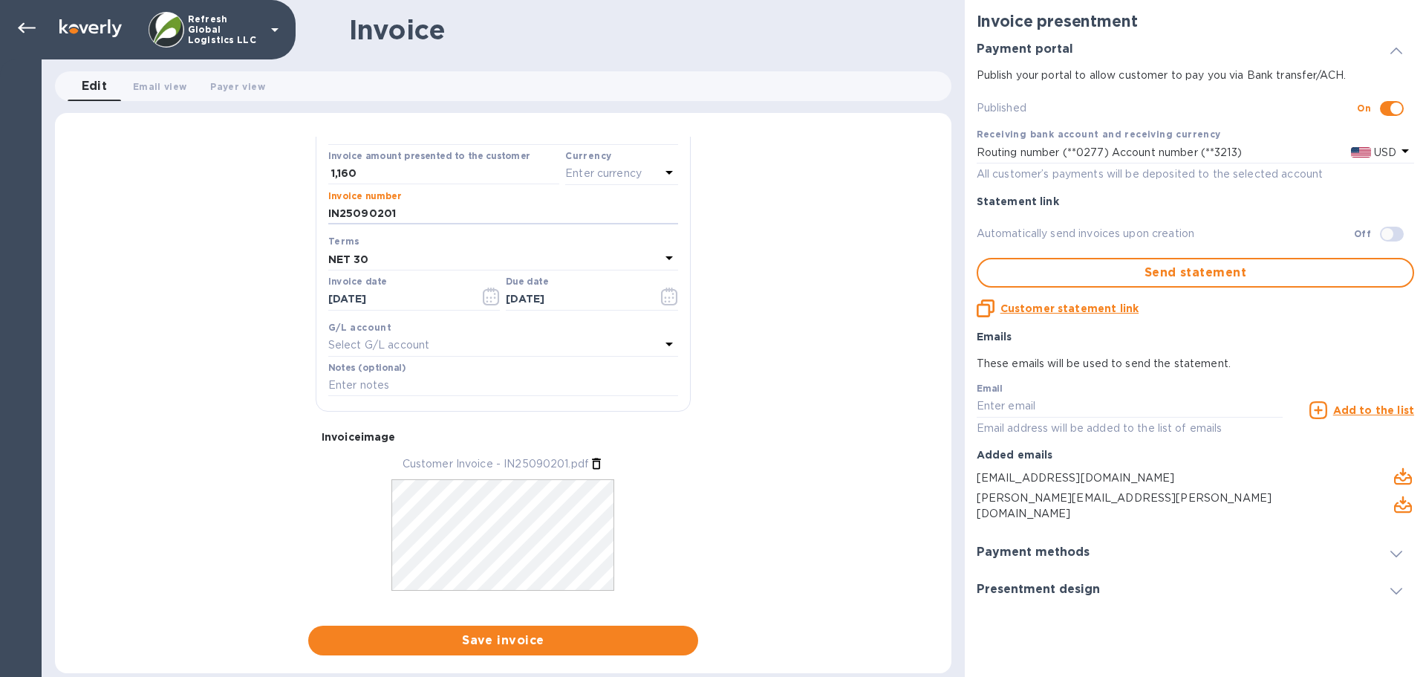
scroll to position [192, 0]
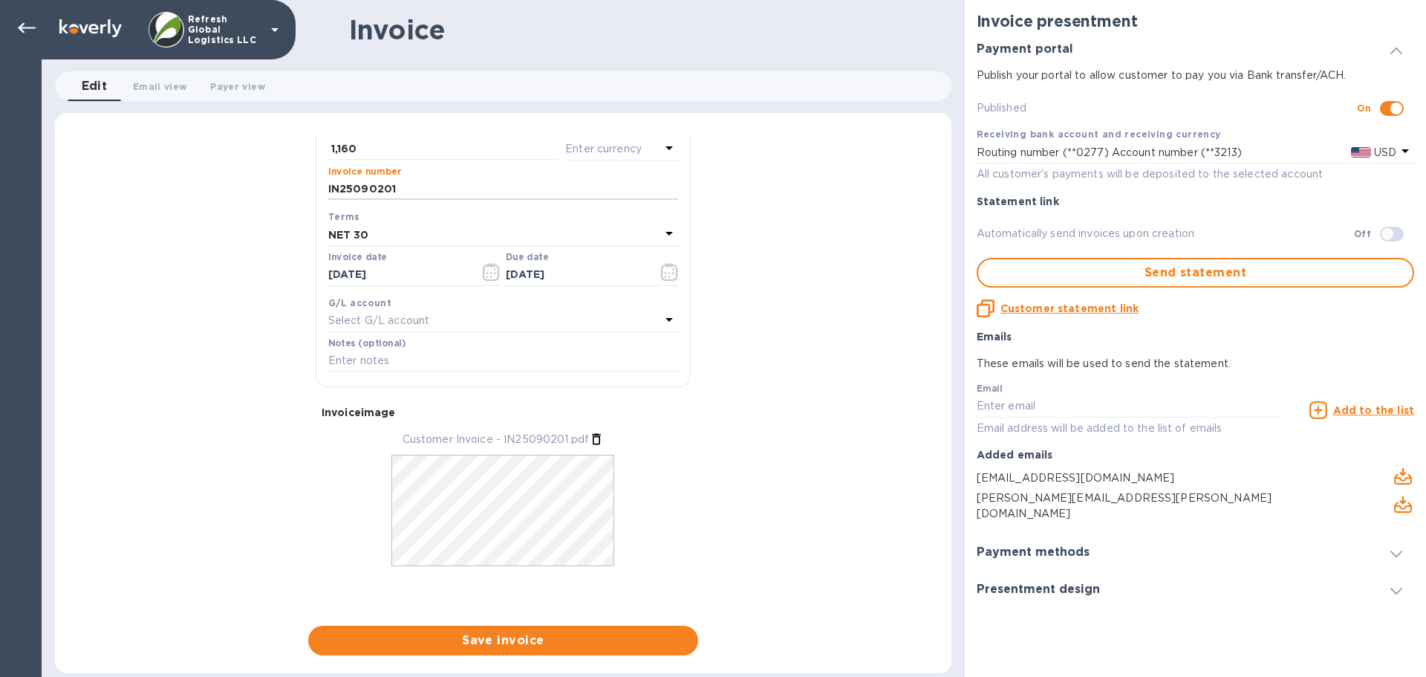
click at [1391, 545] on span at bounding box center [1397, 552] width 12 height 14
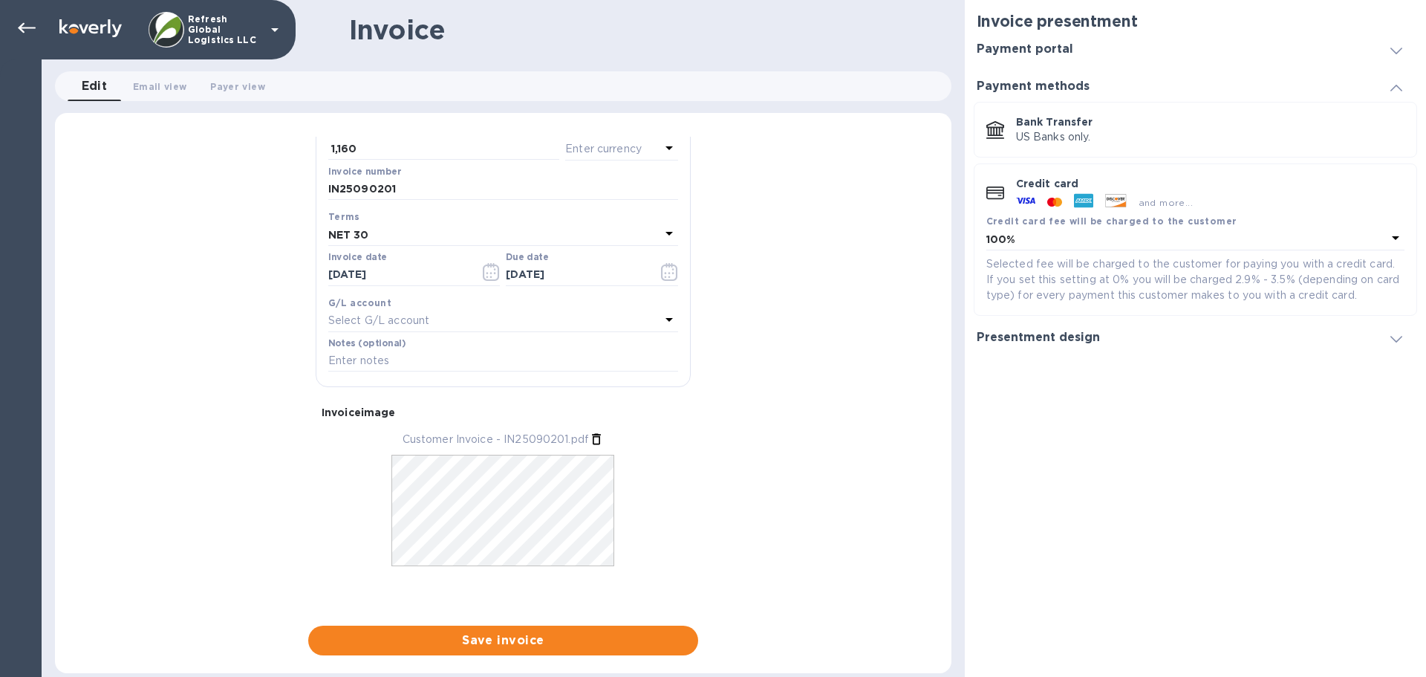
click at [1397, 339] on icon at bounding box center [1397, 339] width 12 height 7
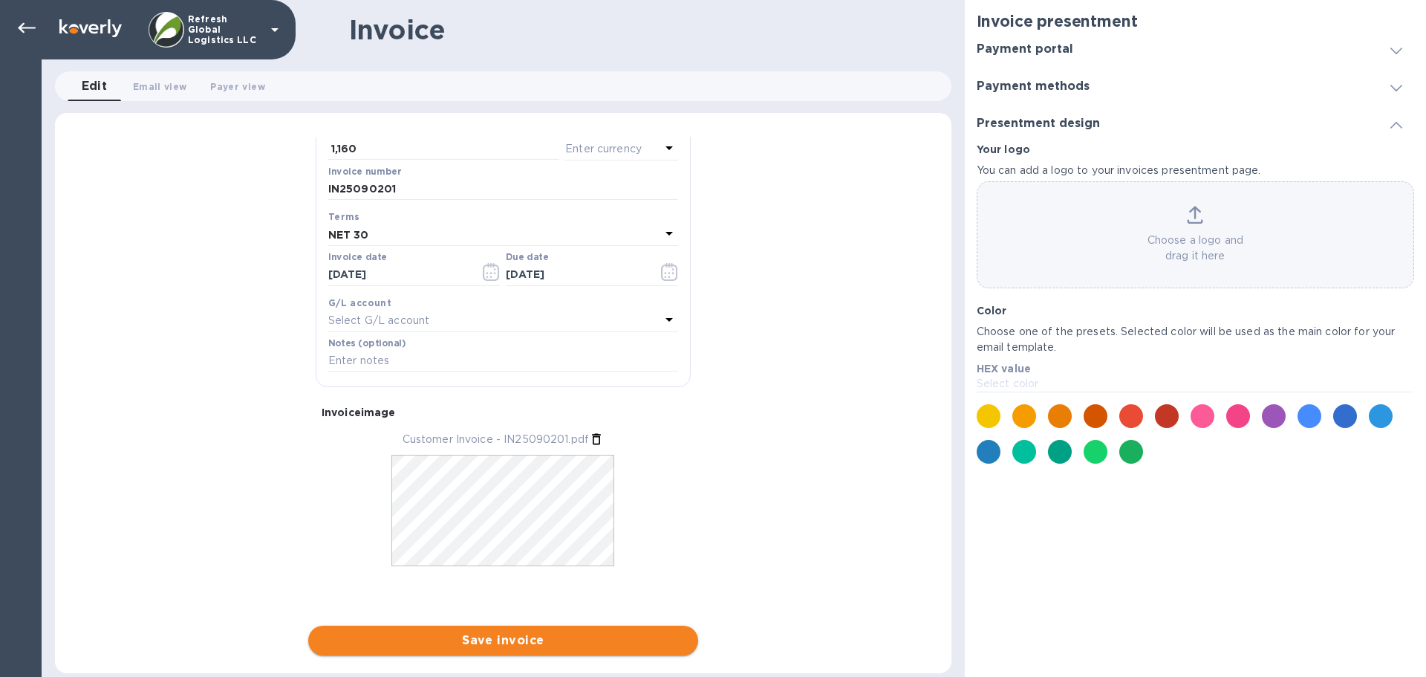
click at [484, 642] on span "Save invoice" at bounding box center [503, 640] width 366 height 18
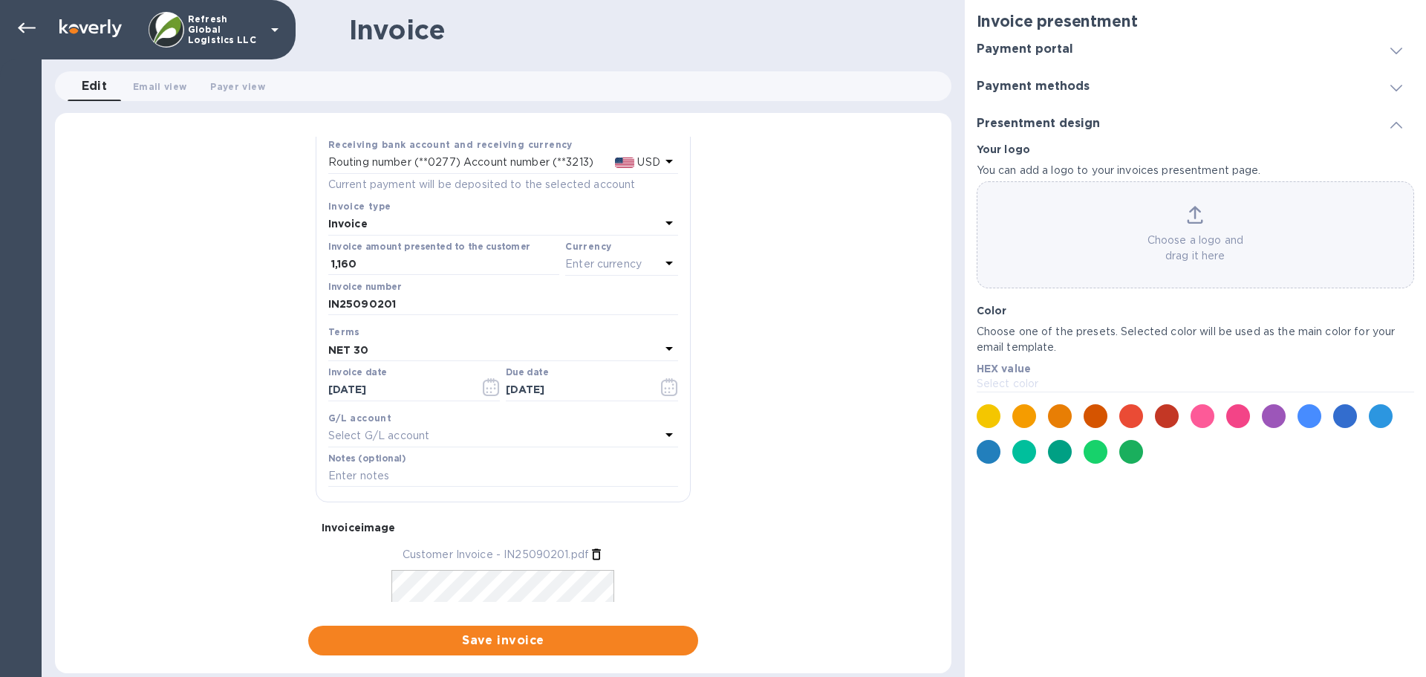
scroll to position [0, 0]
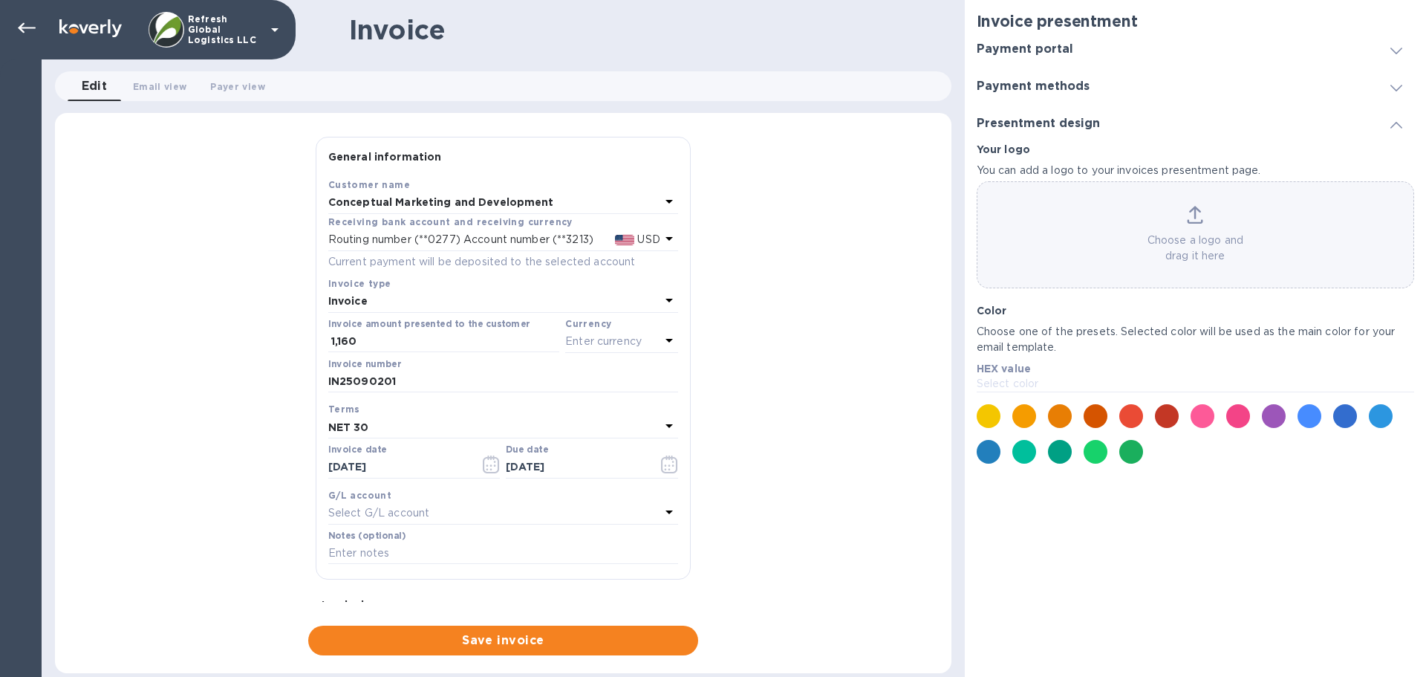
click at [570, 356] on div "Invoice number IN25090201" at bounding box center [503, 377] width 356 height 43
click at [606, 339] on p "Enter currency" at bounding box center [603, 342] width 77 height 16
click at [459, 391] on div "USD US Dollar" at bounding box center [538, 378] width 246 height 27
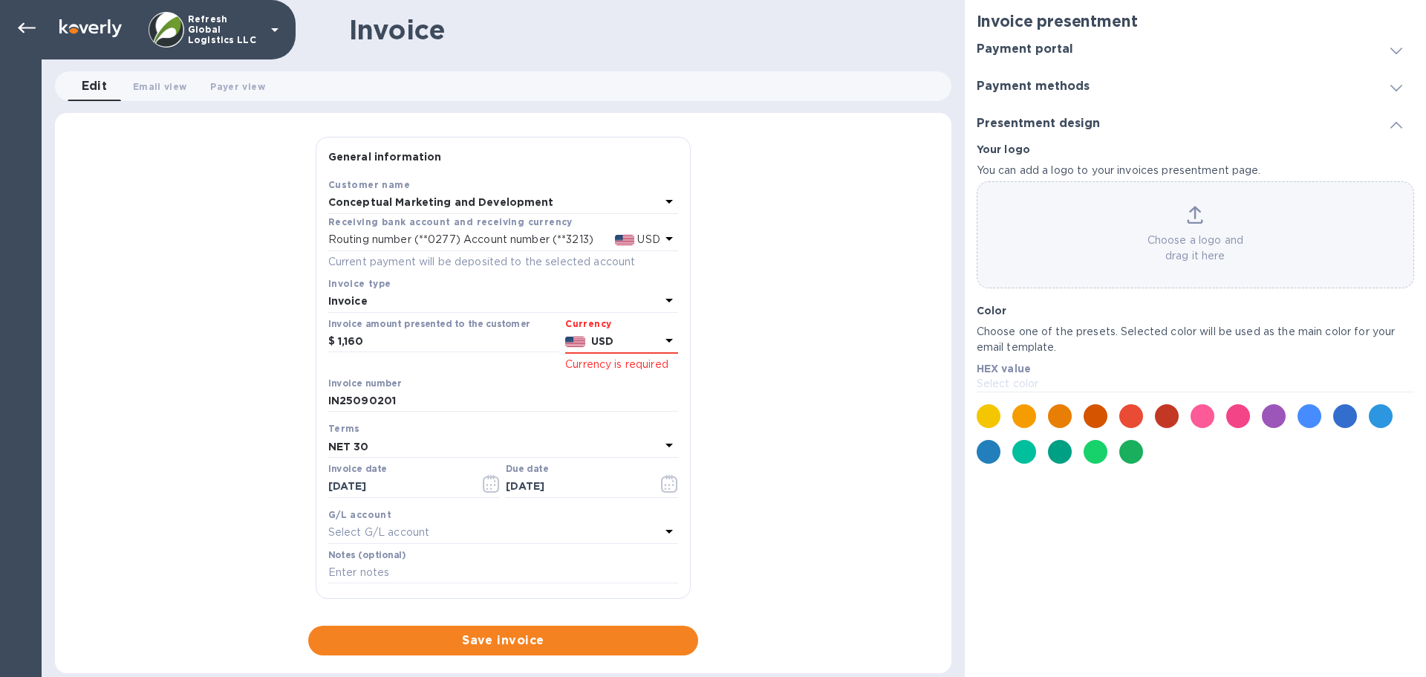
click at [567, 381] on div "Invoice number IN25090201" at bounding box center [503, 395] width 350 height 34
click at [408, 397] on input "IN25090201" at bounding box center [503, 401] width 350 height 22
click at [611, 339] on p "USD" at bounding box center [625, 342] width 69 height 16
click at [501, 380] on div "USD" at bounding box center [478, 378] width 120 height 21
click at [487, 646] on span "Save invoice" at bounding box center [503, 640] width 366 height 18
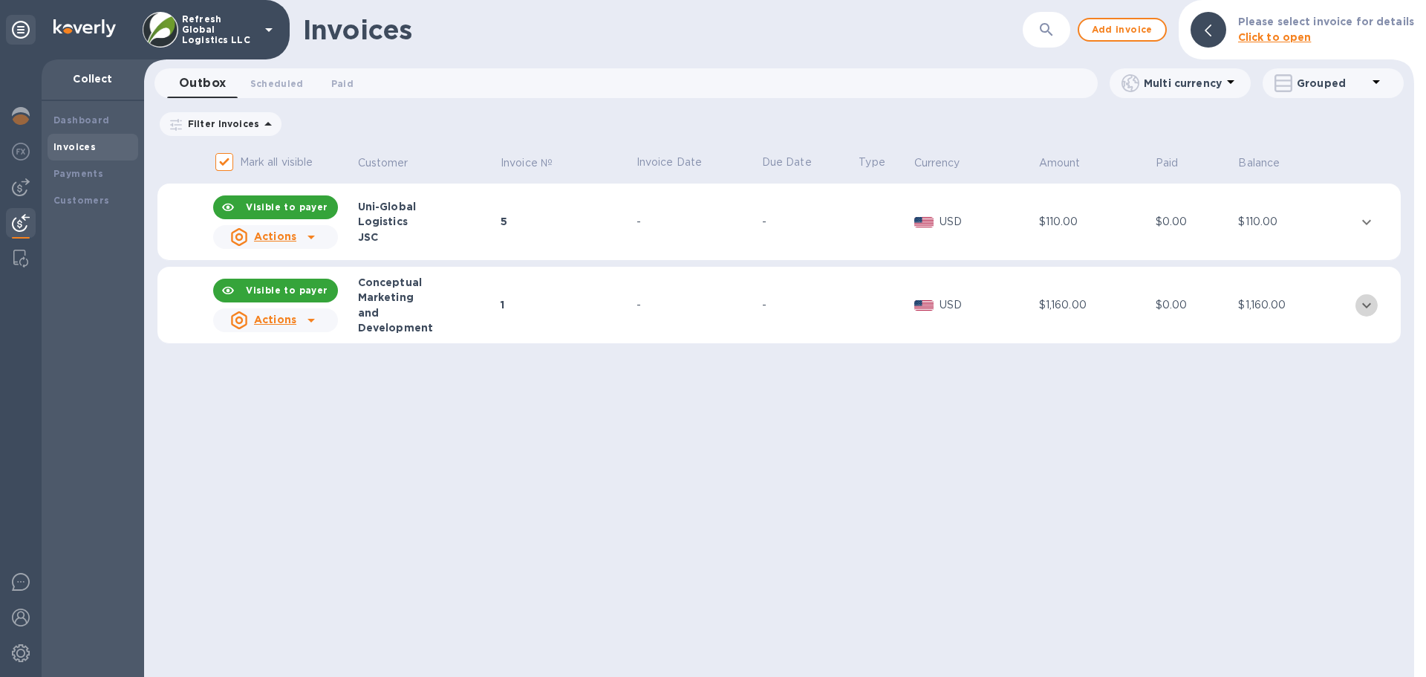
click at [1365, 303] on icon "expand row" at bounding box center [1367, 305] width 18 height 18
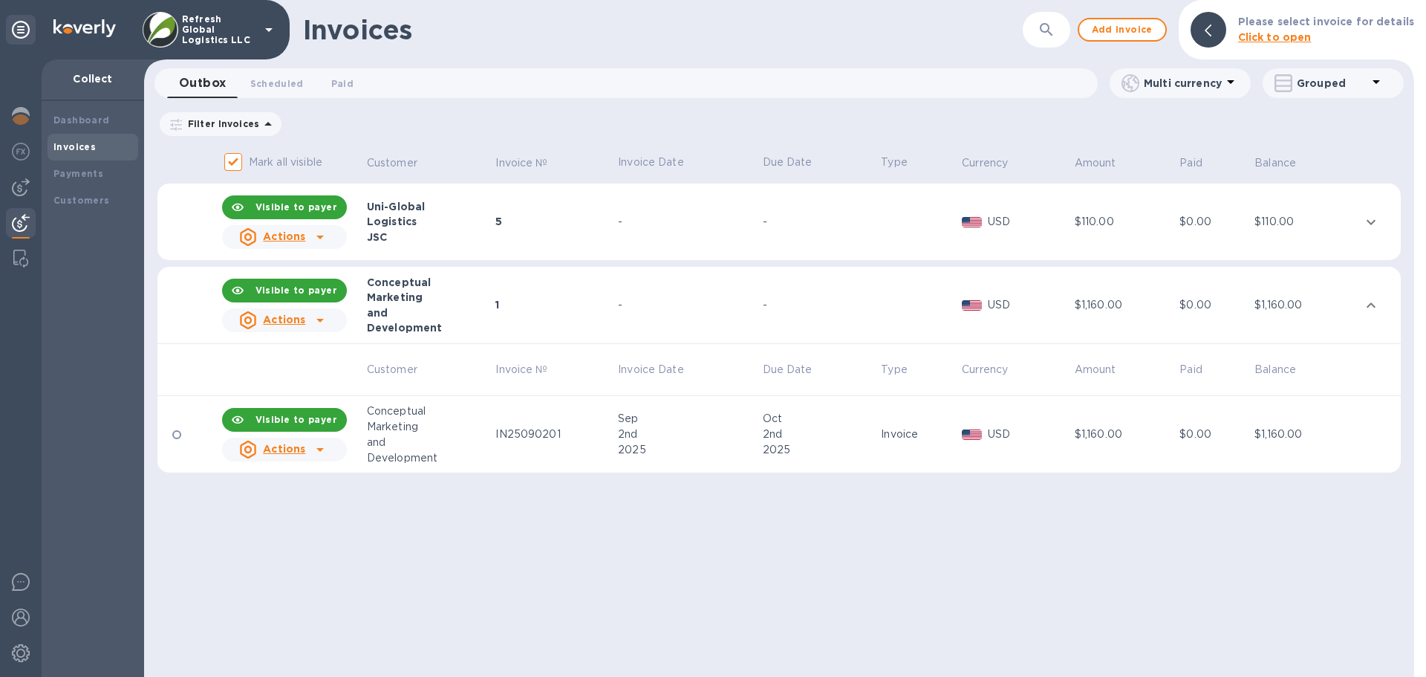
click at [305, 448] on div "Actions" at bounding box center [272, 450] width 72 height 24
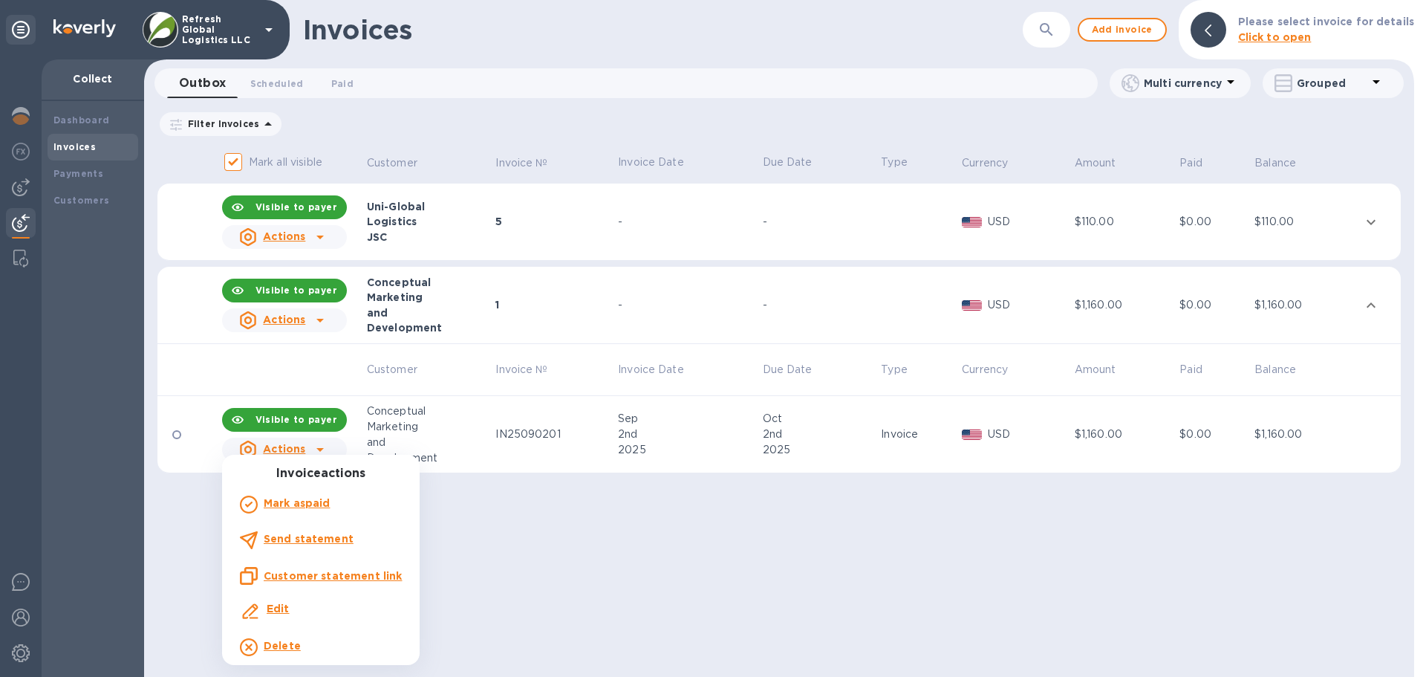
click at [284, 643] on b "Delete" at bounding box center [282, 646] width 37 height 12
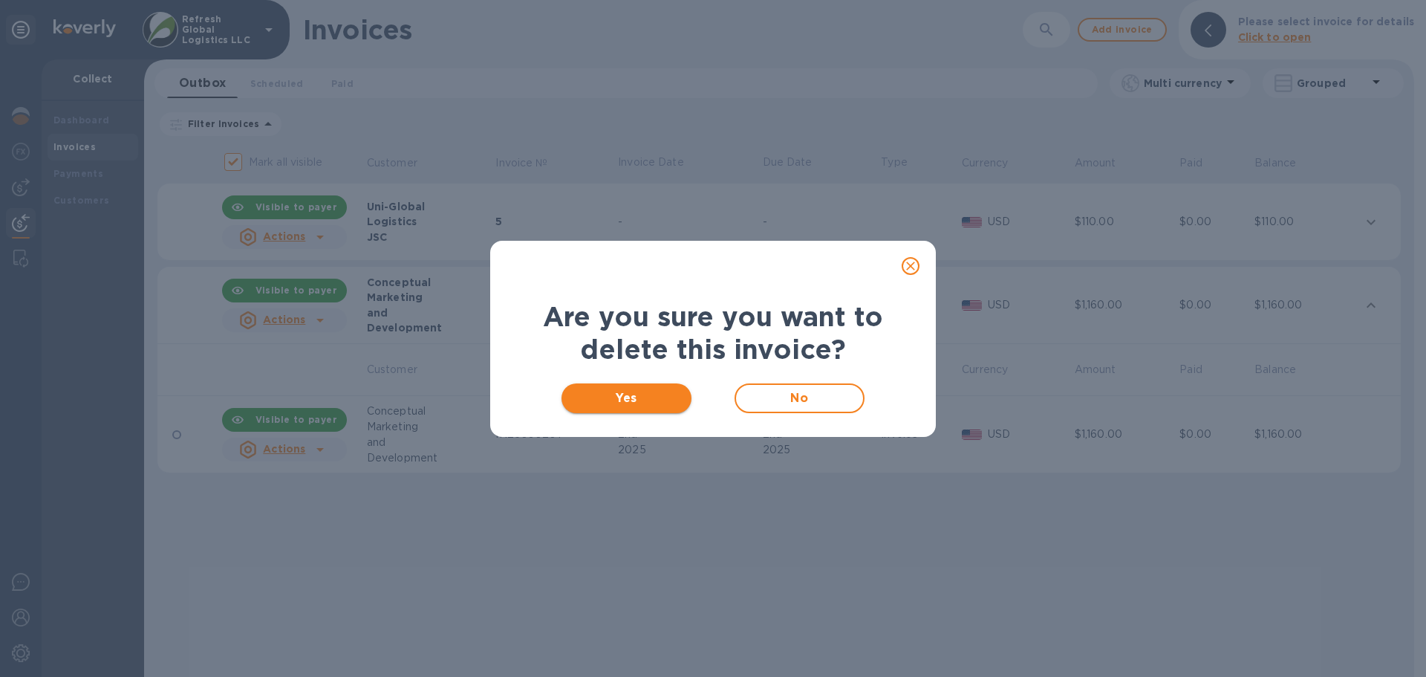
click at [614, 405] on span "Yes" at bounding box center [627, 398] width 106 height 18
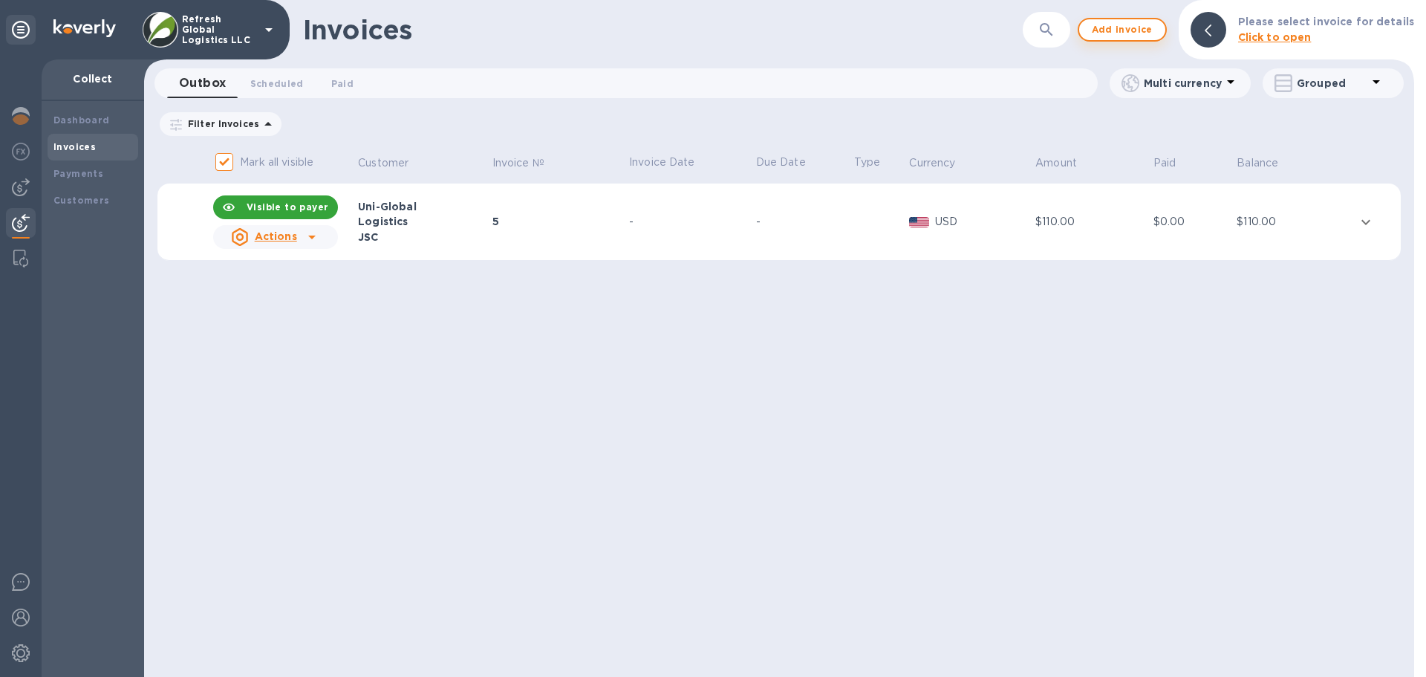
click at [1135, 22] on span "Add invoice" at bounding box center [1122, 30] width 62 height 18
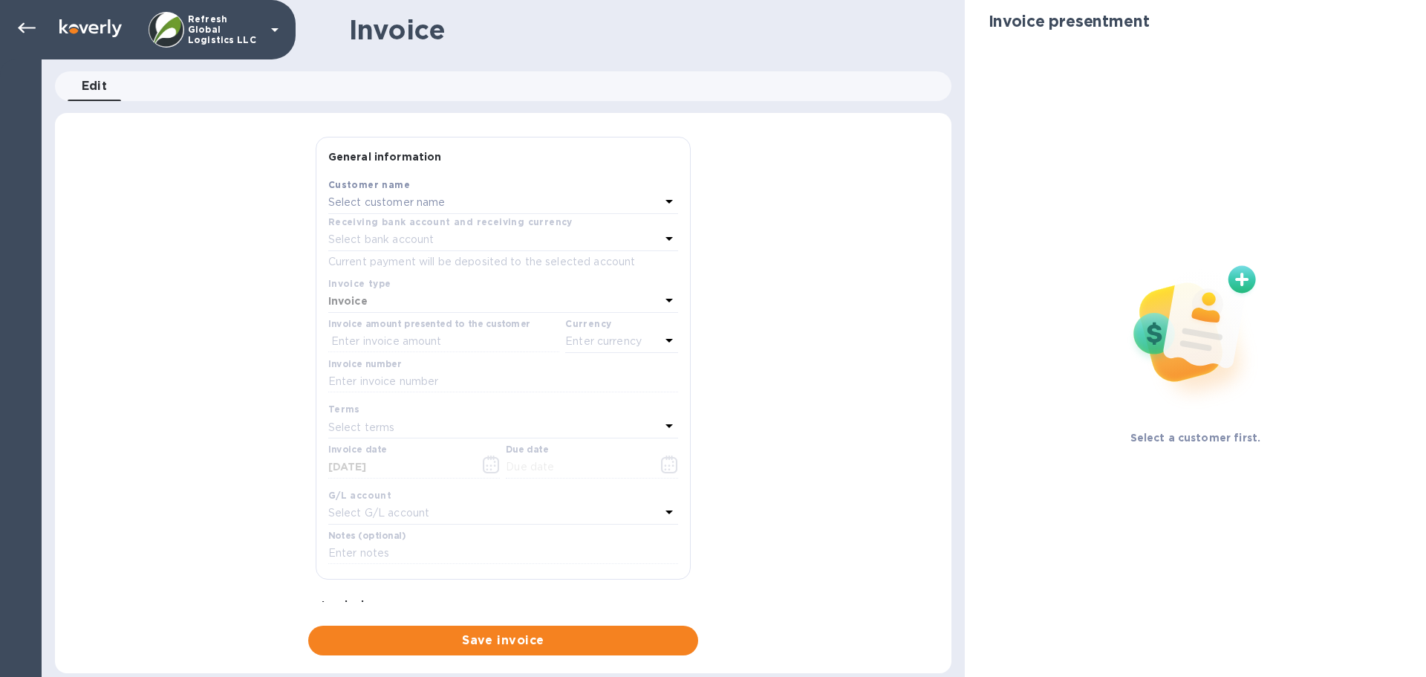
click at [386, 204] on p "Select customer name" at bounding box center [386, 203] width 117 height 16
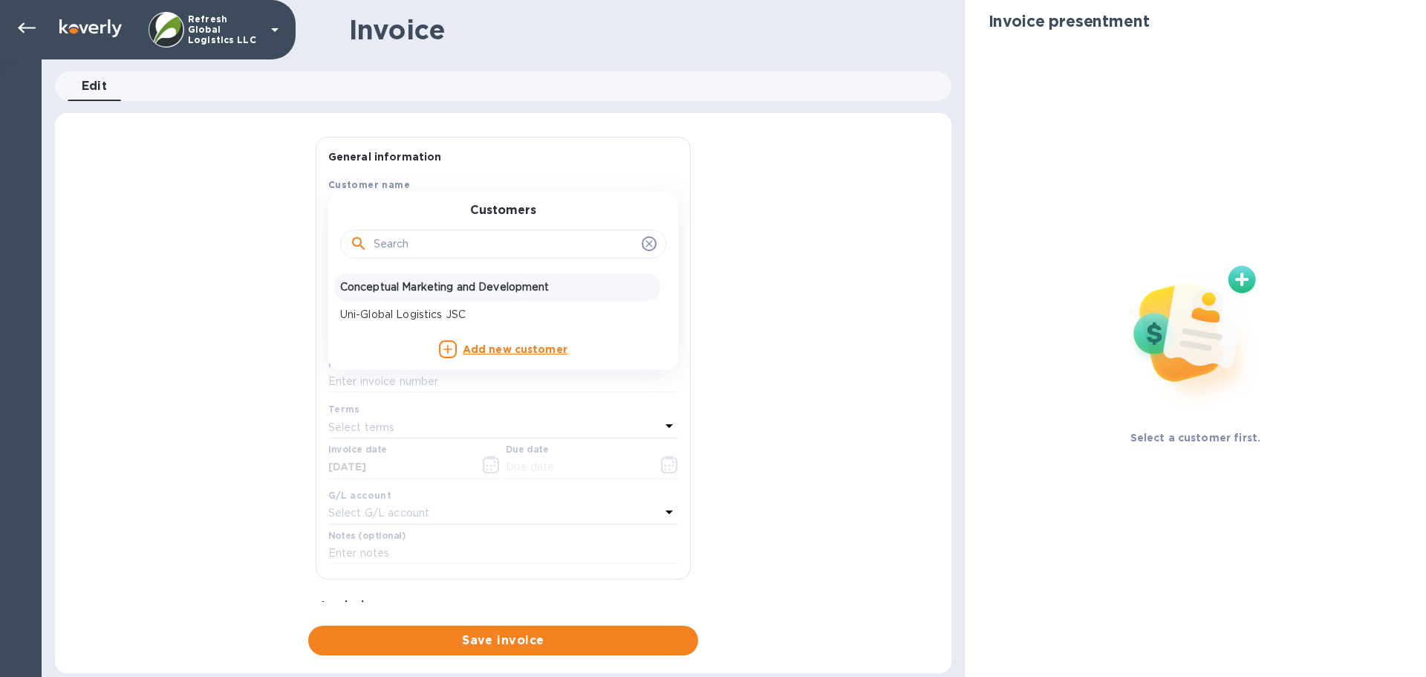
click at [390, 282] on p "Conceptual Marketing and Development" at bounding box center [497, 287] width 314 height 16
type input "10/02/2025"
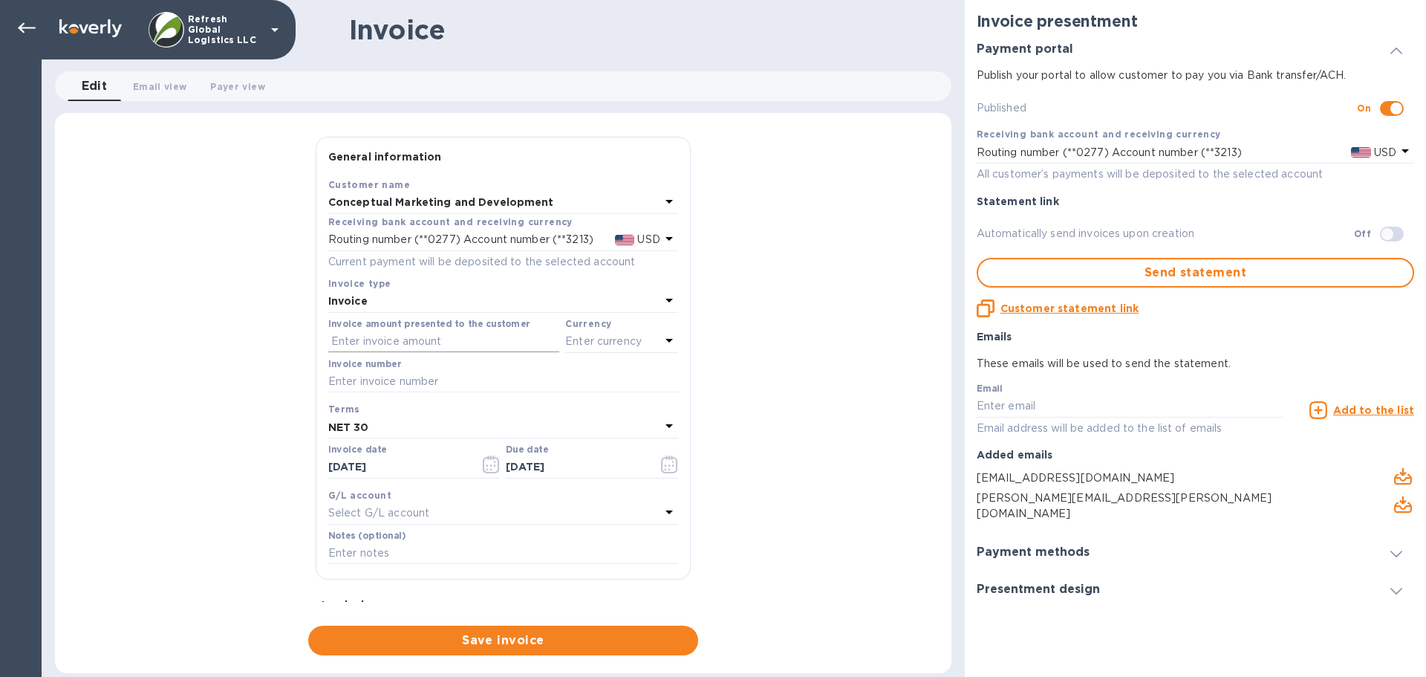
click at [424, 339] on input "text" at bounding box center [443, 342] width 231 height 22
type input "1,060"
click at [606, 342] on p "Enter currency" at bounding box center [603, 342] width 77 height 16
click at [472, 377] on div "USD" at bounding box center [478, 379] width 120 height 22
drag, startPoint x: 368, startPoint y: 382, endPoint x: 67, endPoint y: 201, distance: 351.9
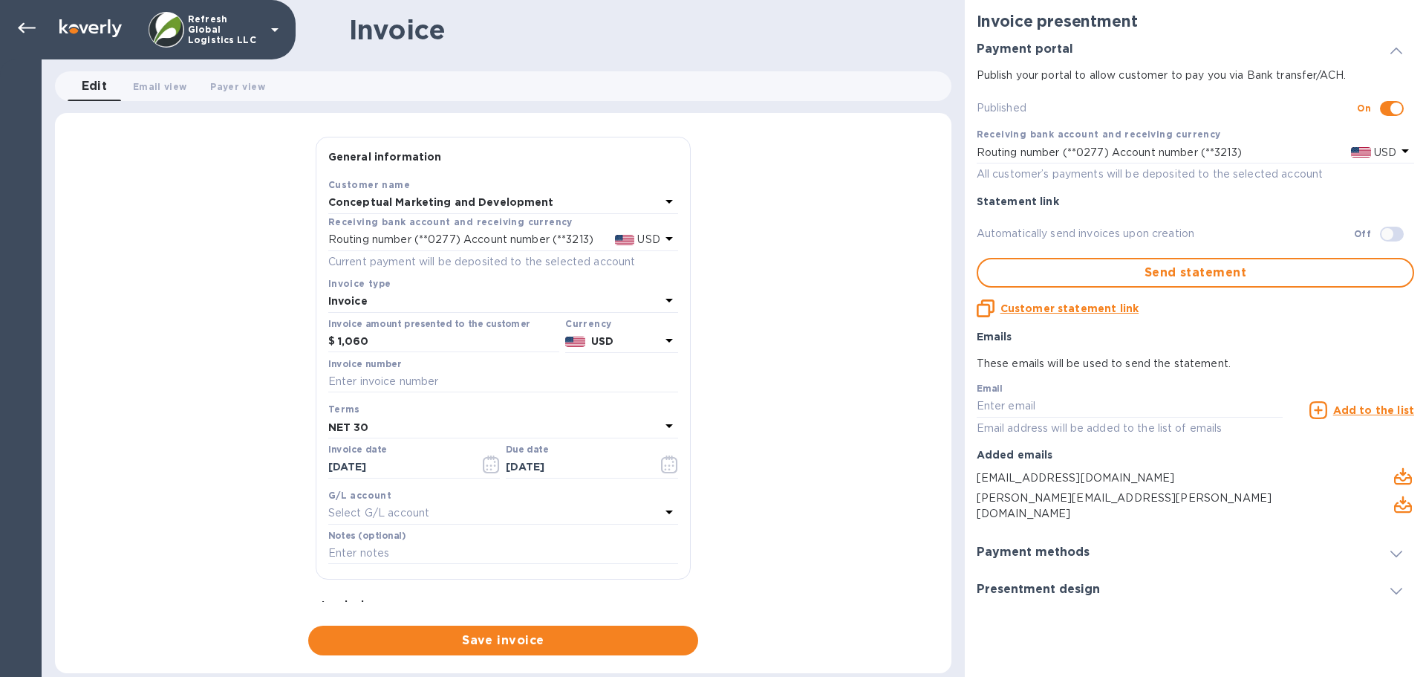
click at [368, 382] on input "text" at bounding box center [503, 382] width 350 height 22
click at [405, 383] on input "text" at bounding box center [503, 382] width 350 height 22
paste input "IN25090201"
type input "IN25090201"
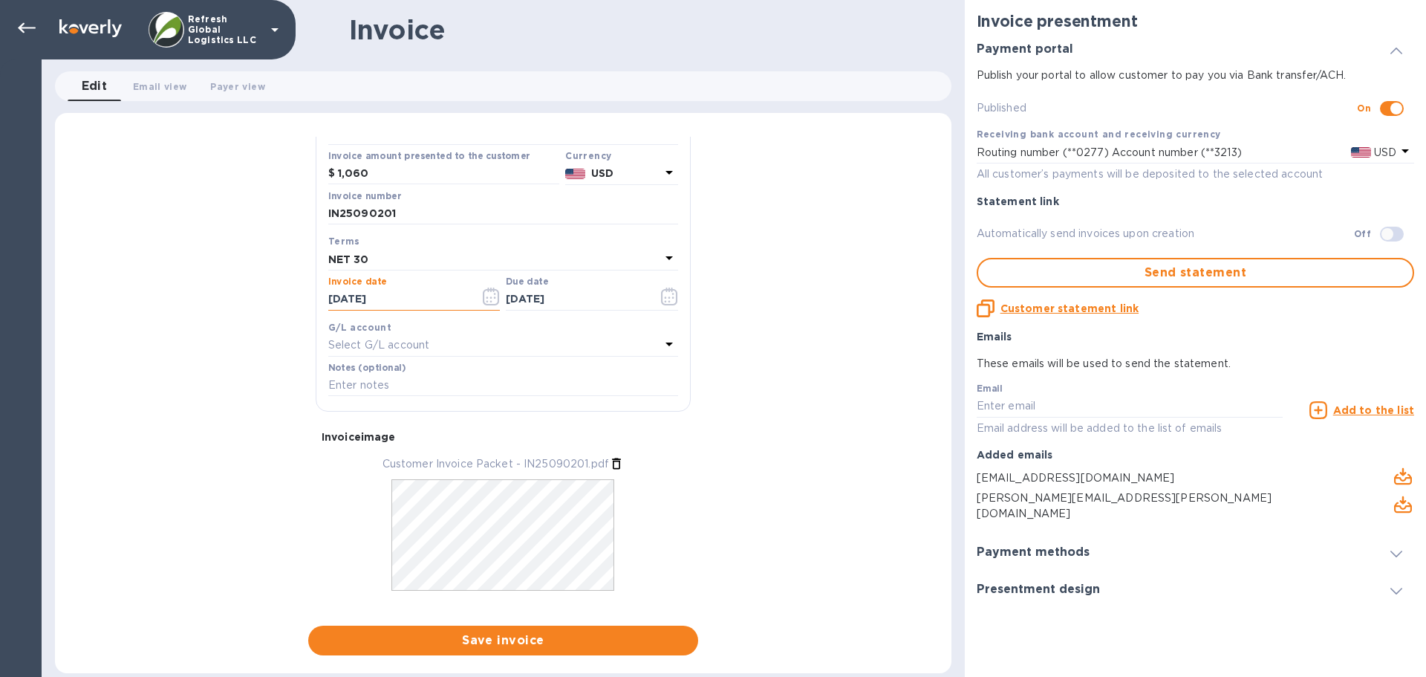
scroll to position [192, 0]
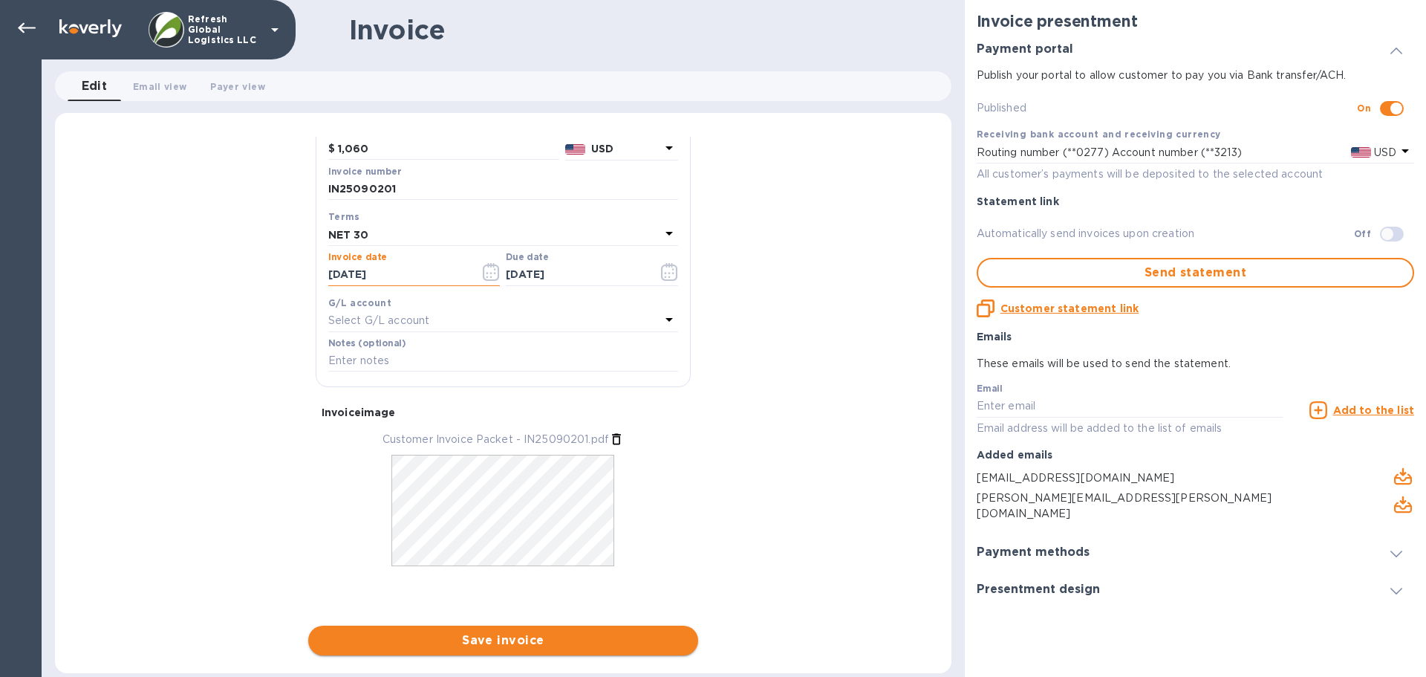
click at [496, 640] on span "Save invoice" at bounding box center [503, 640] width 366 height 18
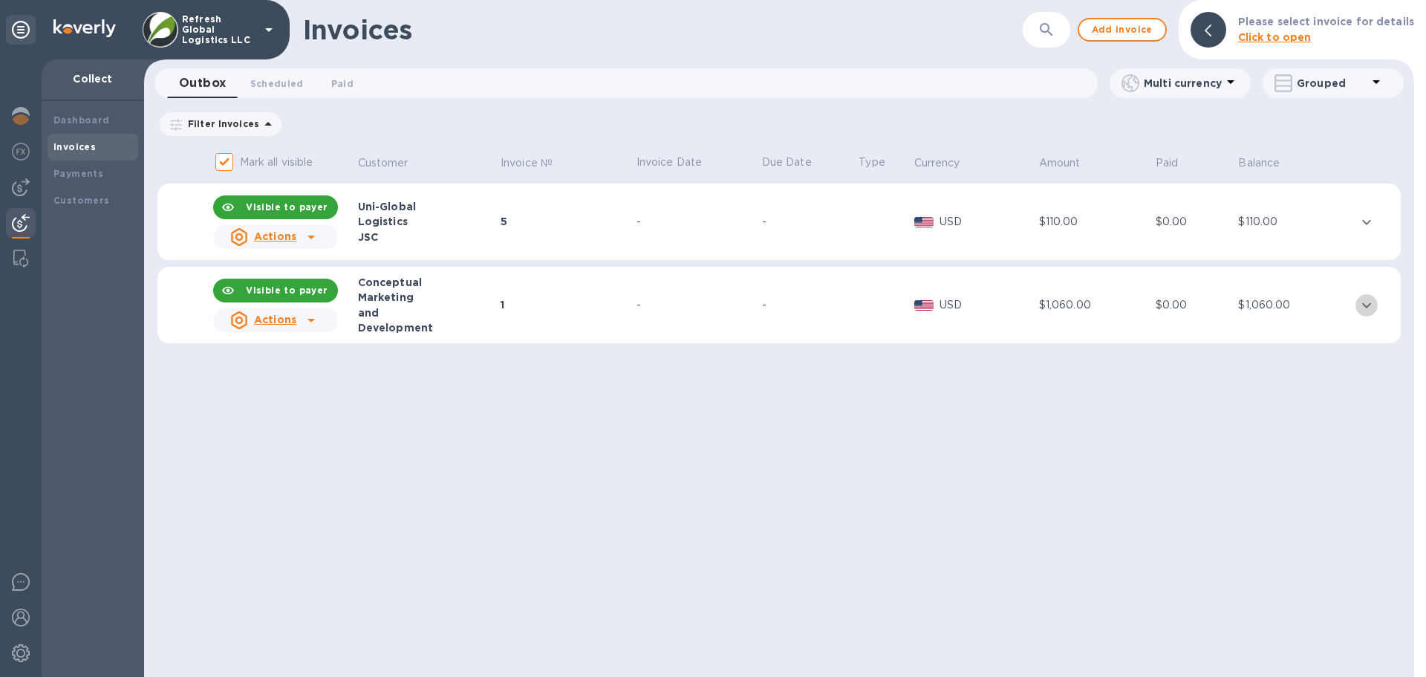
click at [1363, 304] on icon "expand row" at bounding box center [1366, 304] width 9 height 5
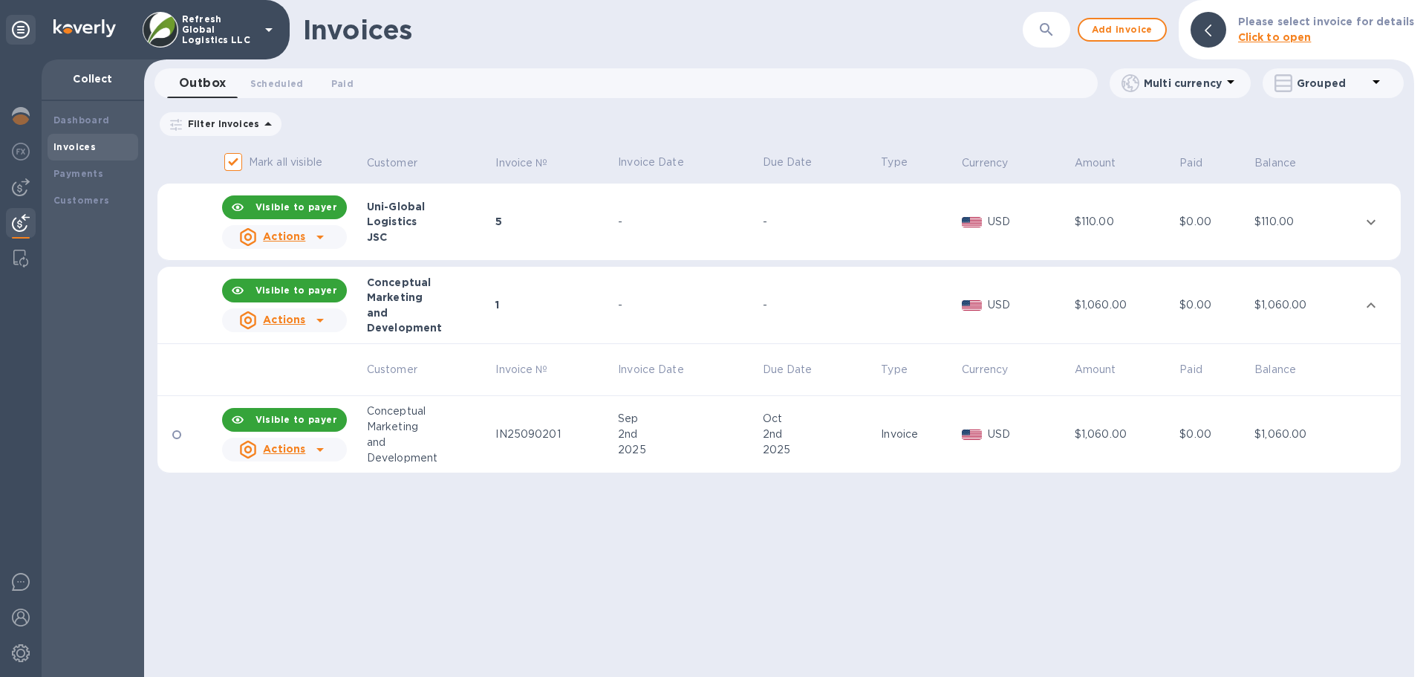
click at [296, 452] on u "Actions" at bounding box center [284, 449] width 42 height 12
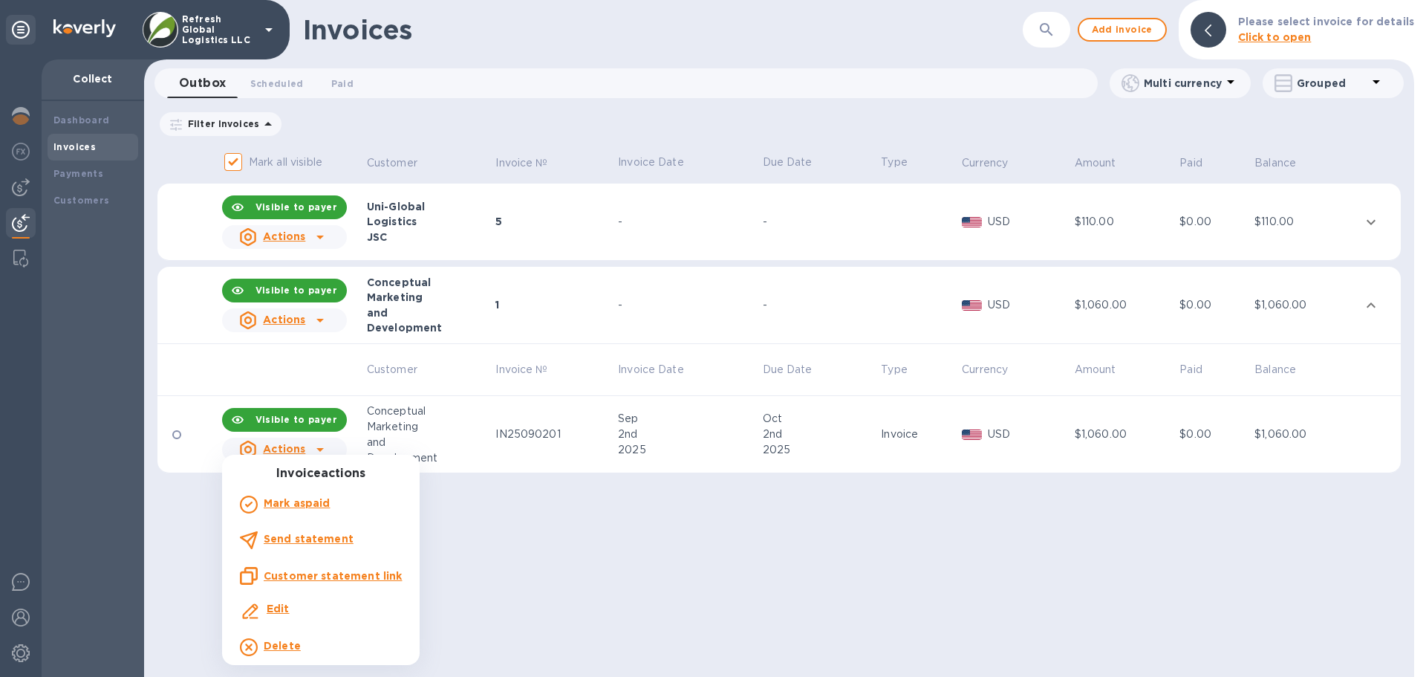
click at [328, 574] on u "Customer statement link" at bounding box center [333, 576] width 138 height 12
